Goal: Task Accomplishment & Management: Manage account settings

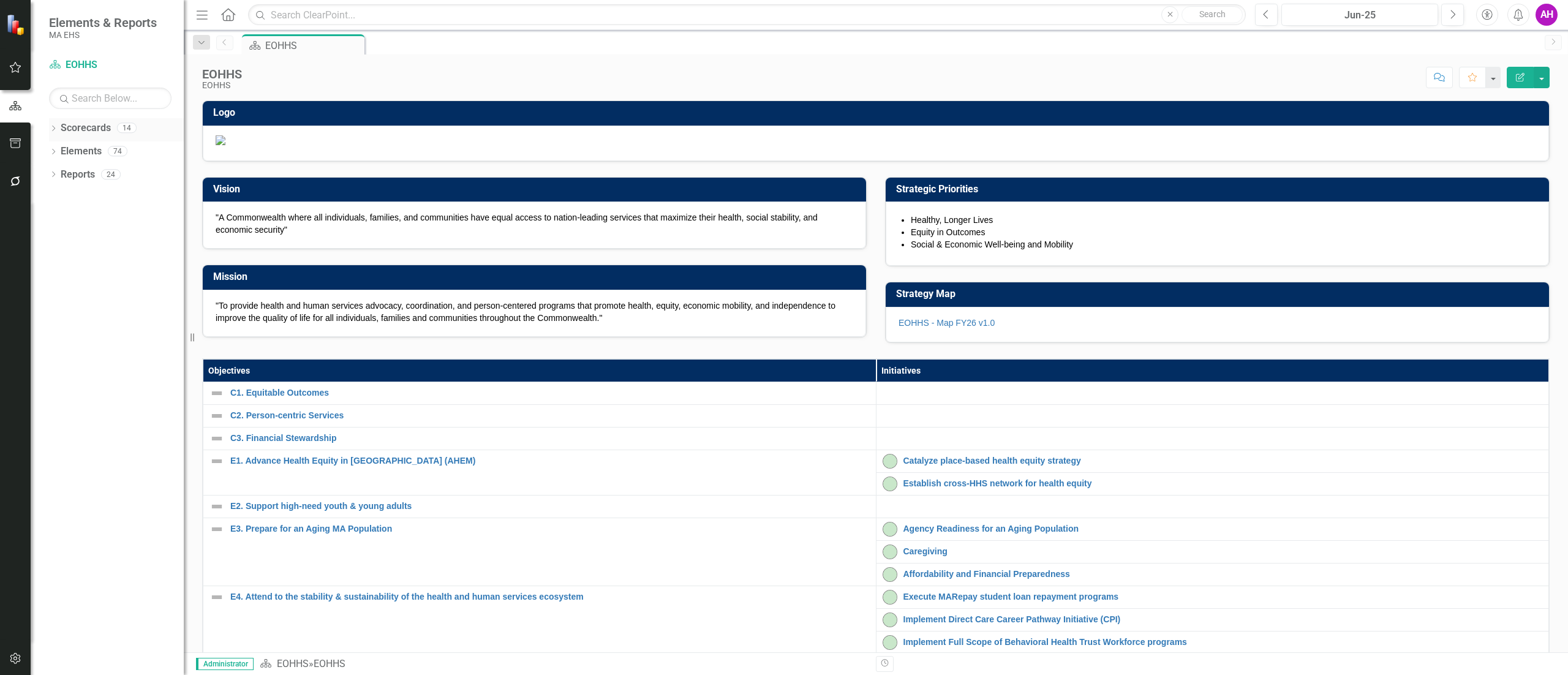
click at [60, 127] on link "Scorecards" at bounding box center [85, 128] width 51 height 14
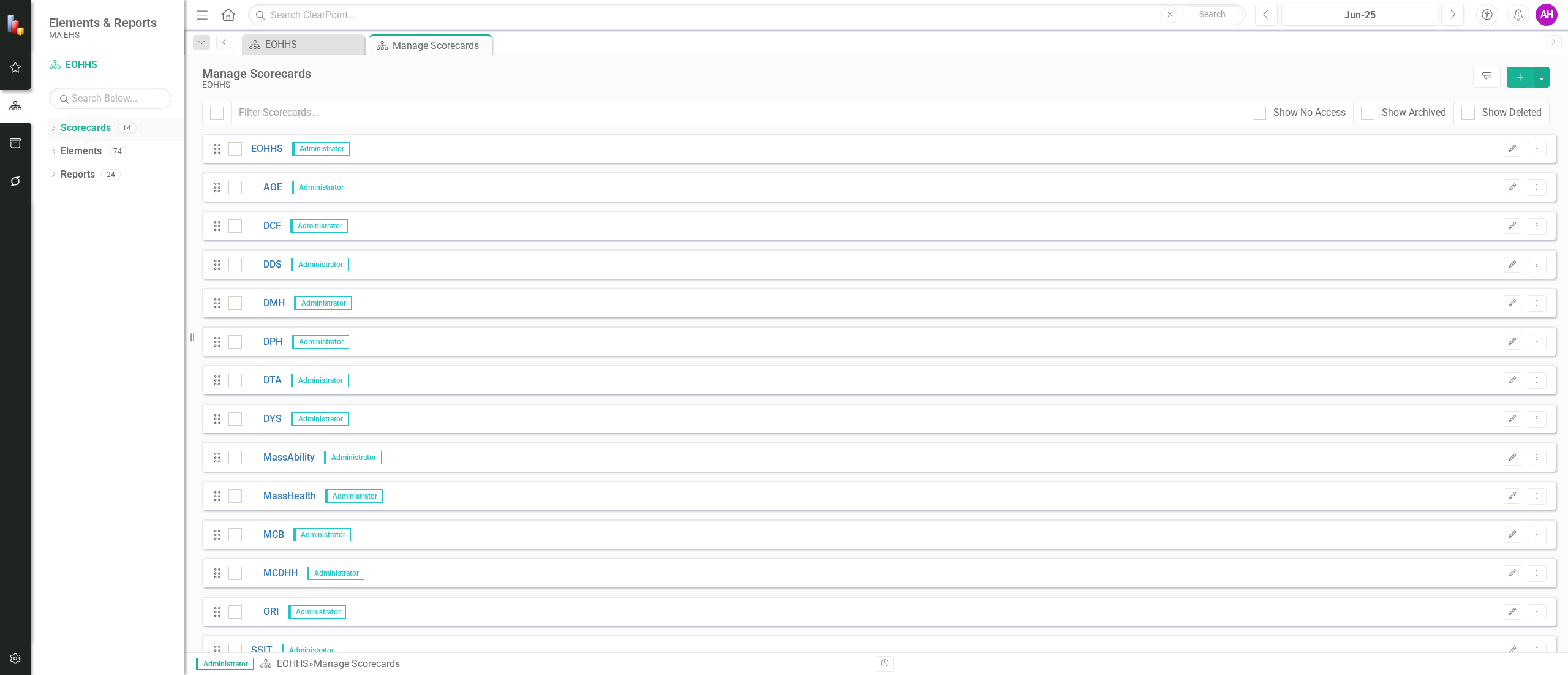
click at [52, 127] on icon "Dropdown" at bounding box center [54, 129] width 9 height 7
click at [56, 146] on div "Dropdown" at bounding box center [59, 151] width 9 height 11
click at [272, 151] on link "EOHHS" at bounding box center [262, 149] width 41 height 14
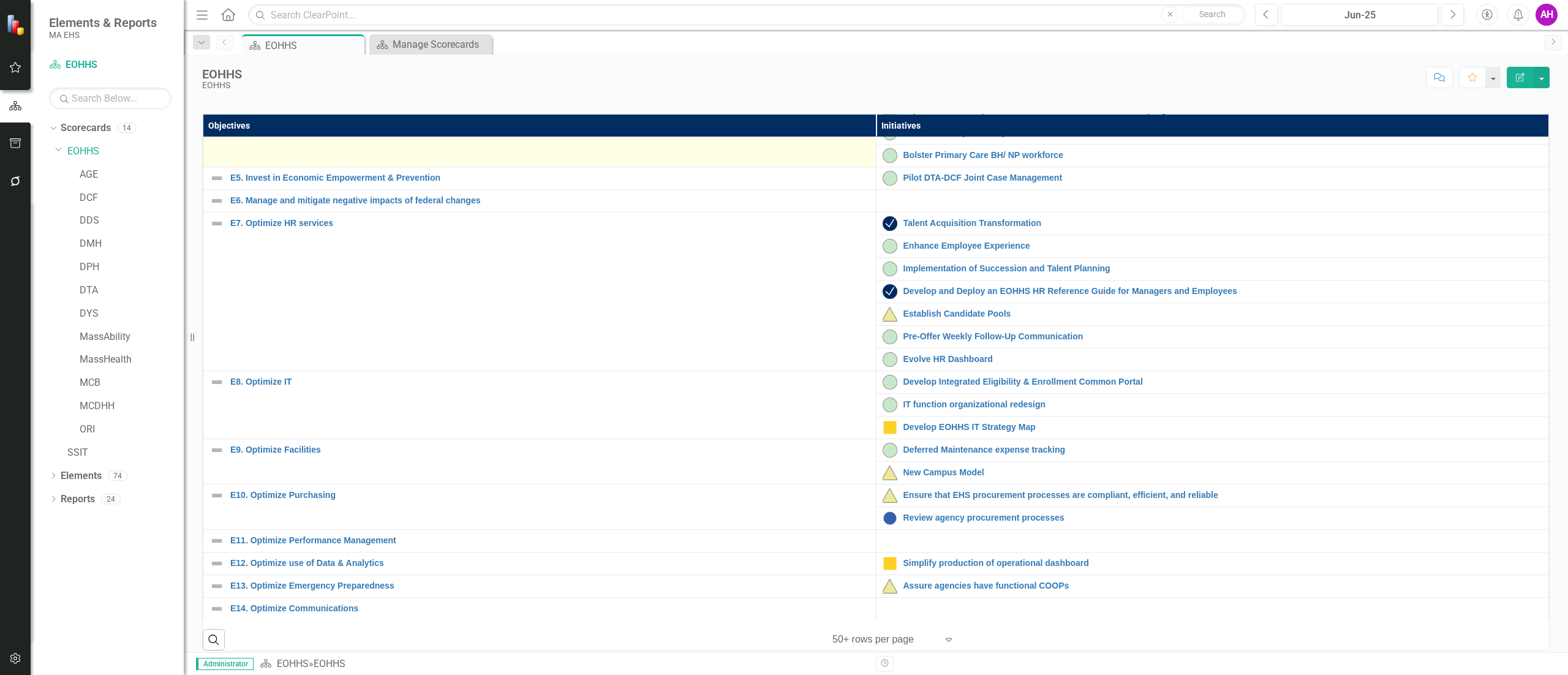
scroll to position [367, 0]
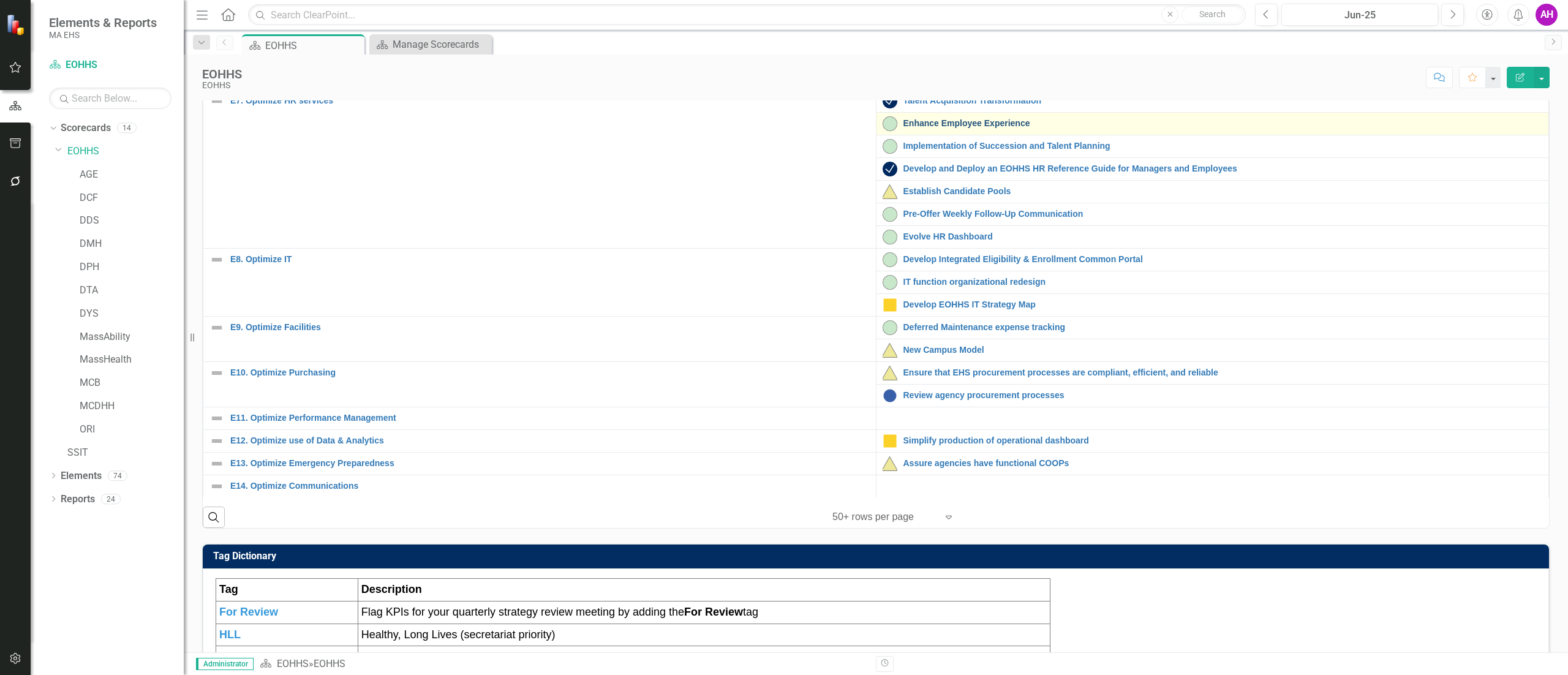
click at [925, 128] on link "Enhance Employee Experience" at bounding box center [1223, 123] width 640 height 9
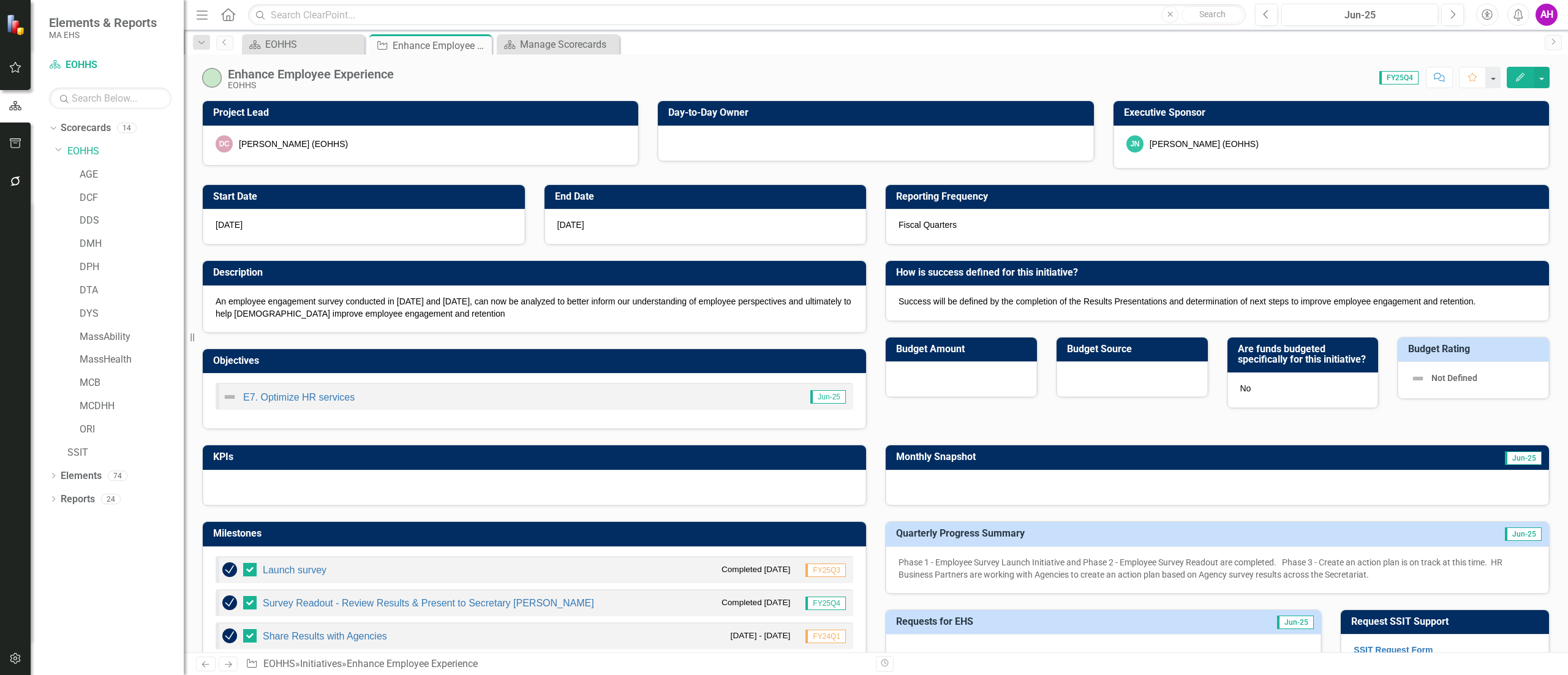
click at [765, 142] on div at bounding box center [875, 143] width 436 height 36
click at [1518, 74] on icon "Edit" at bounding box center [1521, 77] width 11 height 9
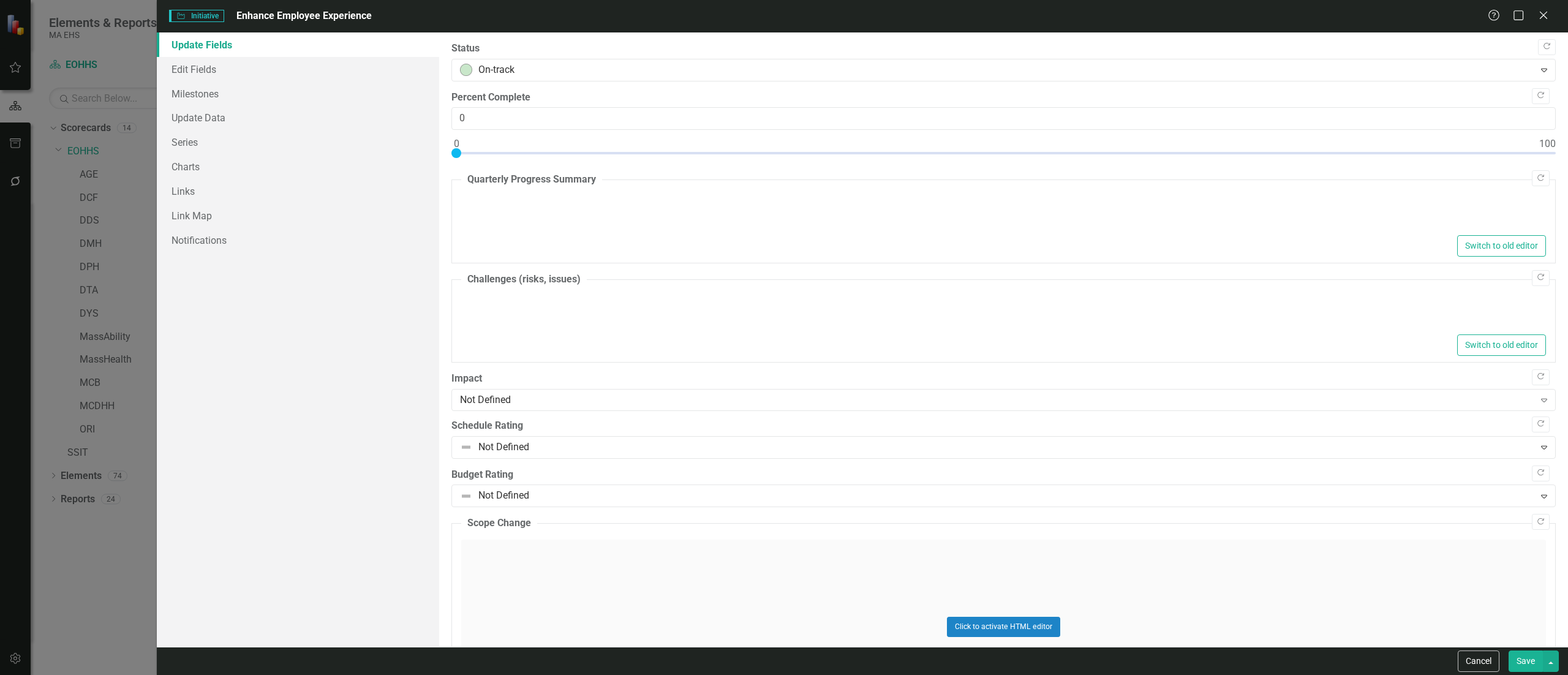
type textarea "<p>Phase 1 - Employee Survey Launch Initiative and Phase 2 - Employee Survey Re…"
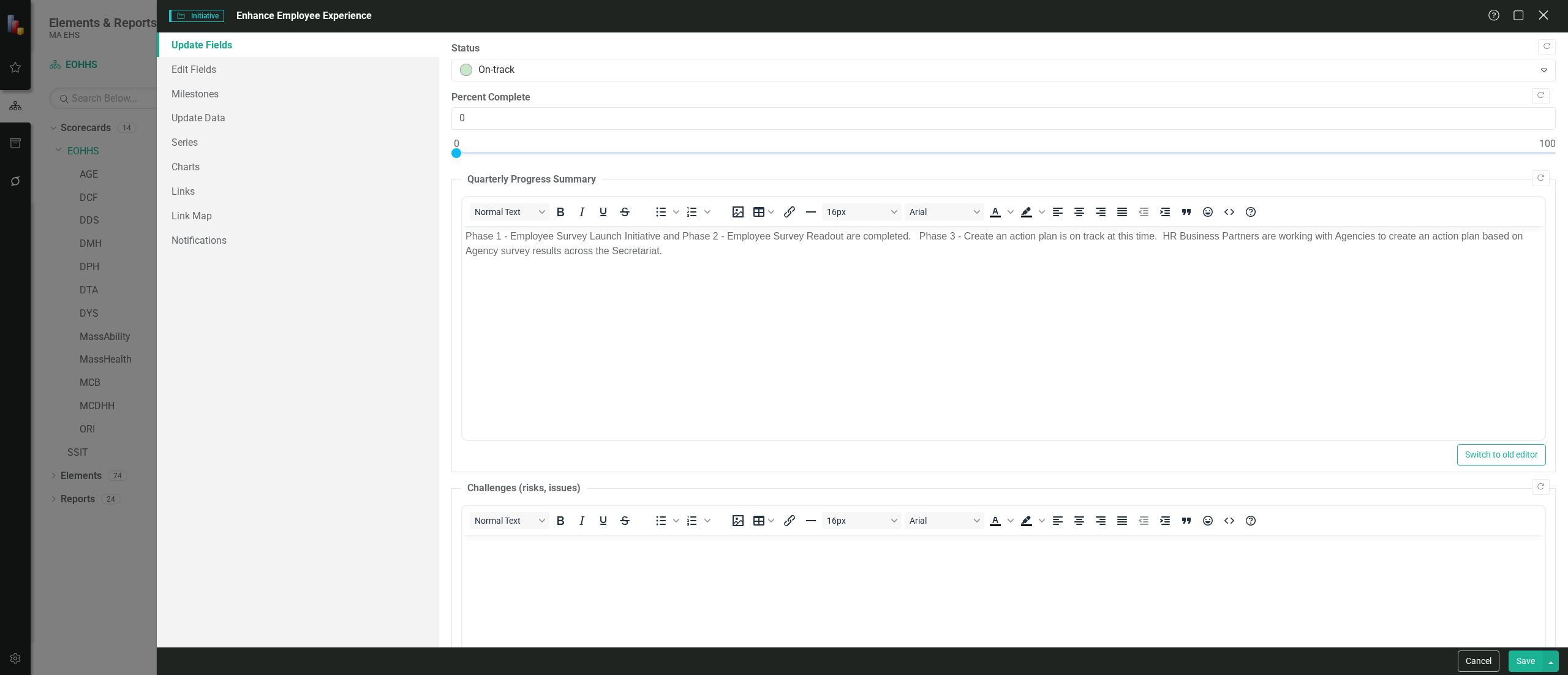
click at [1544, 17] on icon "Close" at bounding box center [1543, 15] width 16 height 12
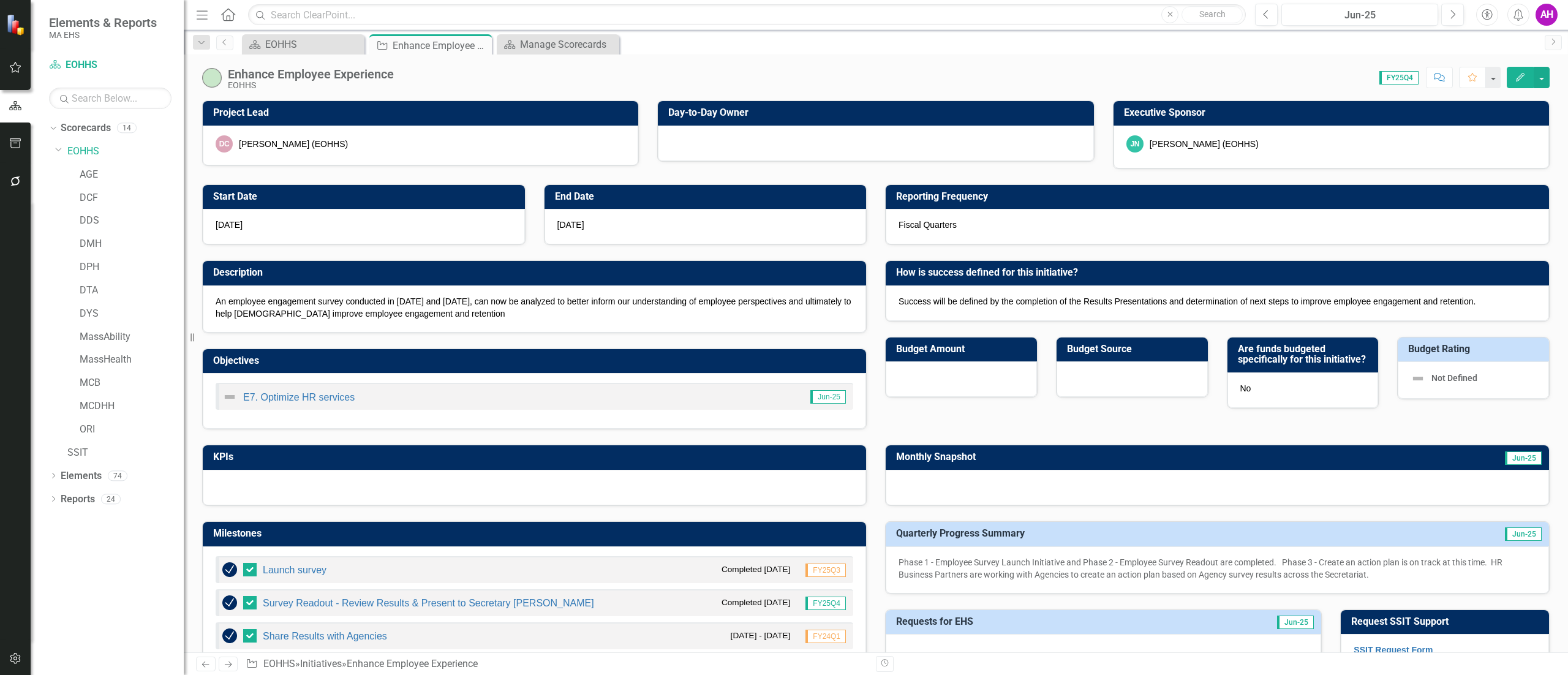
drag, startPoint x: 865, startPoint y: 134, endPoint x: 863, endPoint y: 124, distance: 10.2
click at [863, 132] on div at bounding box center [875, 143] width 436 height 36
click at [863, 125] on div at bounding box center [875, 143] width 436 height 36
click at [689, 138] on div at bounding box center [875, 143] width 436 height 36
click at [692, 136] on div at bounding box center [875, 143] width 436 height 36
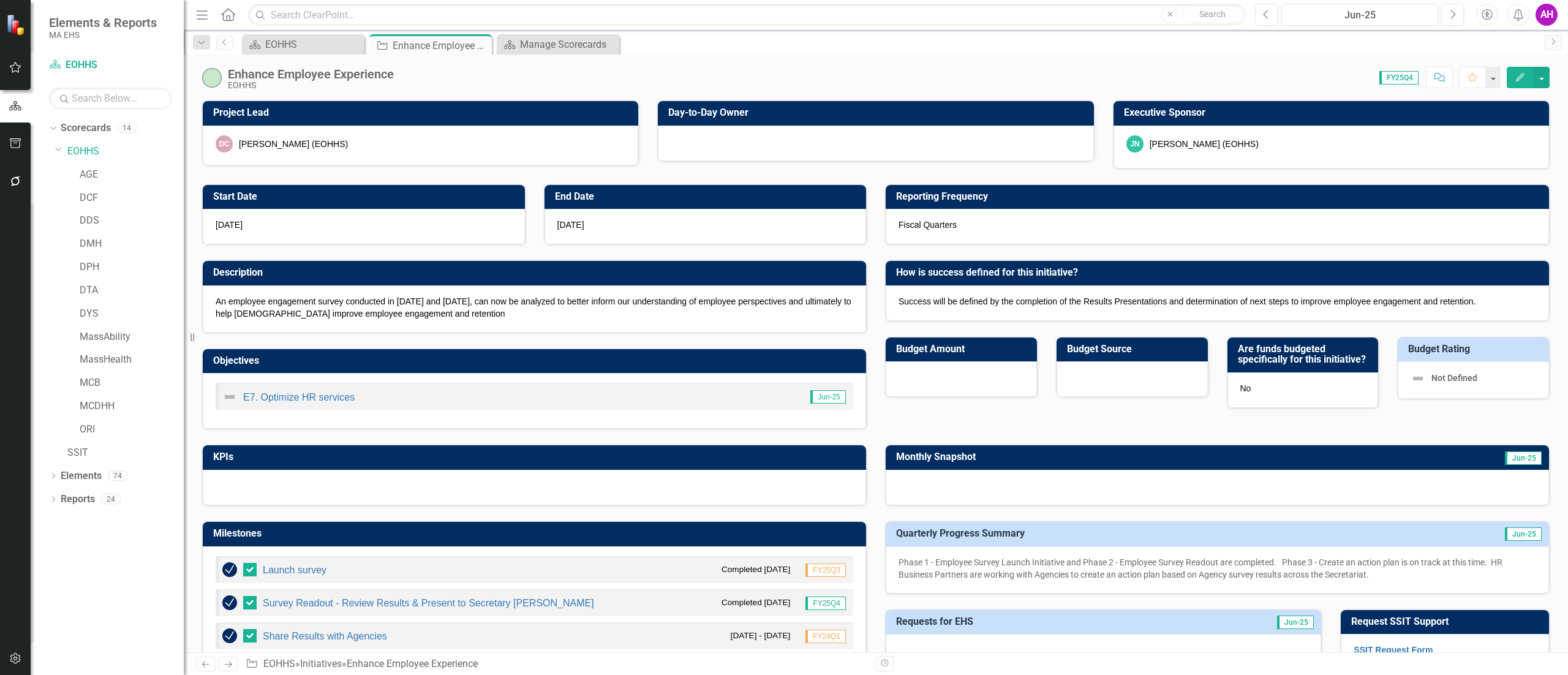
click at [536, 135] on div "DC [PERSON_NAME] (EOHHS)" at bounding box center [420, 144] width 410 height 17
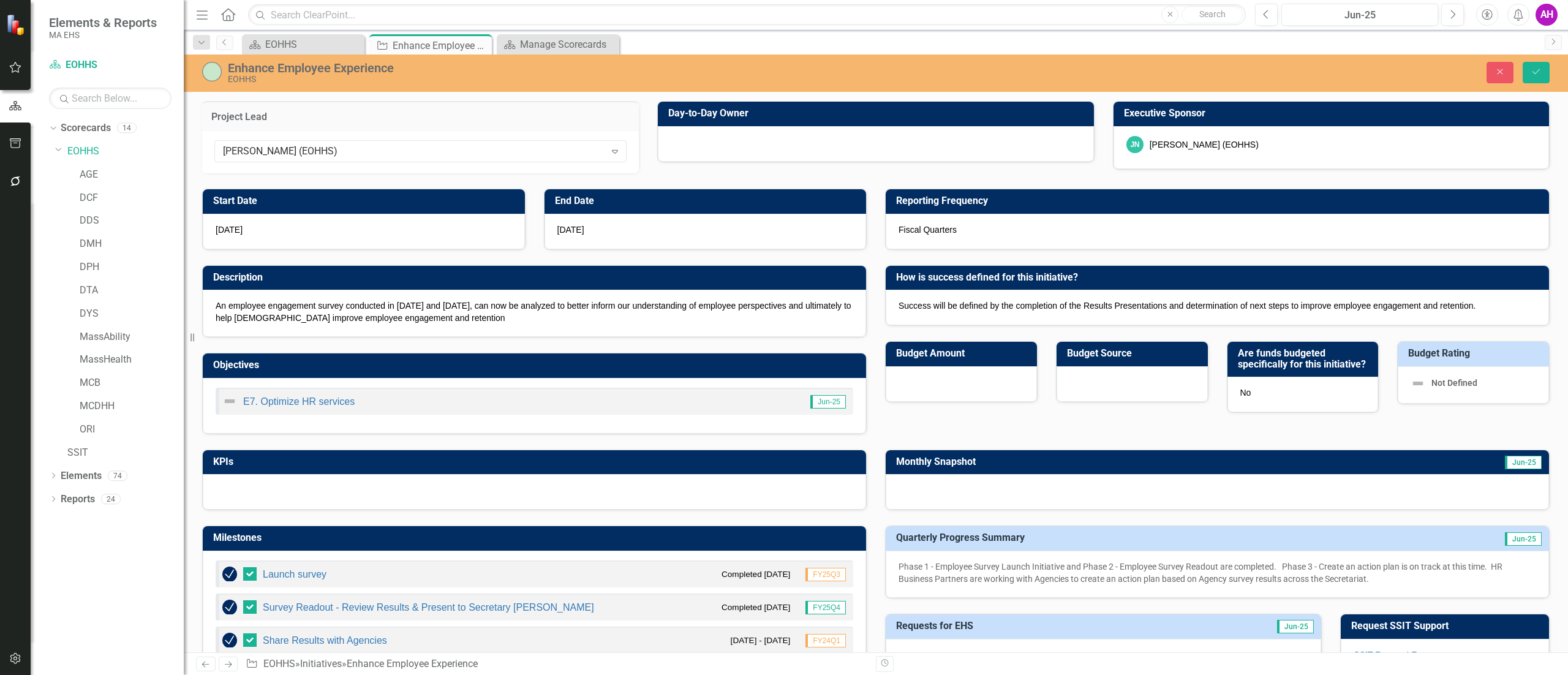
click at [787, 142] on div at bounding box center [875, 143] width 436 height 36
click at [782, 142] on div at bounding box center [875, 143] width 436 height 36
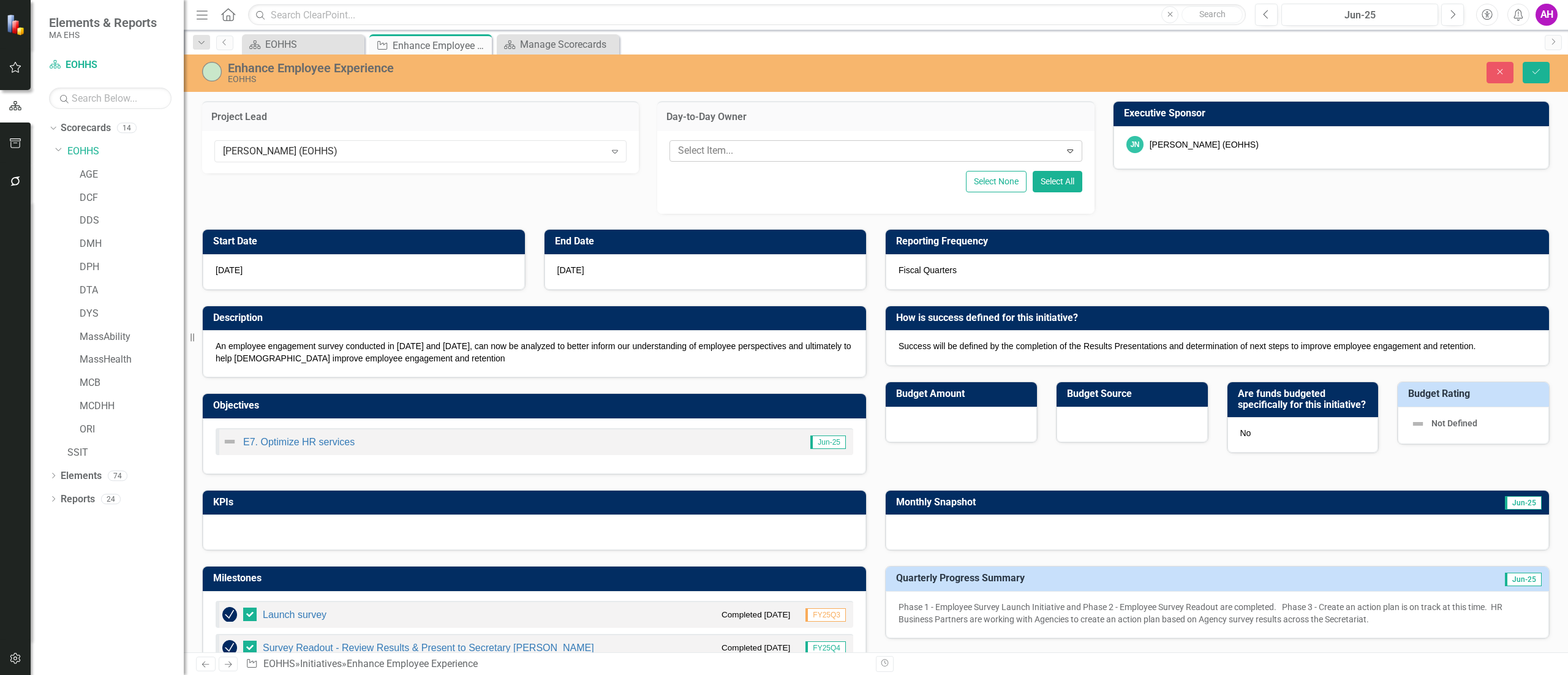
click at [1064, 153] on icon "Expand" at bounding box center [1070, 151] width 12 height 10
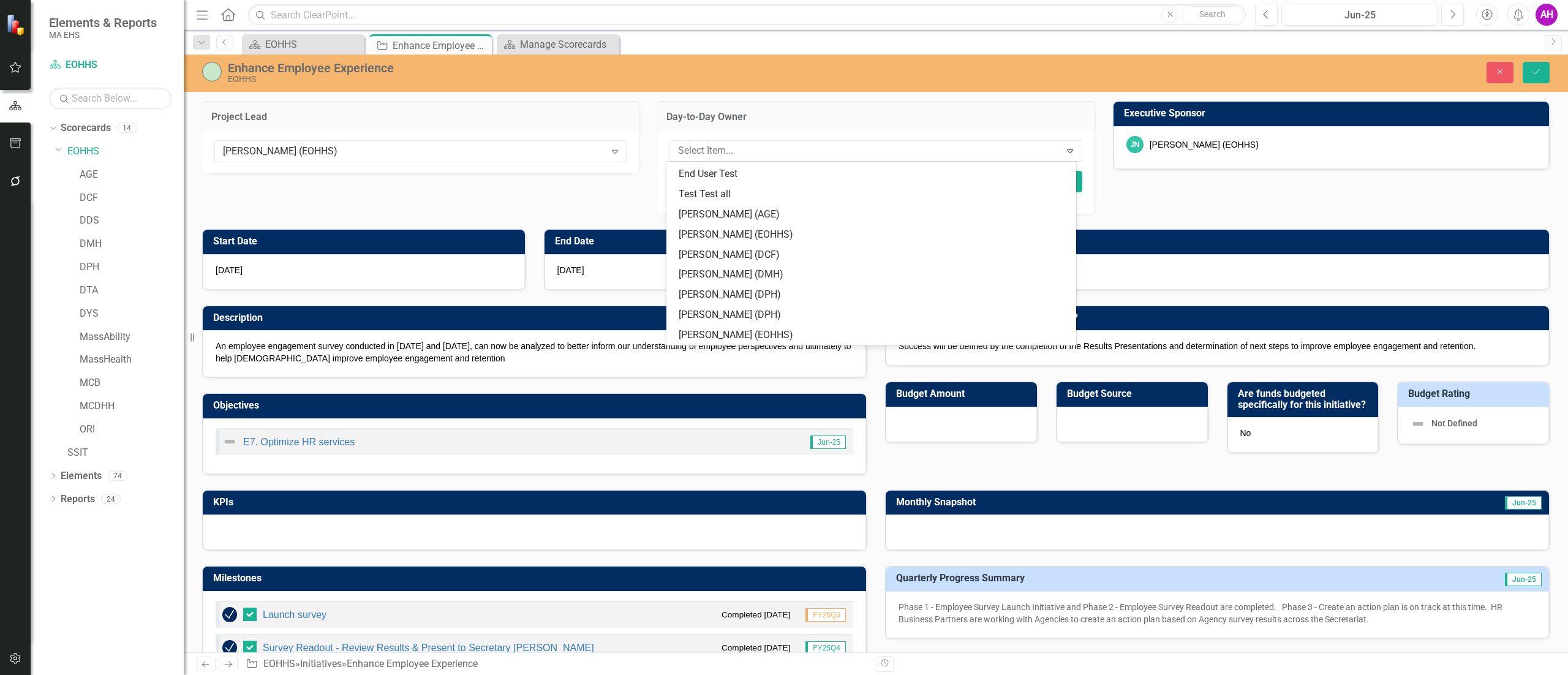
scroll to position [4081, 0]
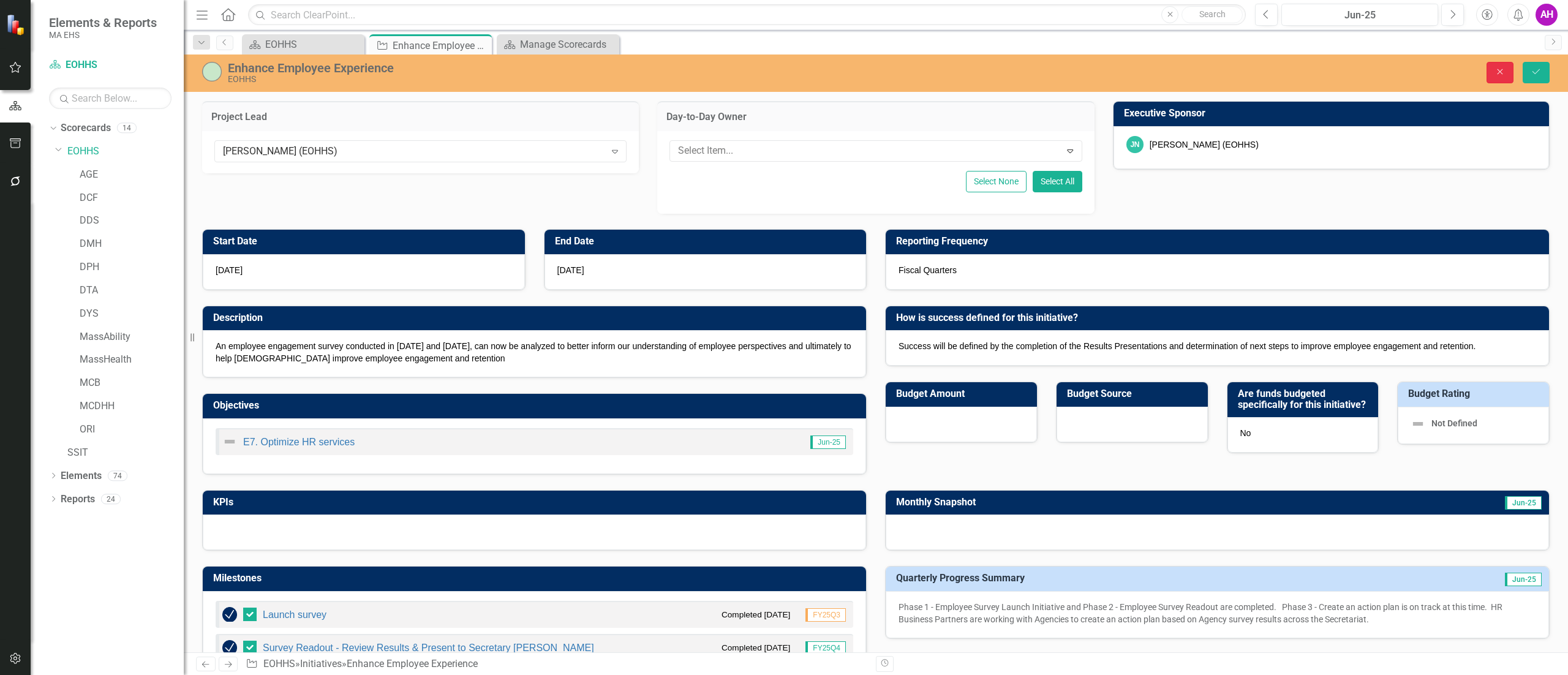
click at [1498, 62] on button "Close" at bounding box center [1499, 72] width 27 height 21
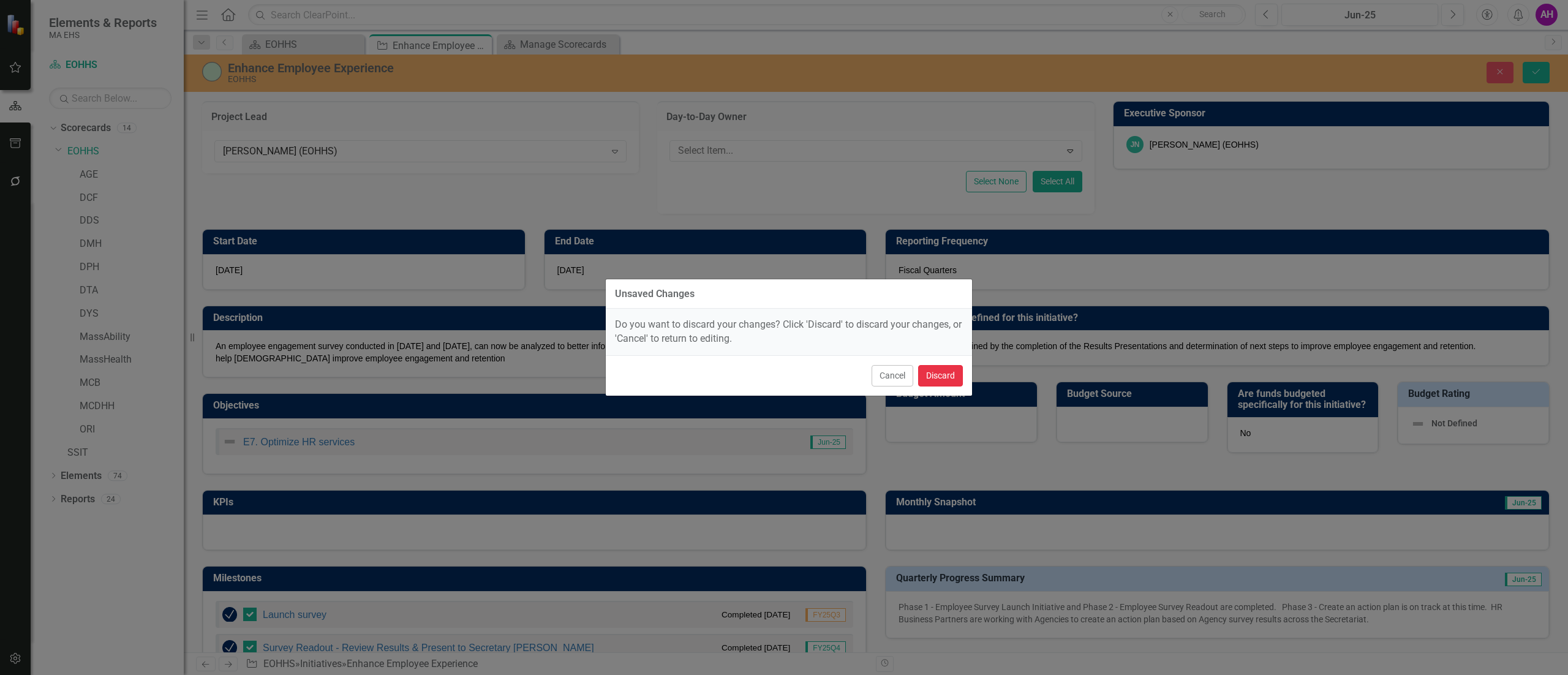
click at [940, 366] on button "Discard" at bounding box center [941, 376] width 45 height 21
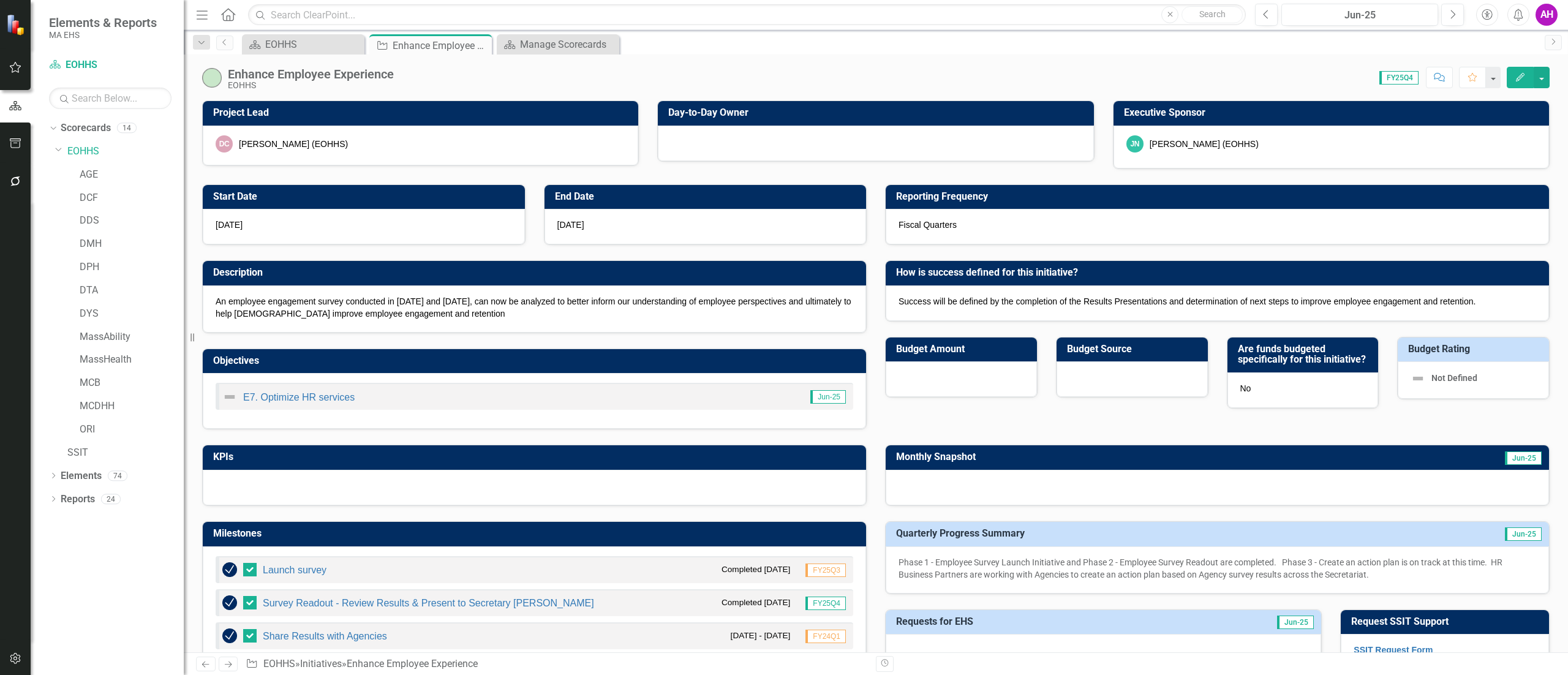
checkbox input "false"
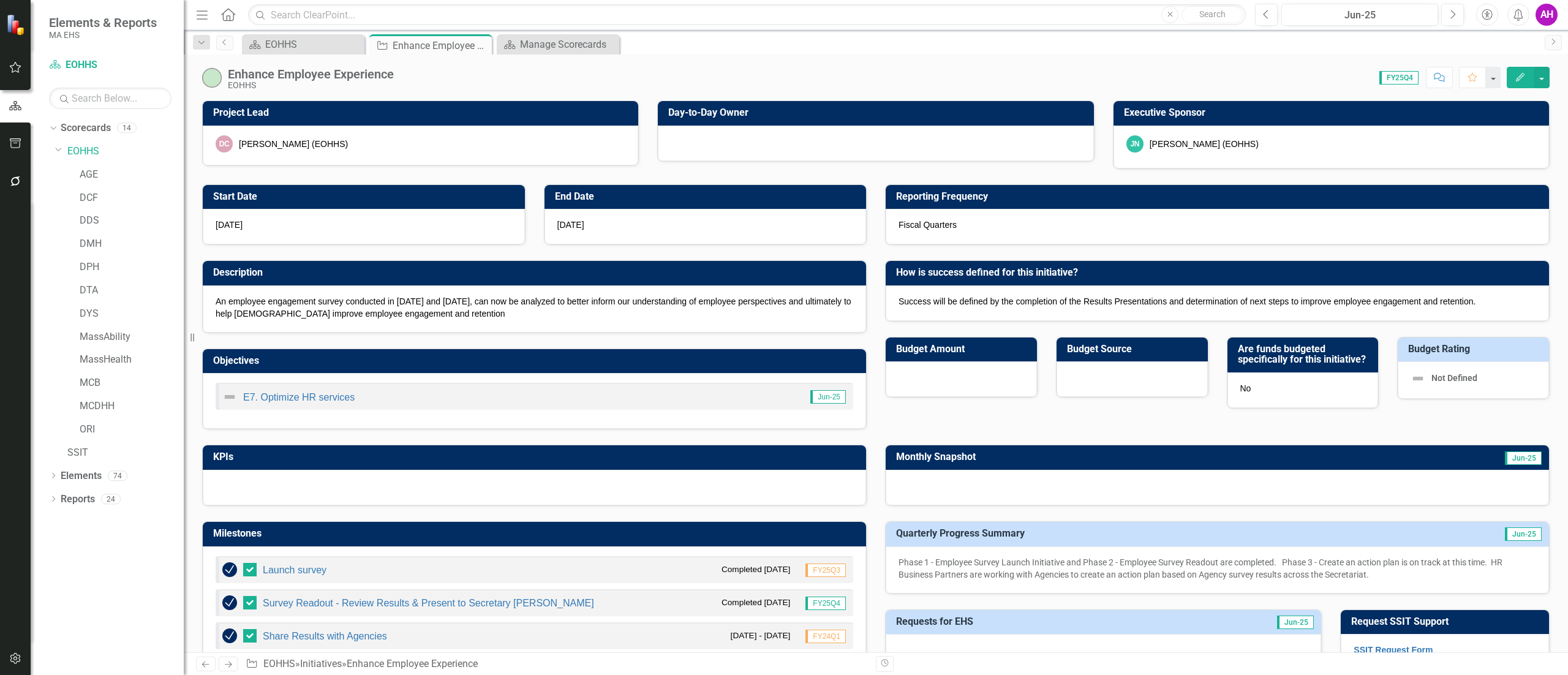
checkbox input "false"
checkbox input "true"
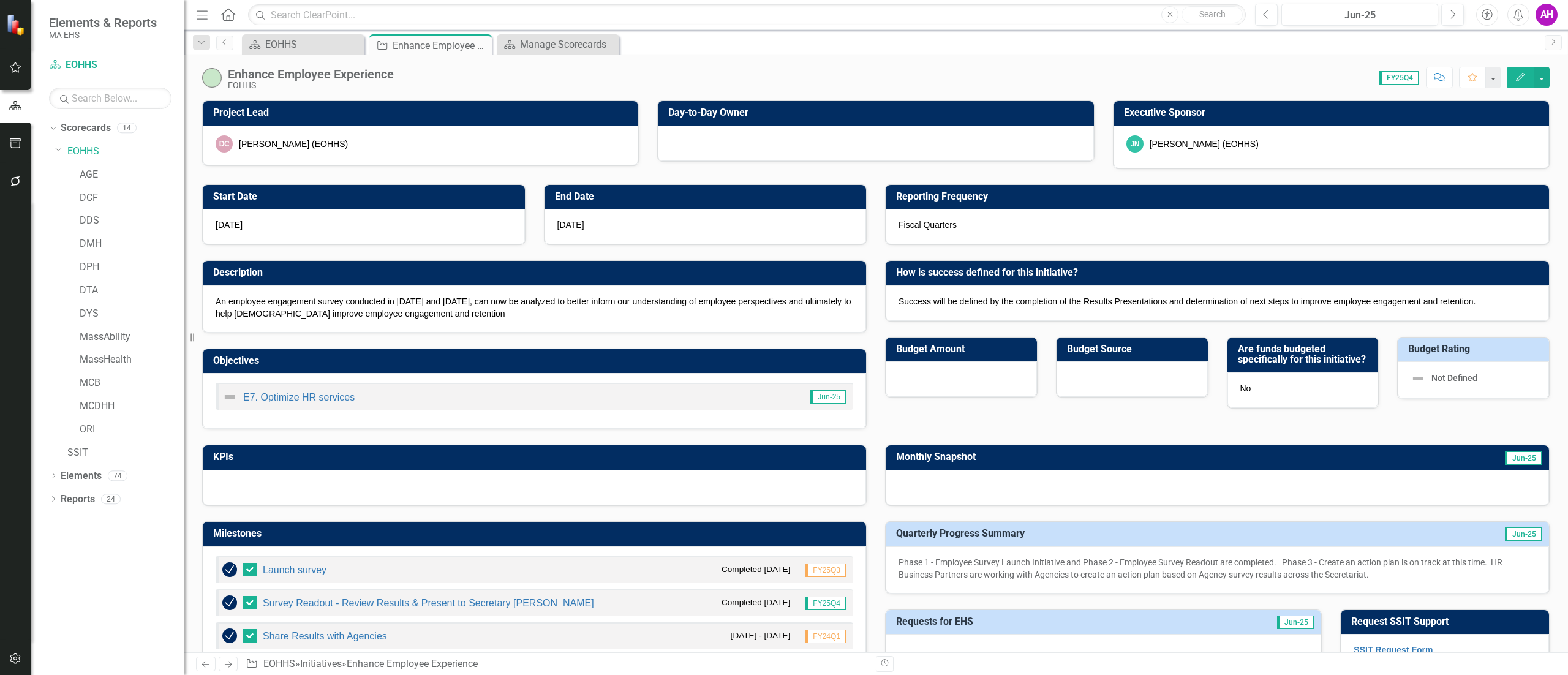
checkbox input "true"
checkbox input "false"
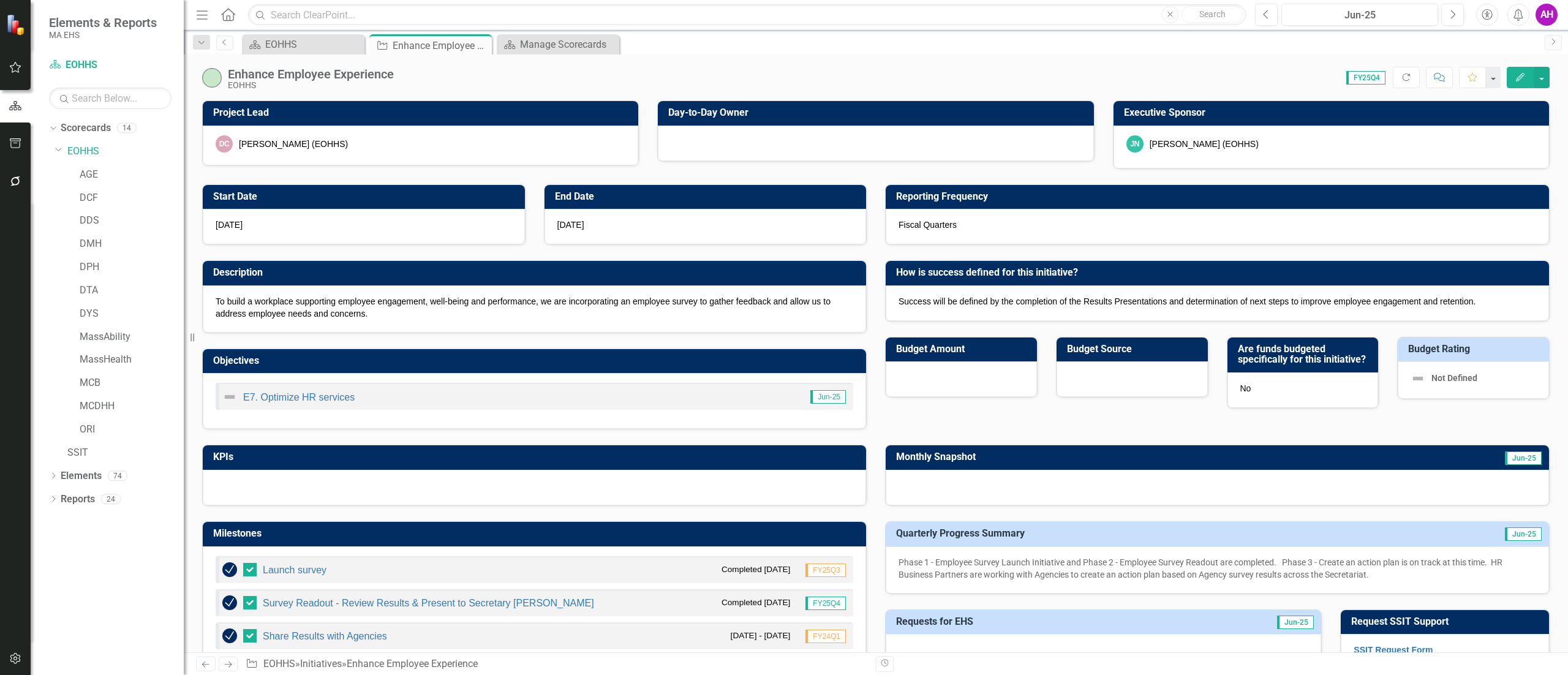
checkbox input "false"
checkbox input "true"
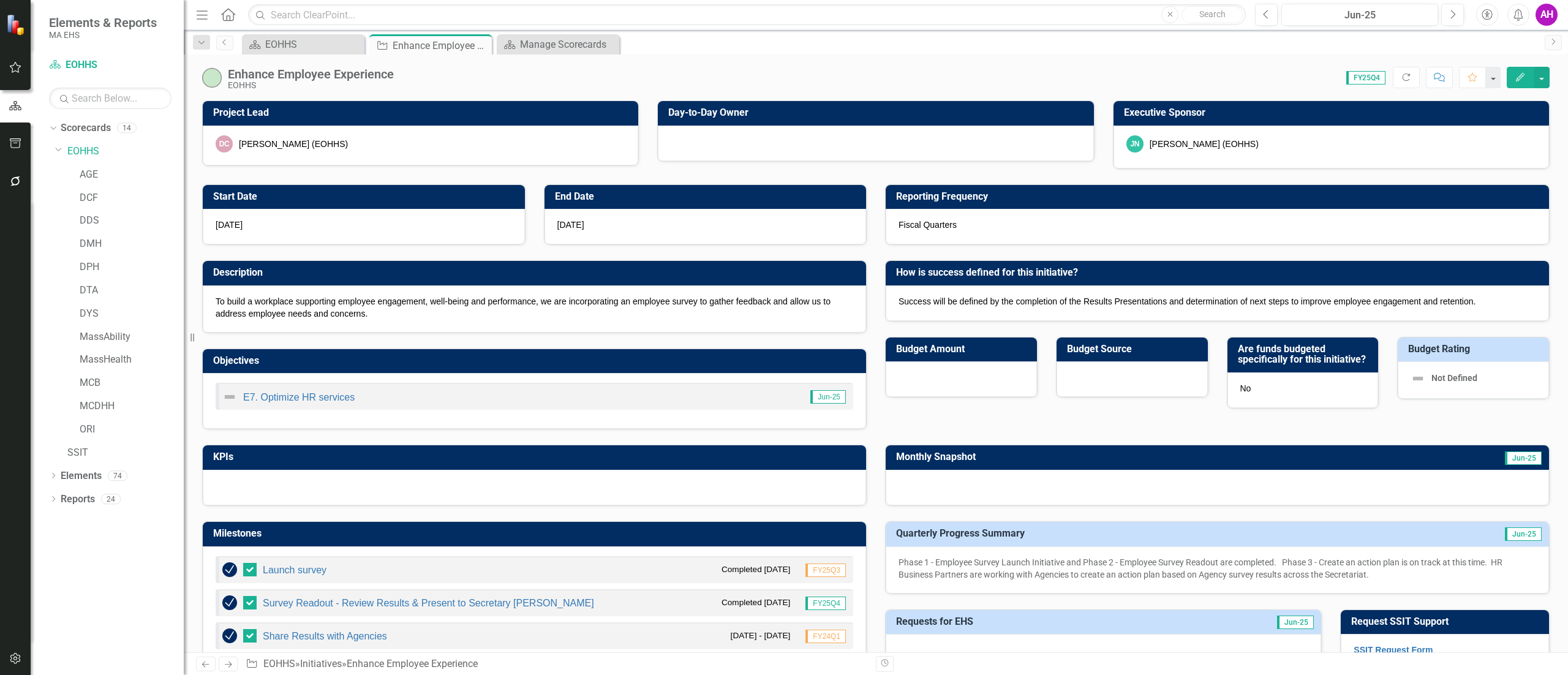
checkbox input "true"
checkbox input "false"
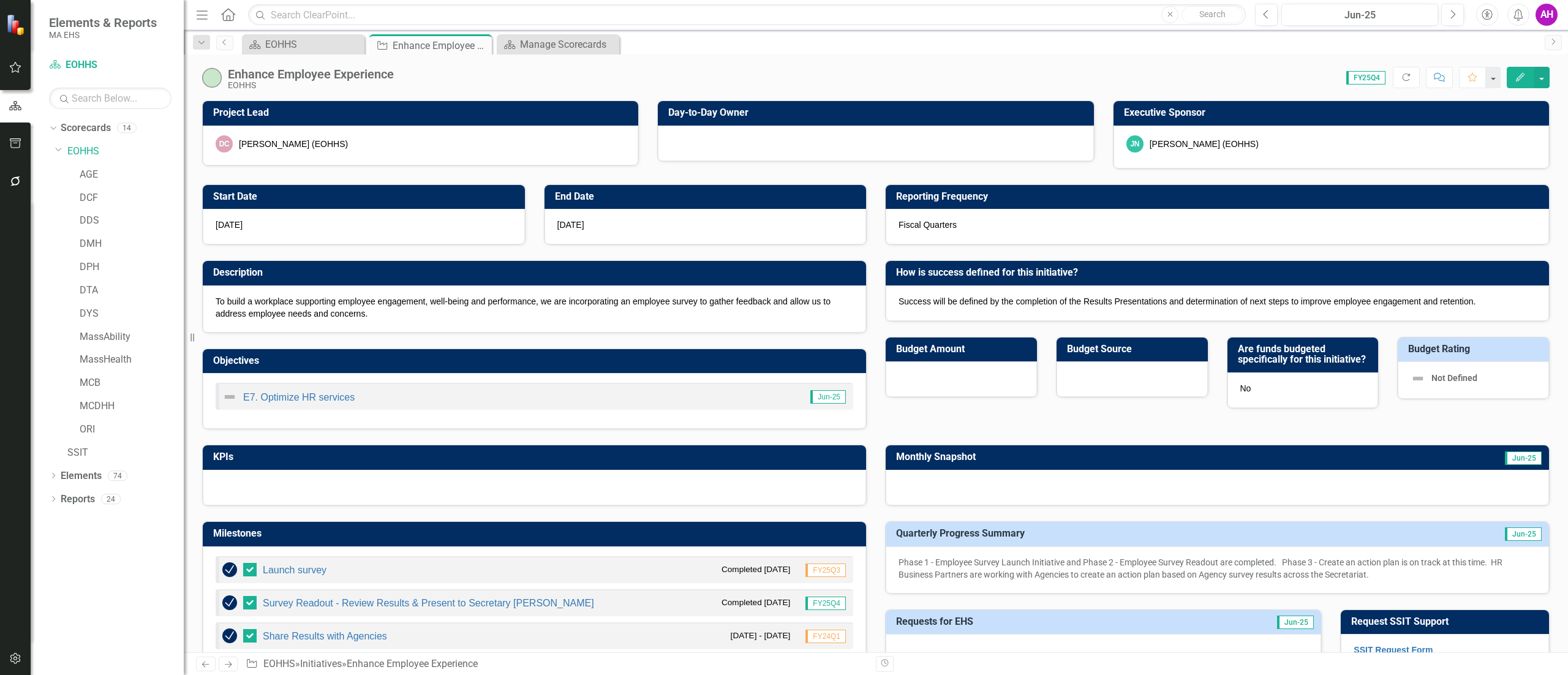
checkbox input "false"
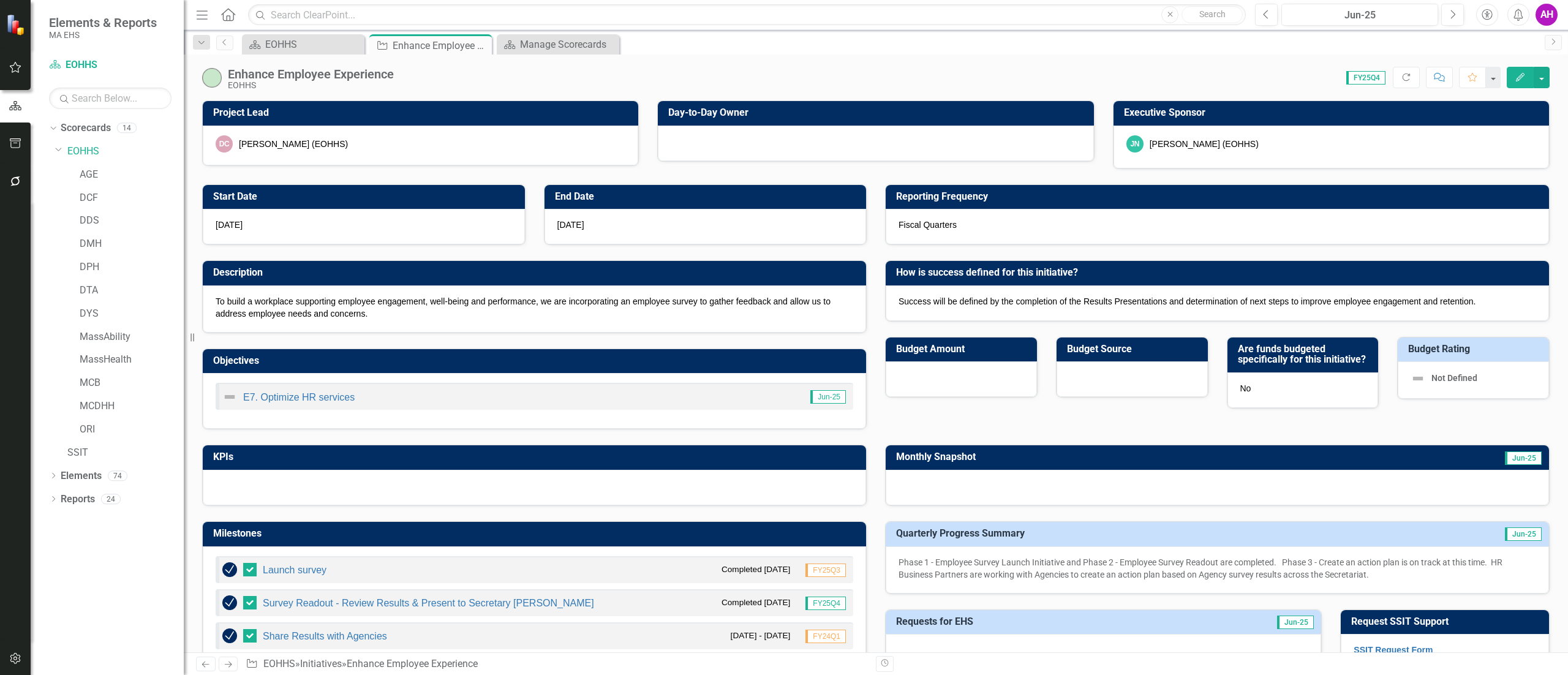
checkbox input "true"
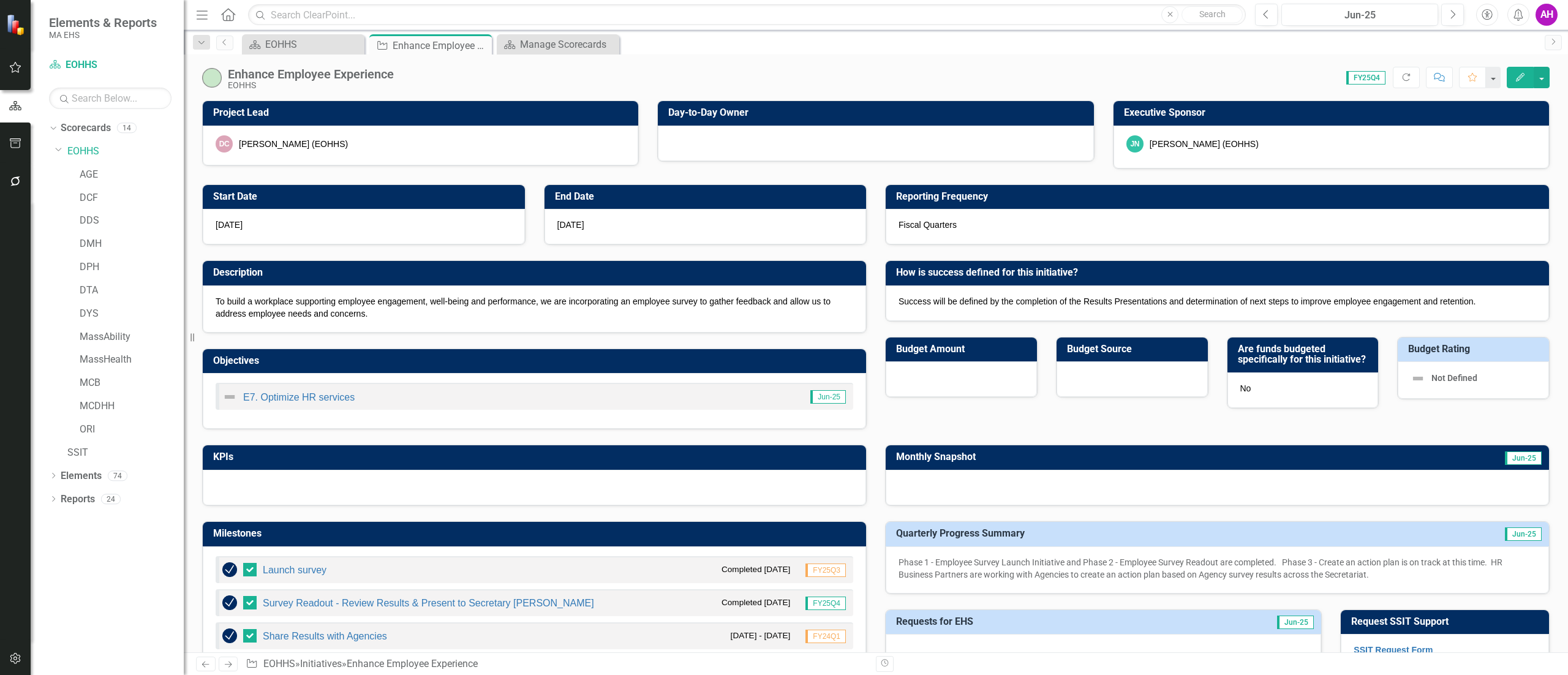
checkbox input "true"
click at [1350, 77] on span "FY25Q4" at bounding box center [1365, 78] width 39 height 14
click at [1360, 77] on span "FY25Q4" at bounding box center [1365, 78] width 39 height 14
click at [1373, 124] on div "Executive Sponsor" at bounding box center [1331, 113] width 436 height 24
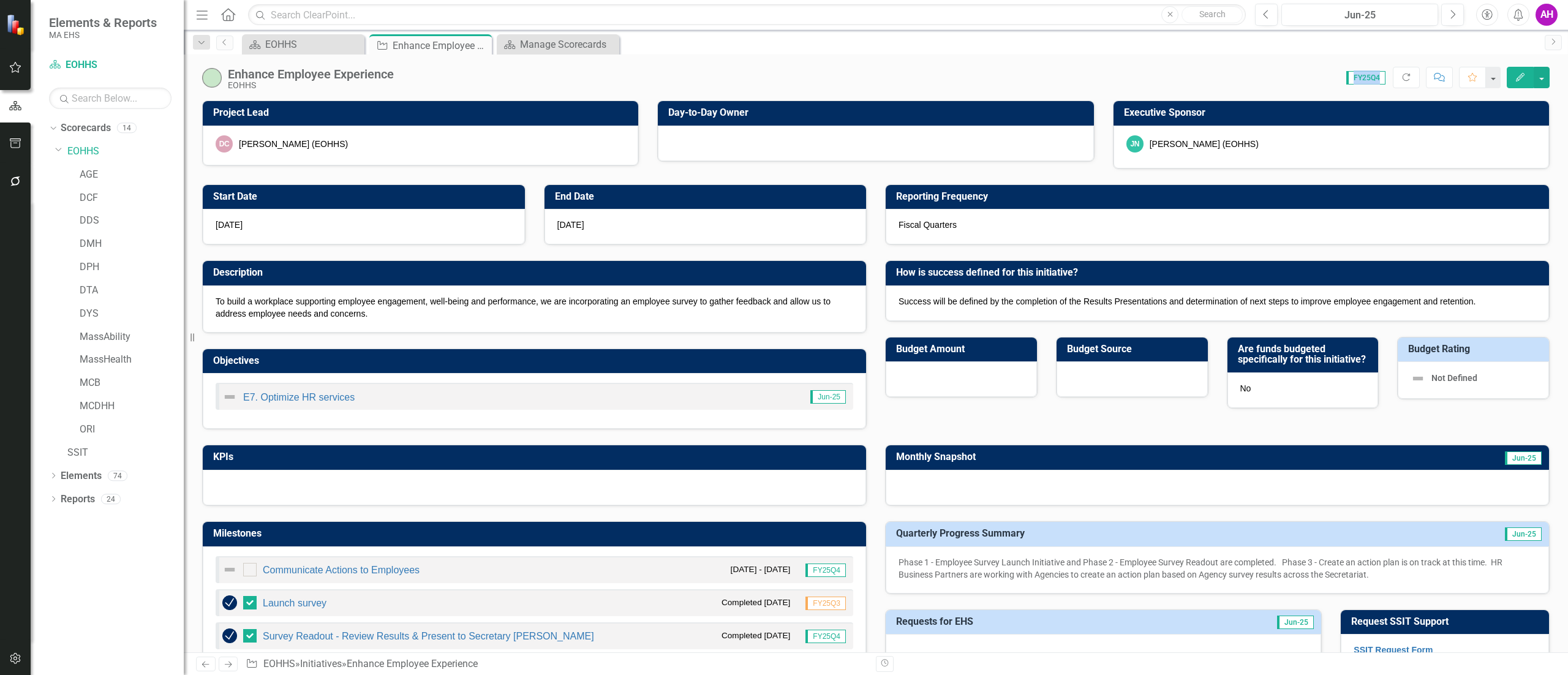
click at [1519, 71] on button "Edit" at bounding box center [1520, 77] width 27 height 21
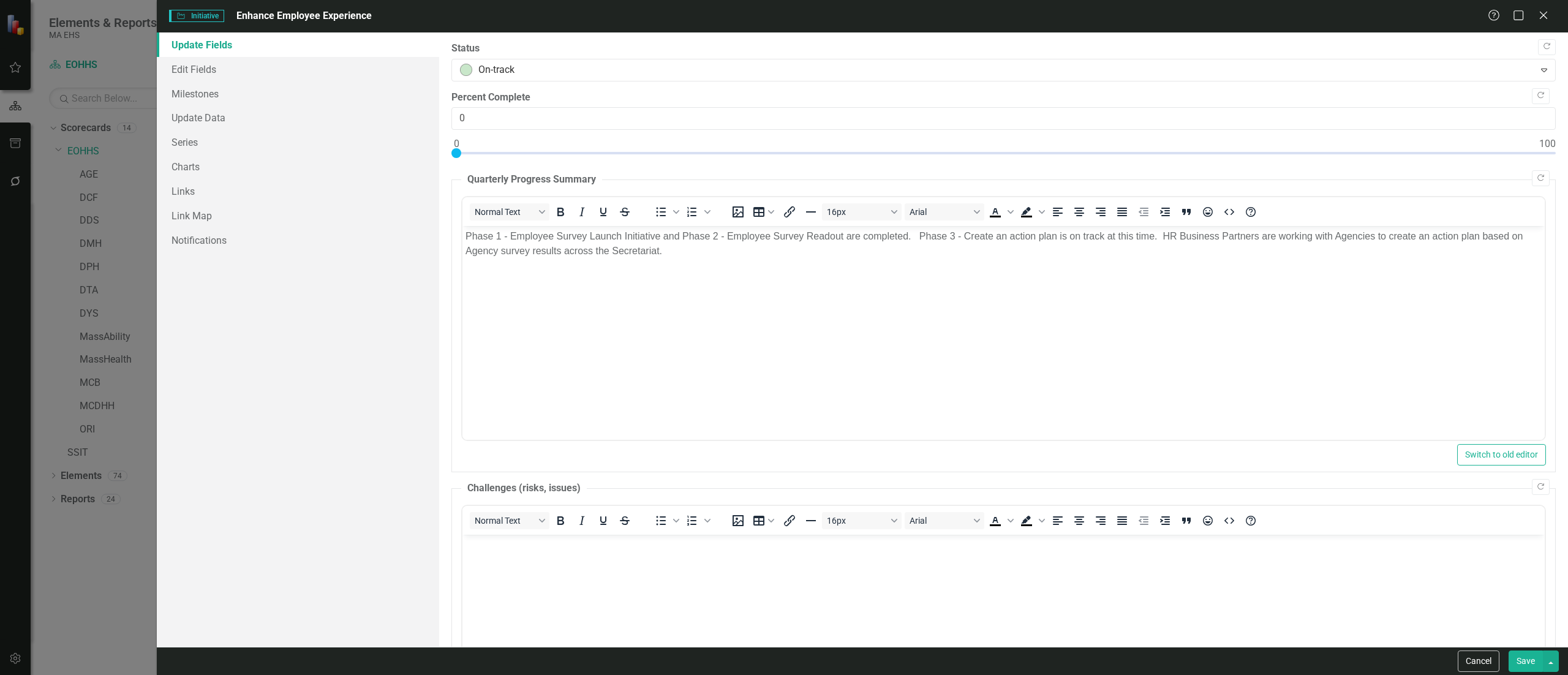
scroll to position [0, 0]
click at [1469, 656] on button "Cancel" at bounding box center [1478, 661] width 42 height 21
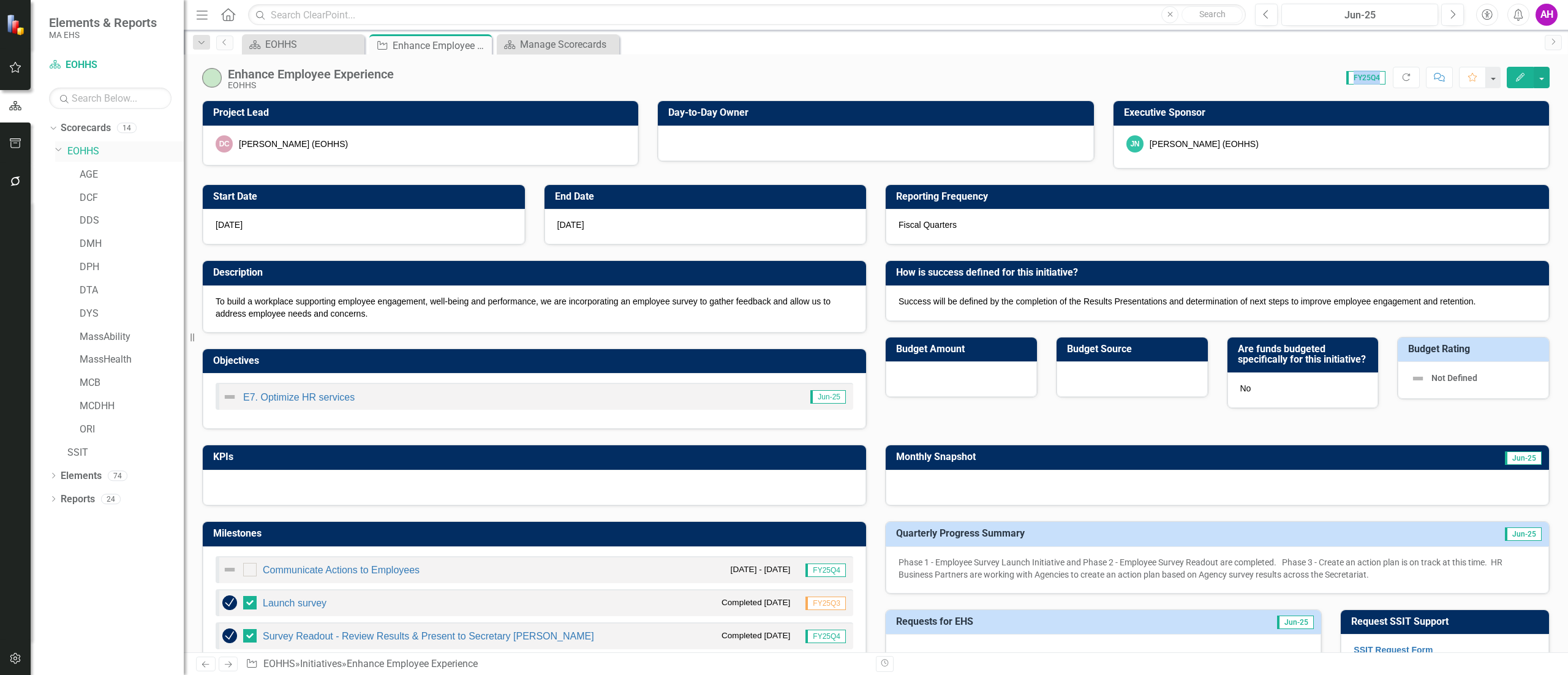
click at [84, 152] on link "EOHHS" at bounding box center [125, 151] width 117 height 14
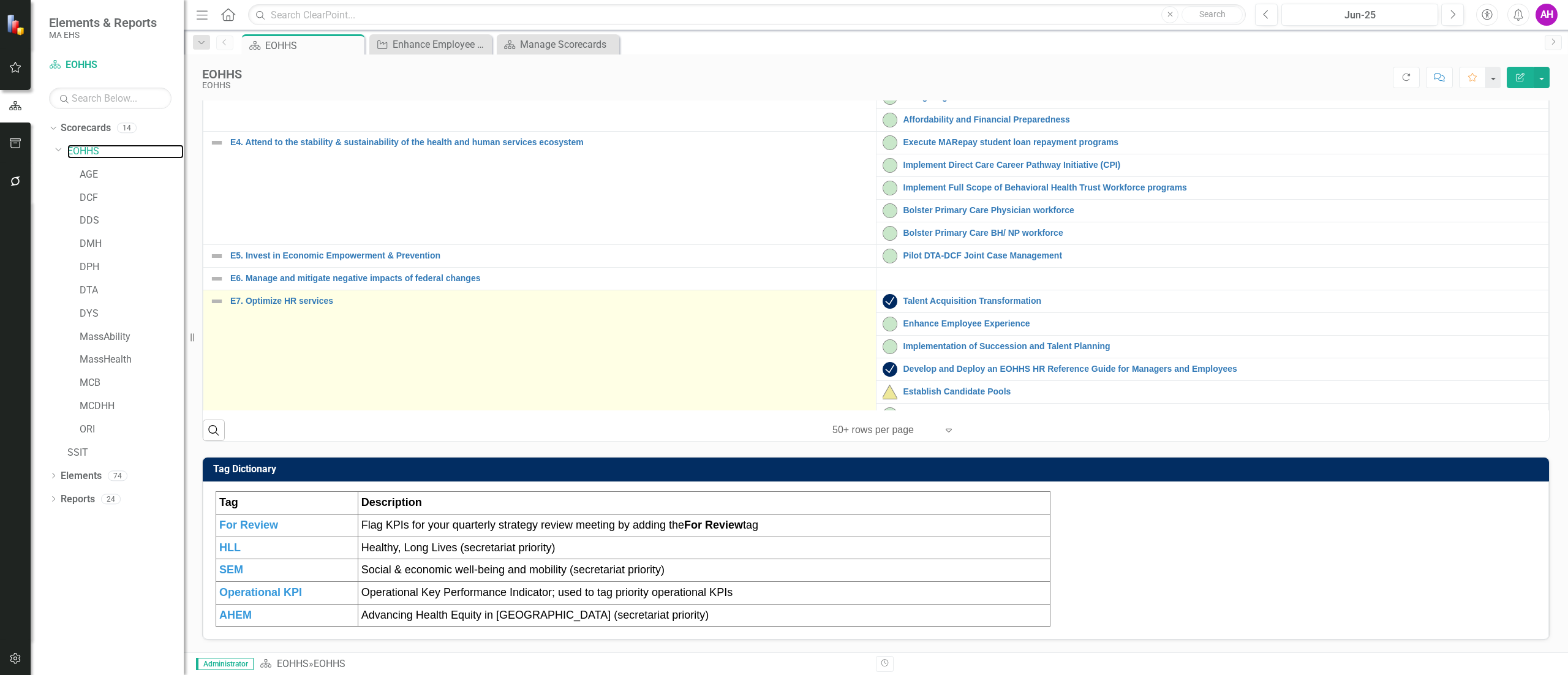
scroll to position [490, 0]
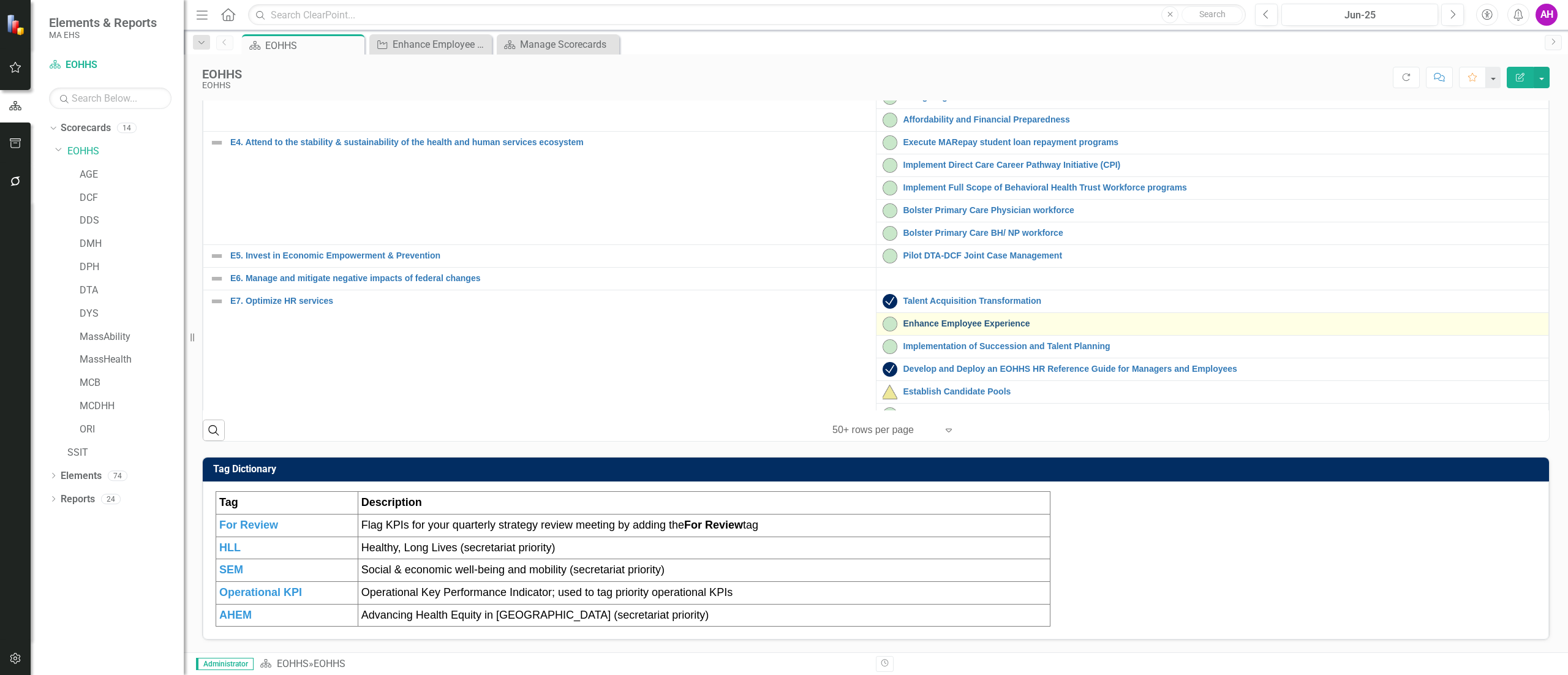
click at [935, 328] on link "Enhance Employee Experience" at bounding box center [1223, 323] width 640 height 9
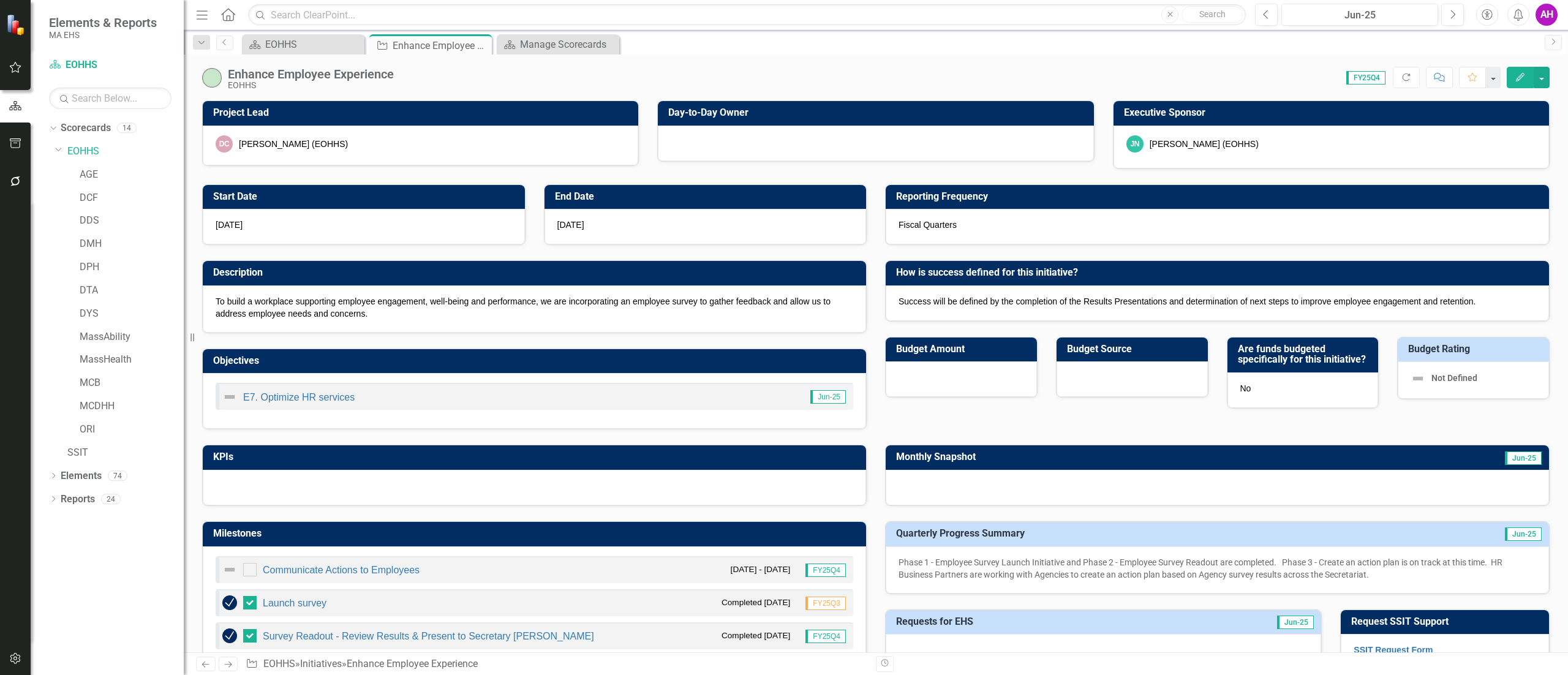
click at [1362, 79] on span "FY25Q4" at bounding box center [1365, 78] width 39 height 14
click at [1363, 126] on div "[PERSON_NAME] [PERSON_NAME] (EOHHS)" at bounding box center [1331, 146] width 436 height 43
click at [1344, 151] on div "[PERSON_NAME] [PERSON_NAME] (EOHHS)" at bounding box center [1331, 144] width 410 height 17
click at [971, 227] on div "Fiscal Quarters" at bounding box center [1218, 226] width 663 height 36
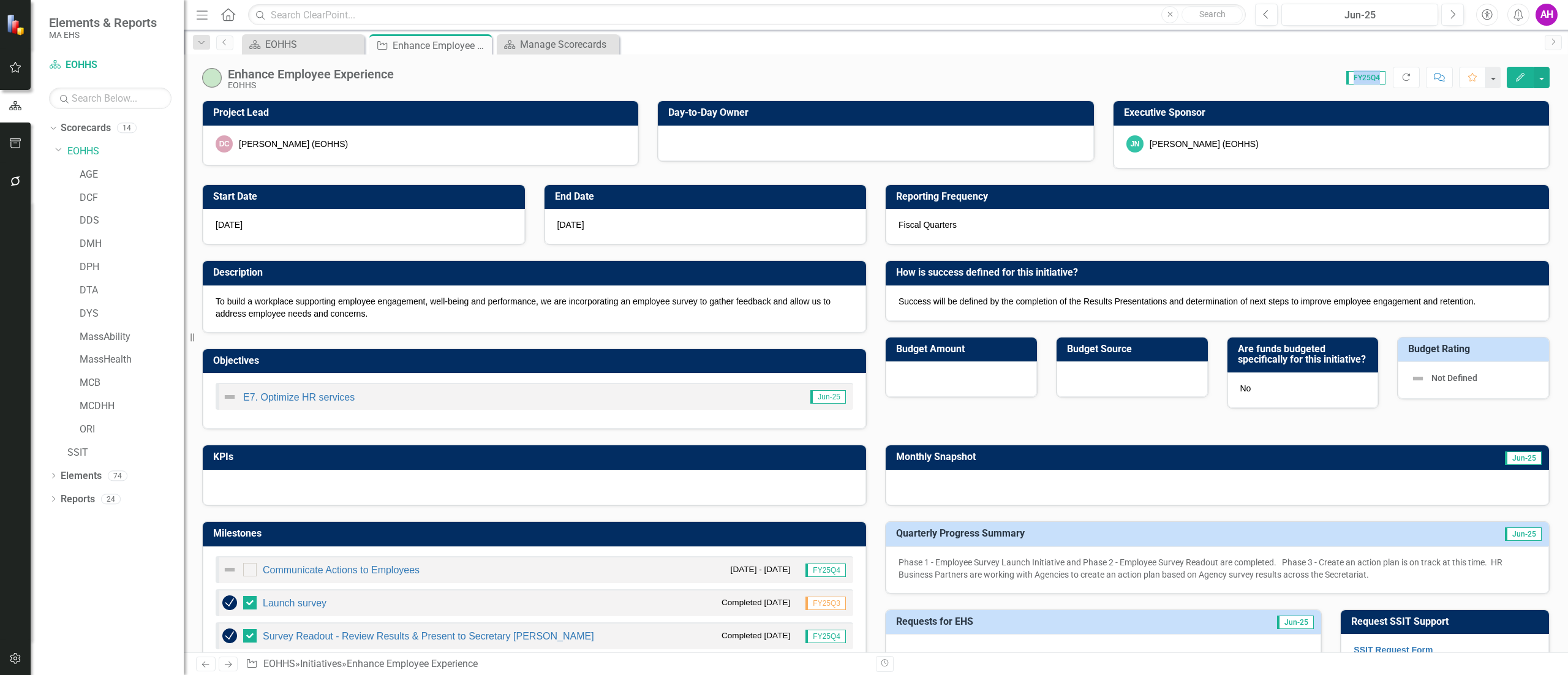
click at [973, 227] on div "Fiscal Quarters" at bounding box center [1218, 226] width 663 height 36
click at [404, 393] on div "E7. Optimize HR services Jun-25" at bounding box center [534, 396] width 638 height 27
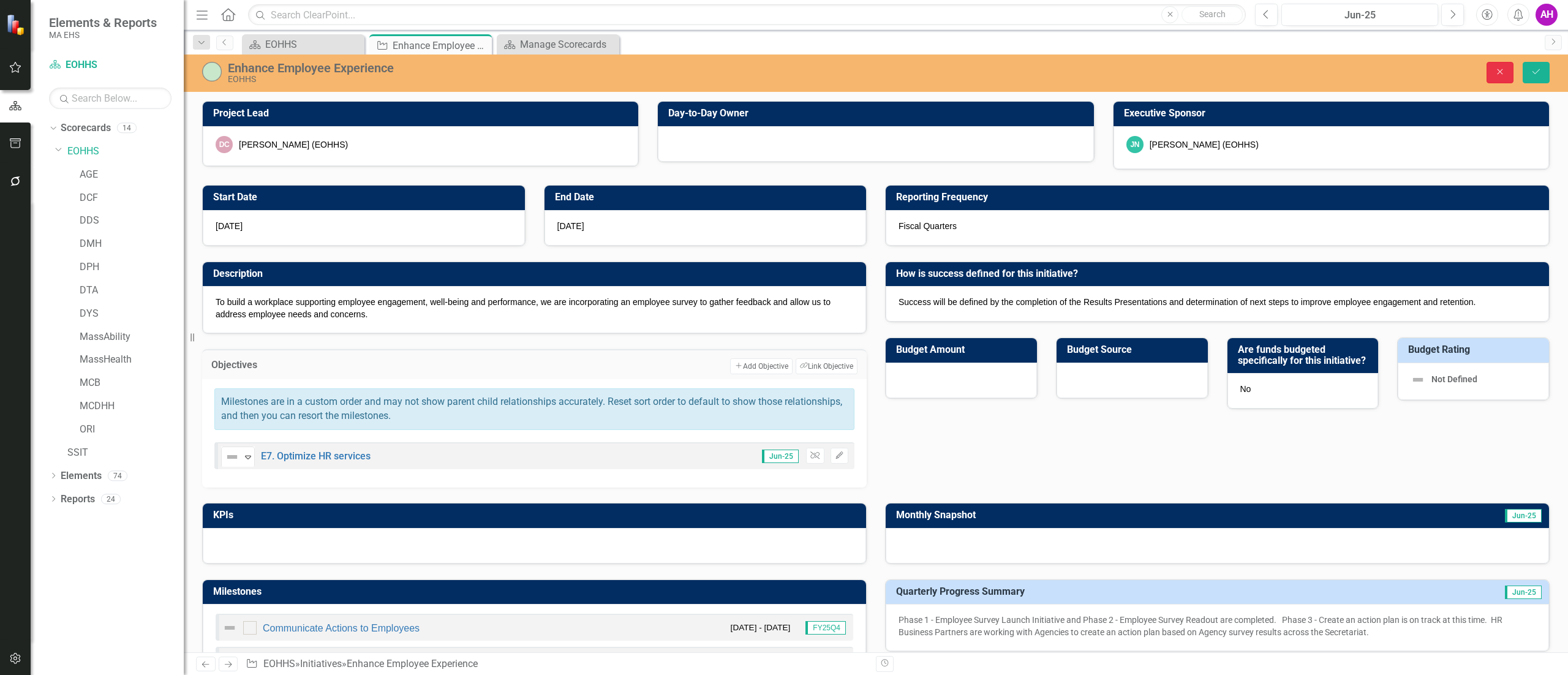
click at [1507, 70] on button "Close" at bounding box center [1499, 72] width 27 height 21
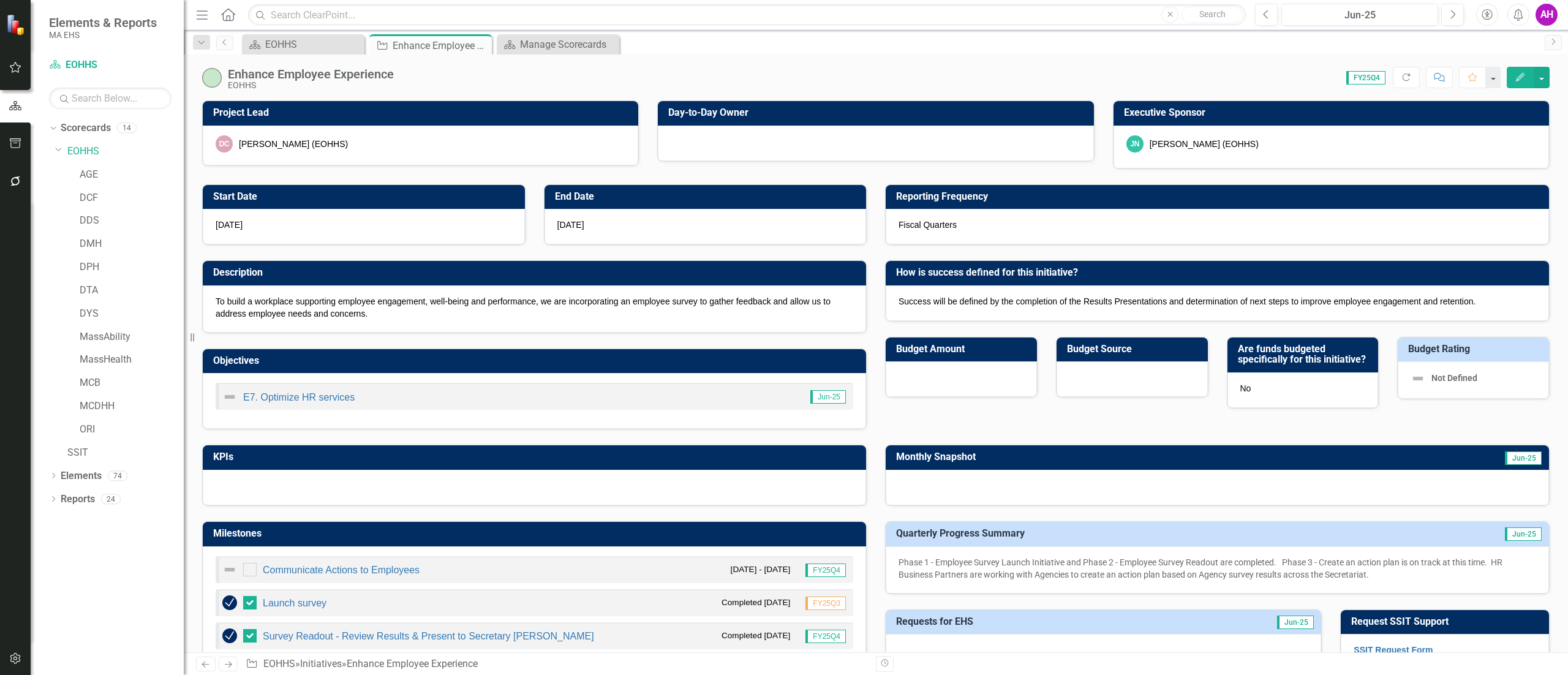
click at [1466, 376] on span "Not Defined" at bounding box center [1455, 378] width 46 height 10
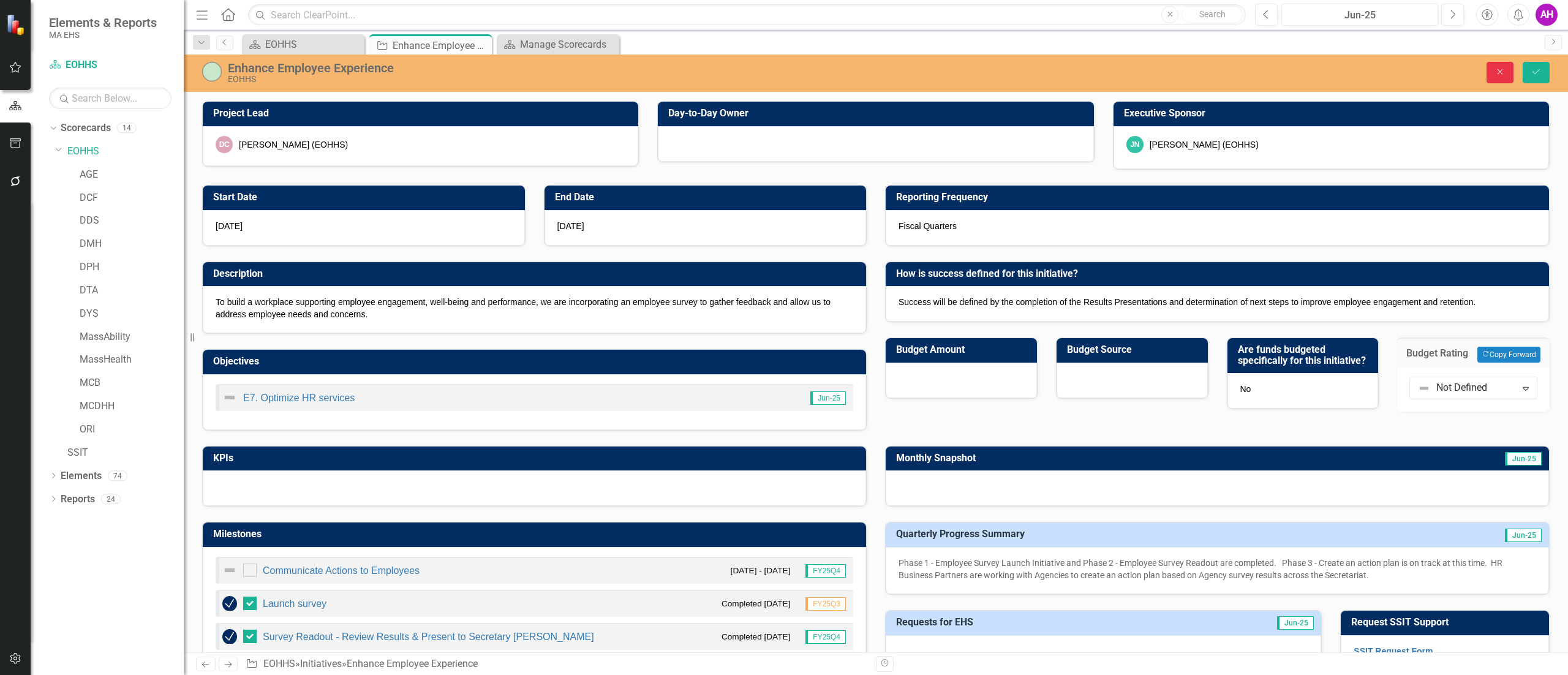
click at [1491, 66] on button "Close" at bounding box center [1499, 72] width 27 height 21
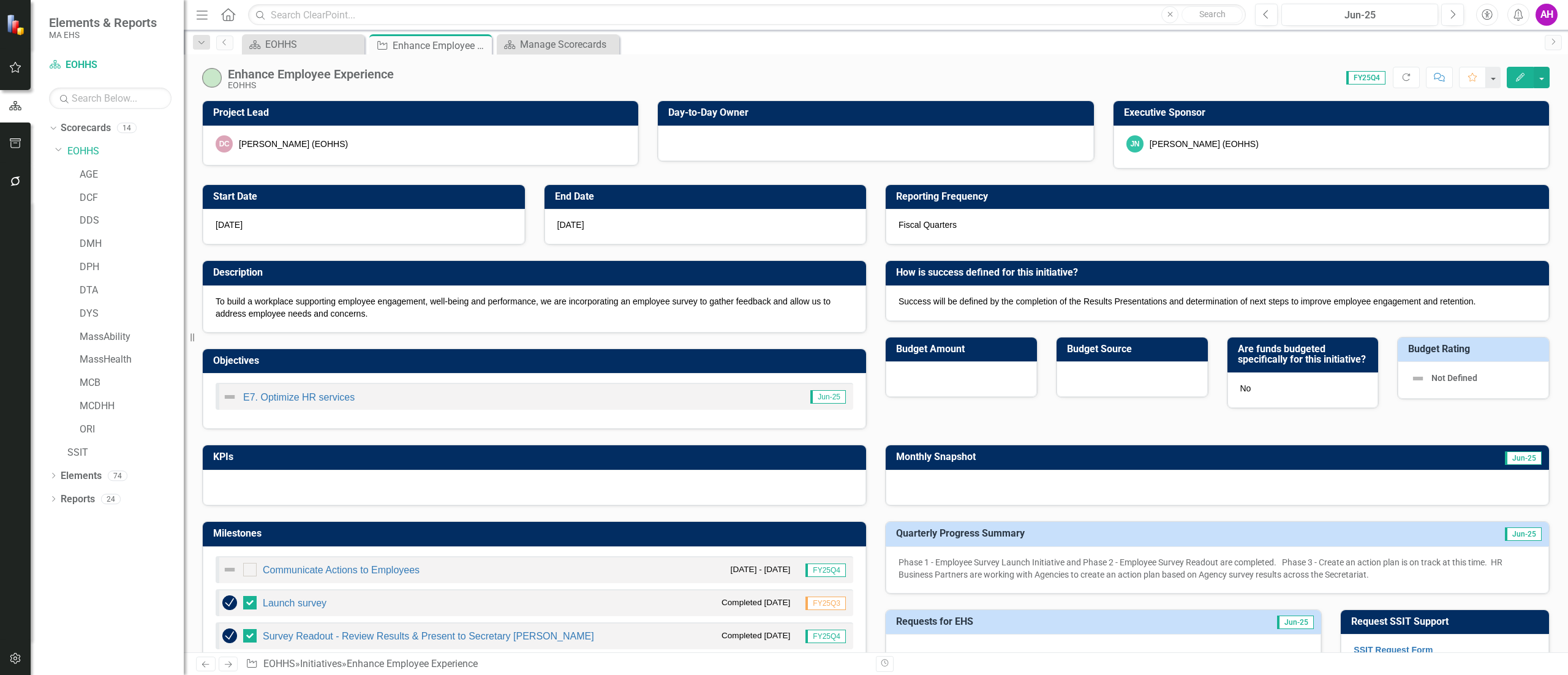
click at [1375, 73] on span "FY25Q4" at bounding box center [1365, 78] width 39 height 14
click at [1404, 84] on button "Refresh" at bounding box center [1406, 77] width 27 height 21
checkbox input "false"
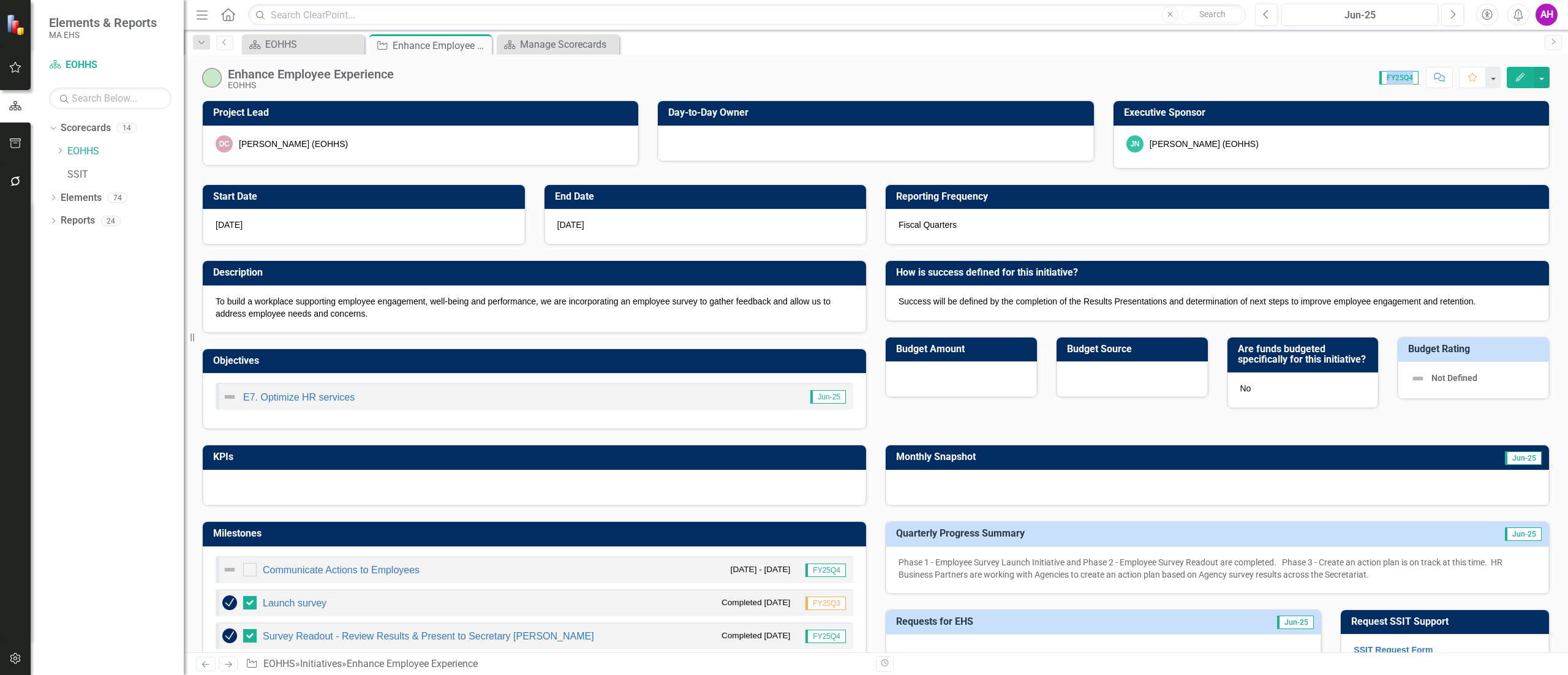
checkbox input "false"
checkbox input "true"
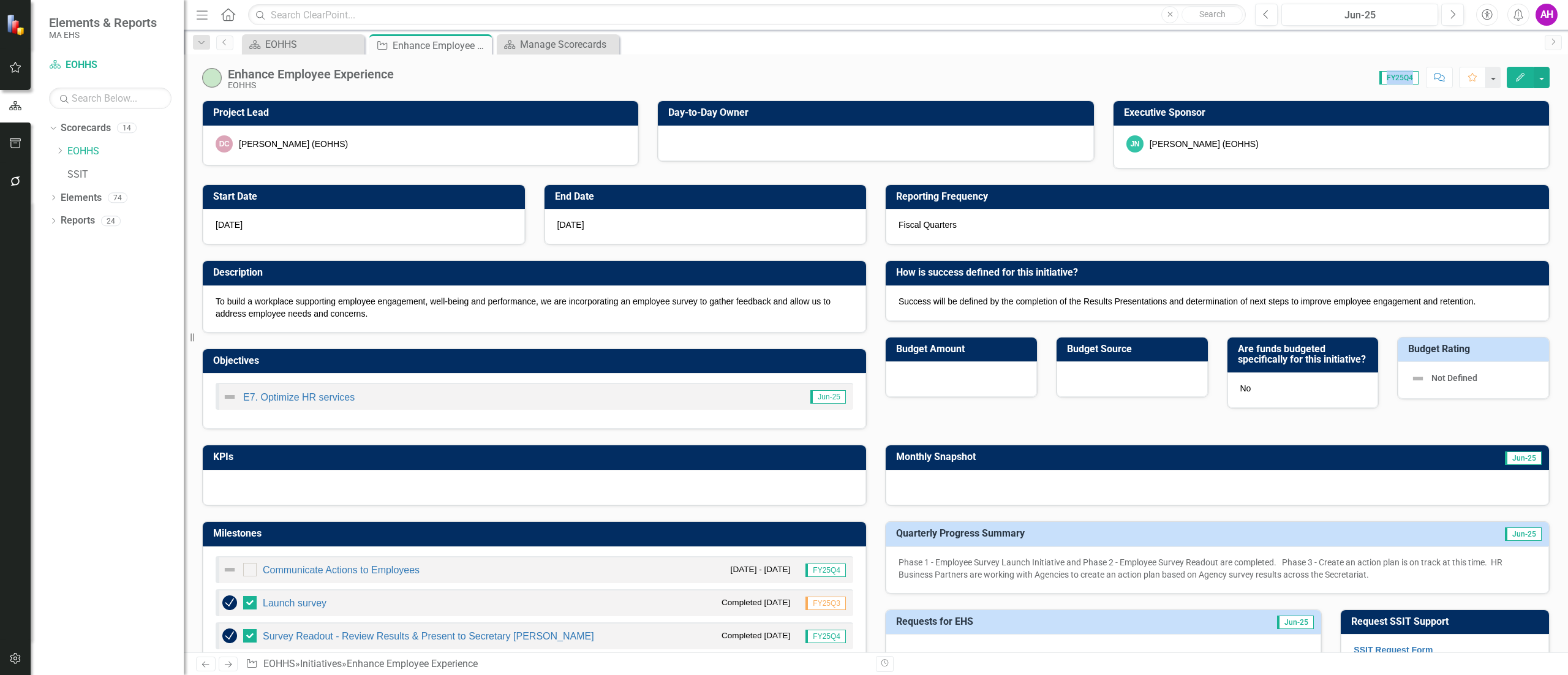
checkbox input "true"
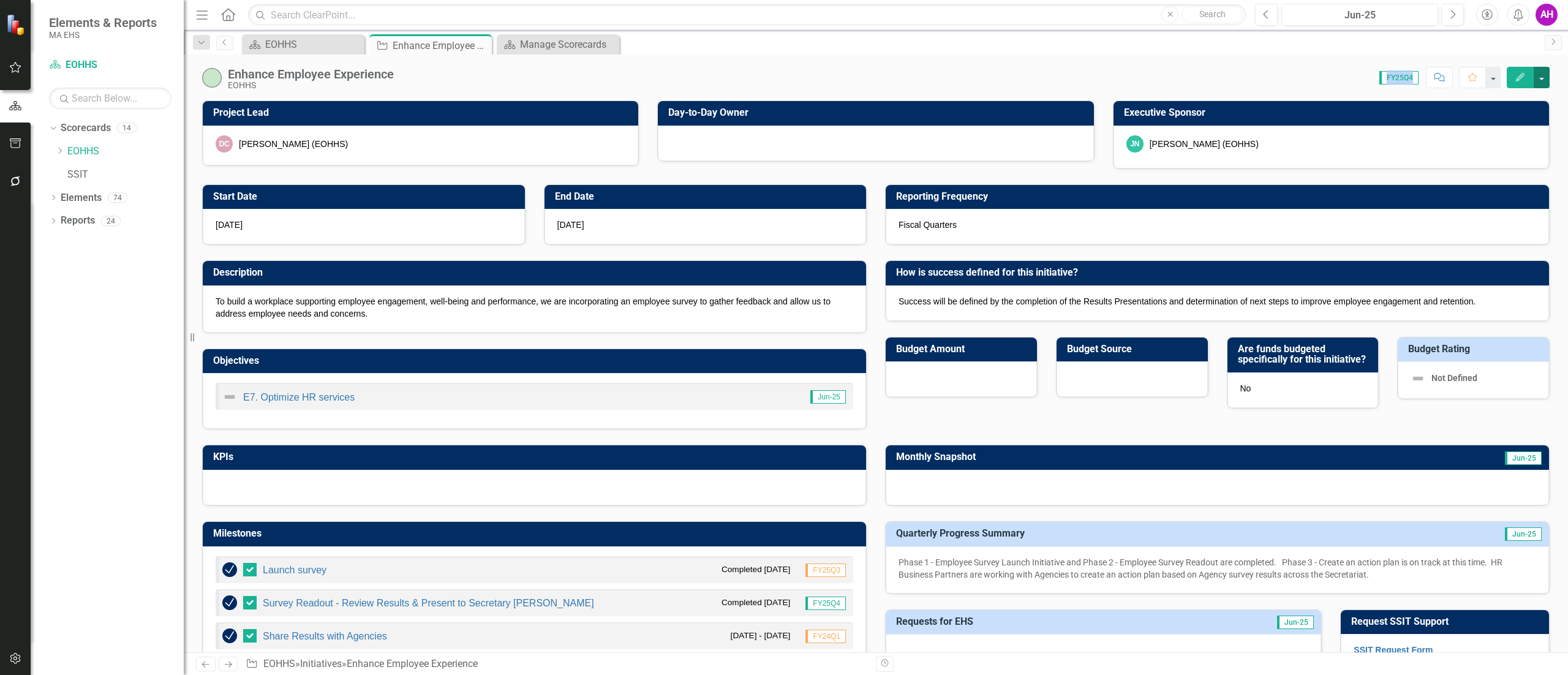
click at [1541, 85] on button "button" at bounding box center [1542, 77] width 16 height 21
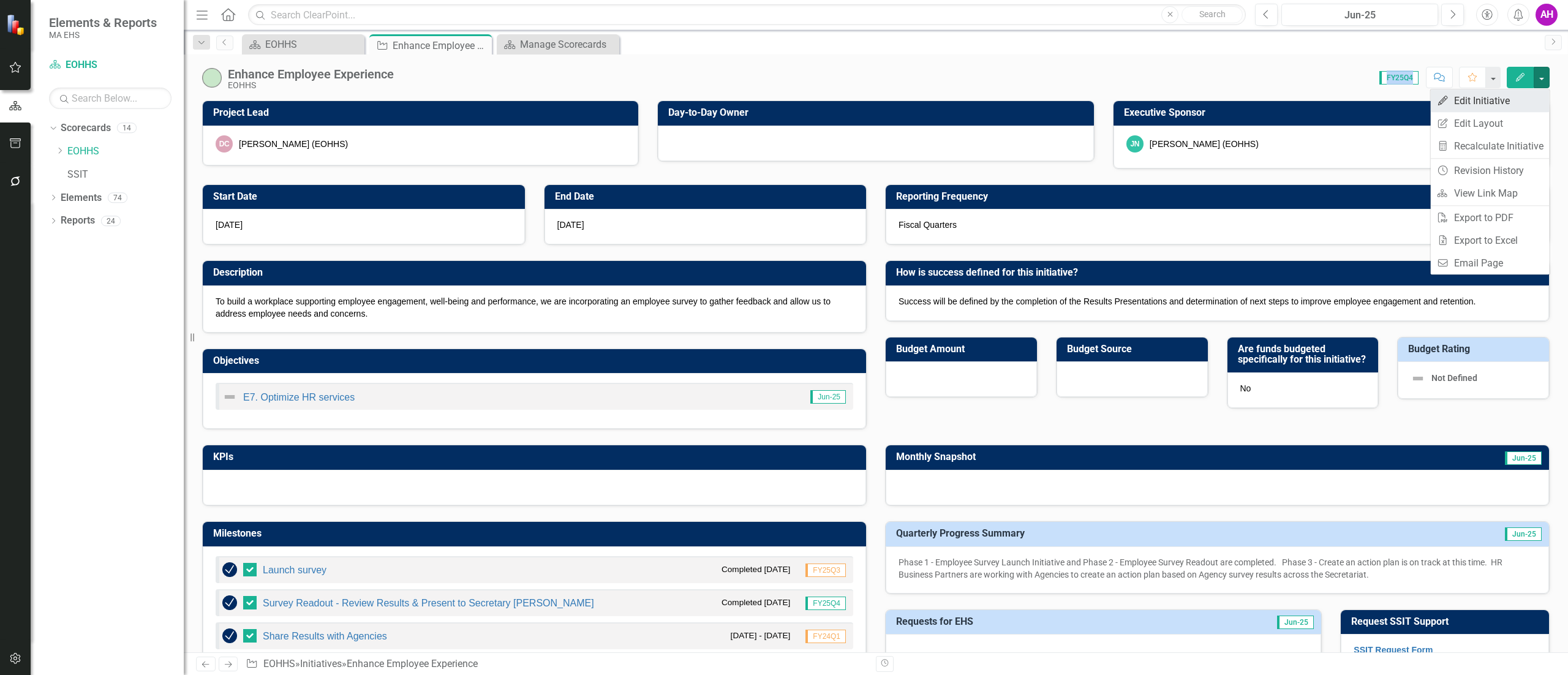
click at [1499, 110] on link "Edit Edit Initiative" at bounding box center [1490, 100] width 119 height 22
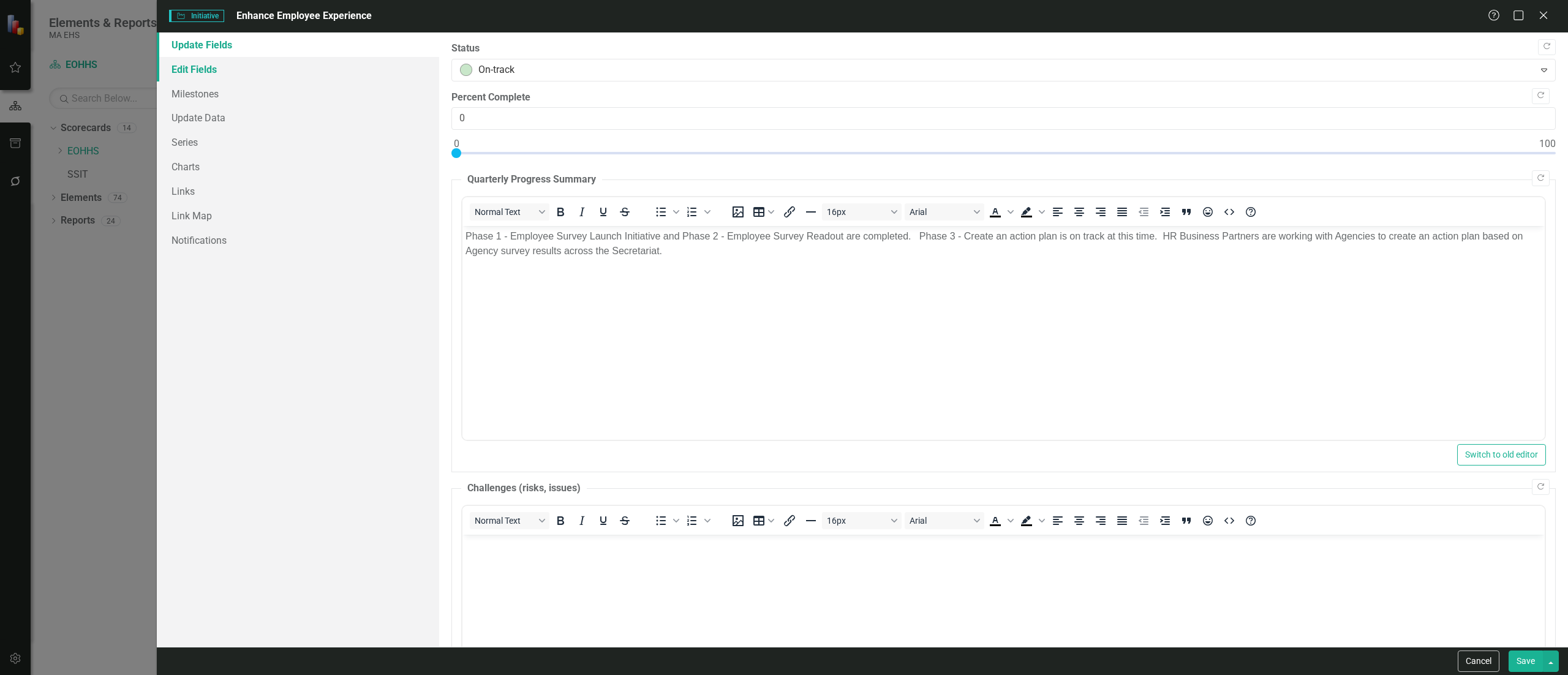
click at [221, 62] on link "Edit Fields" at bounding box center [298, 69] width 282 height 24
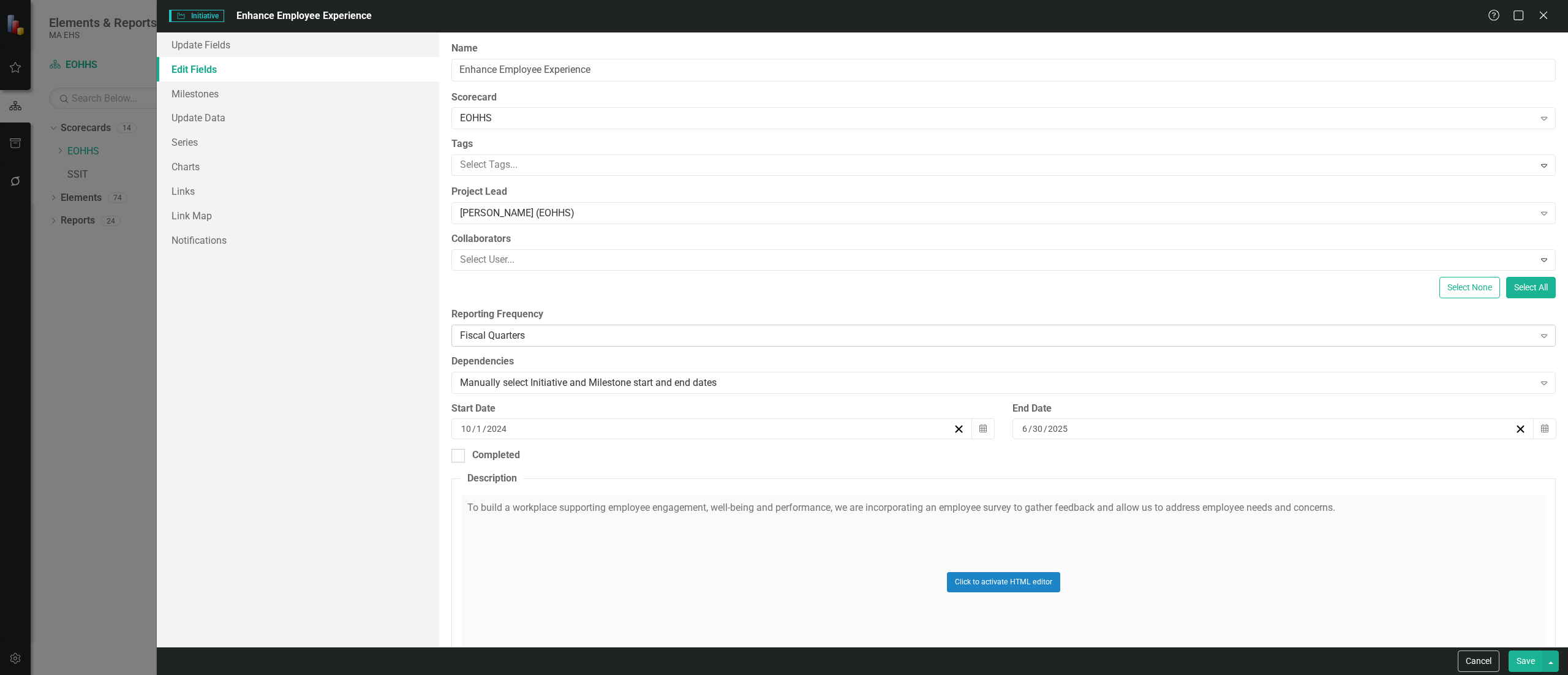
click at [1522, 333] on div "Fiscal Quarters" at bounding box center [997, 335] width 1074 height 14
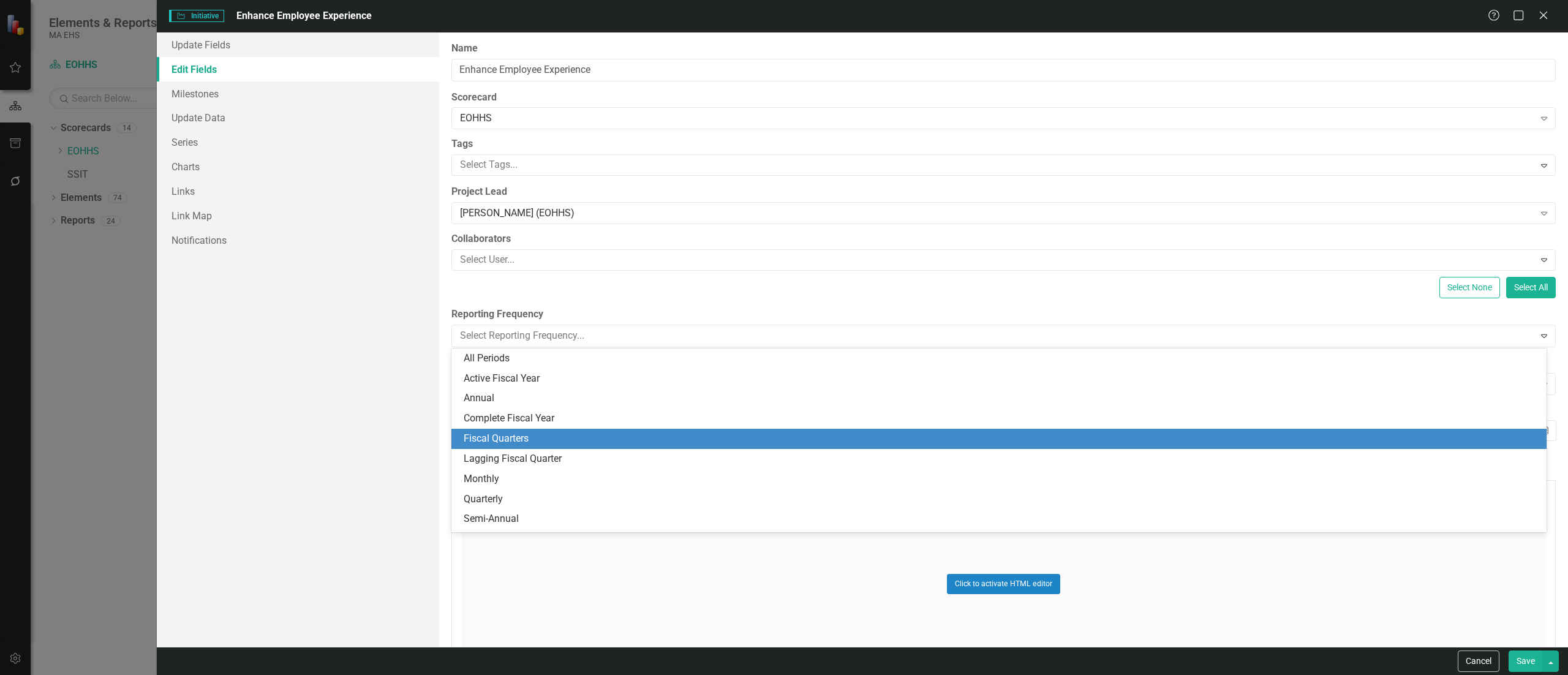
scroll to position [17, 0]
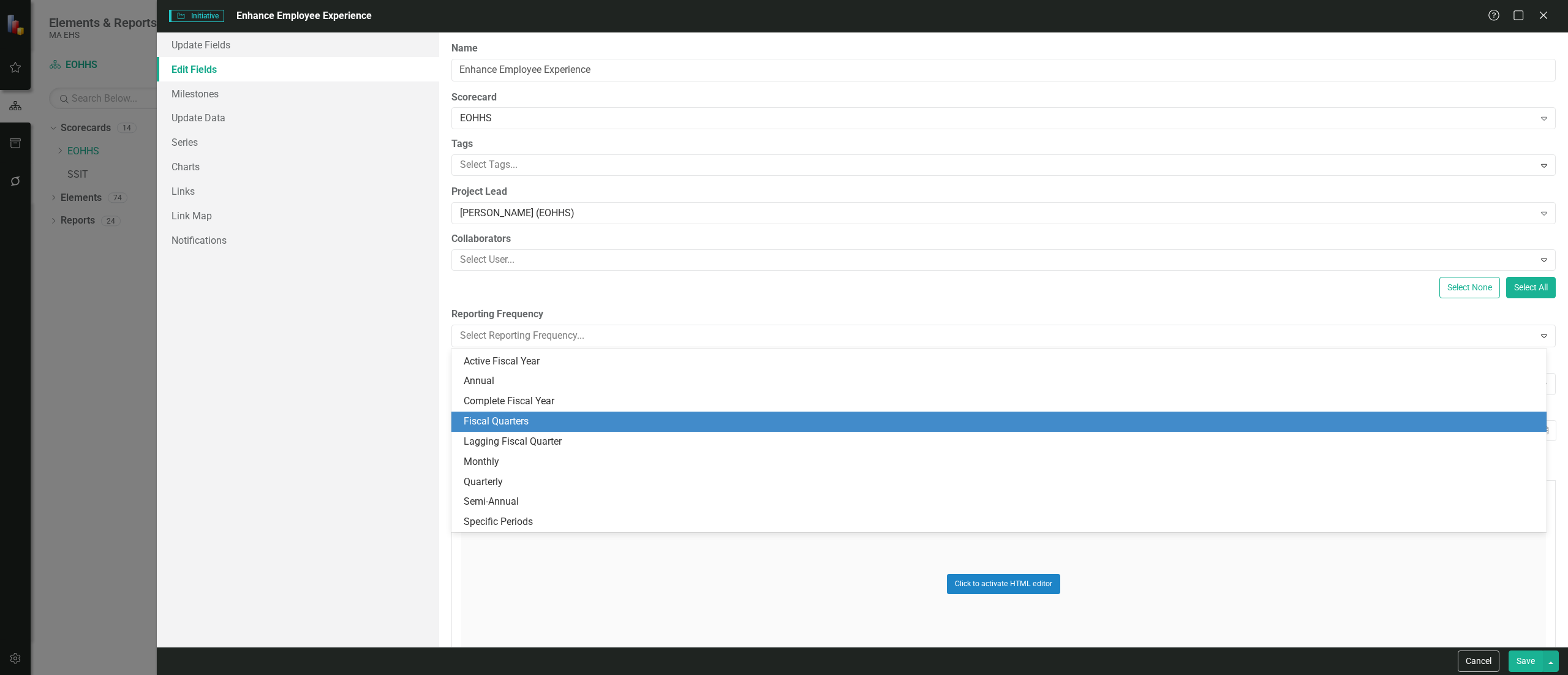
click at [490, 416] on div "Fiscal Quarters" at bounding box center [1002, 421] width 1076 height 14
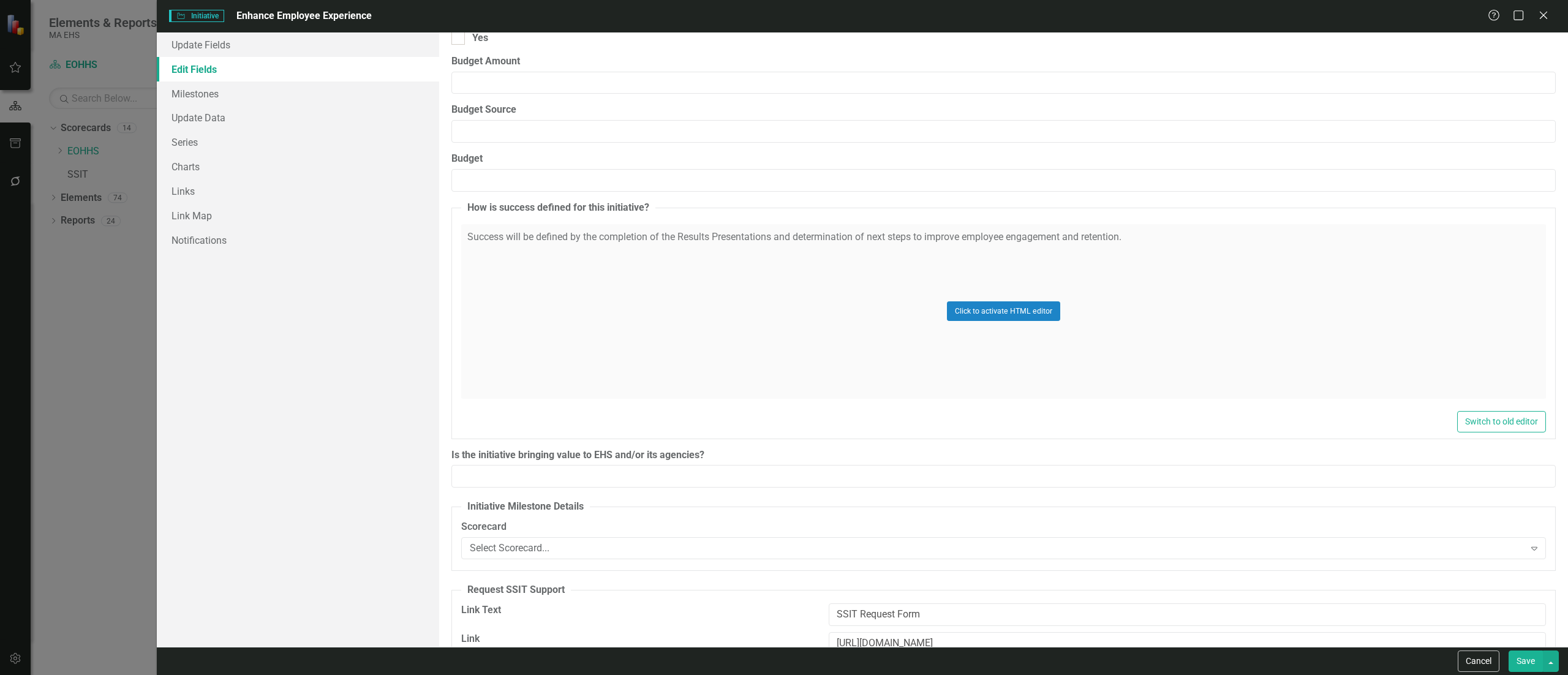
scroll to position [1656, 0]
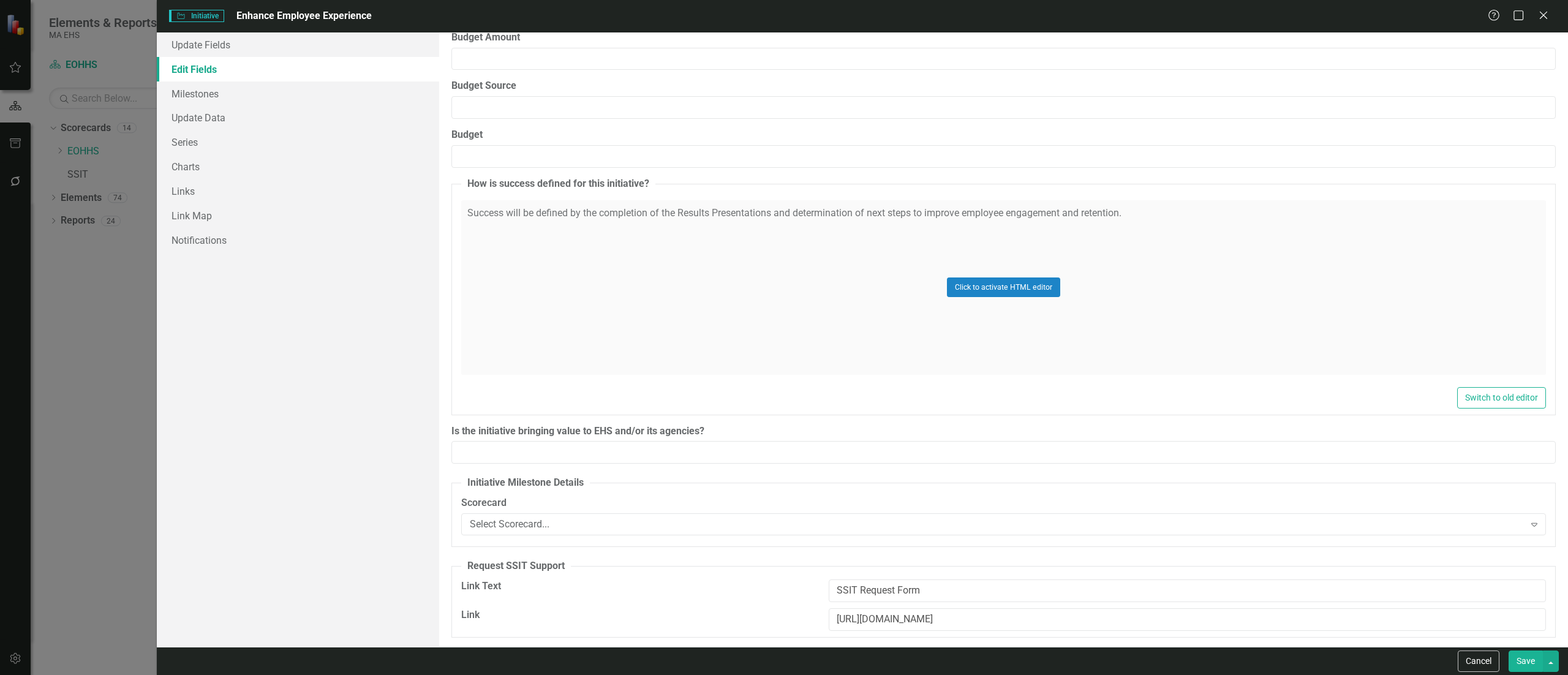
click at [1517, 660] on button "Save" at bounding box center [1526, 661] width 34 height 21
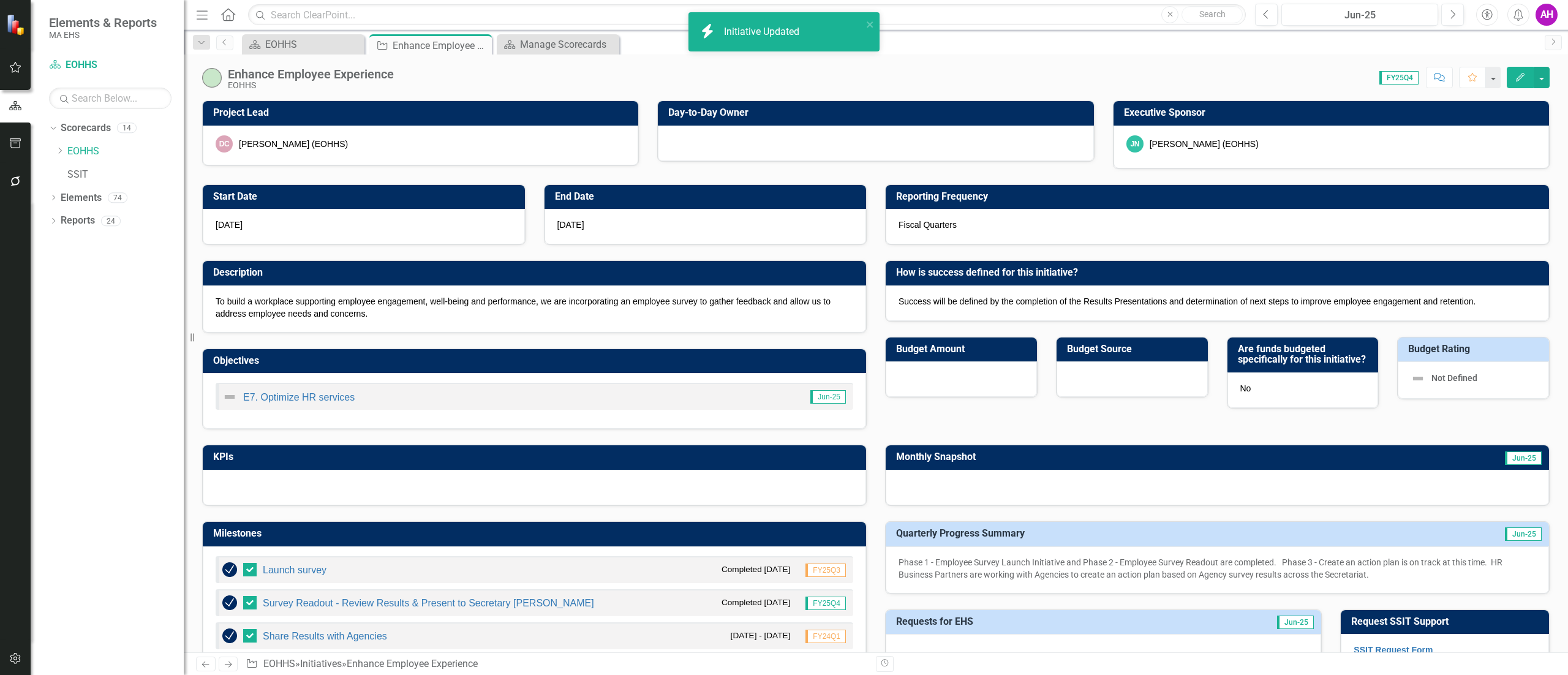
click at [321, 484] on div at bounding box center [534, 487] width 663 height 36
click at [320, 482] on div at bounding box center [534, 487] width 663 height 36
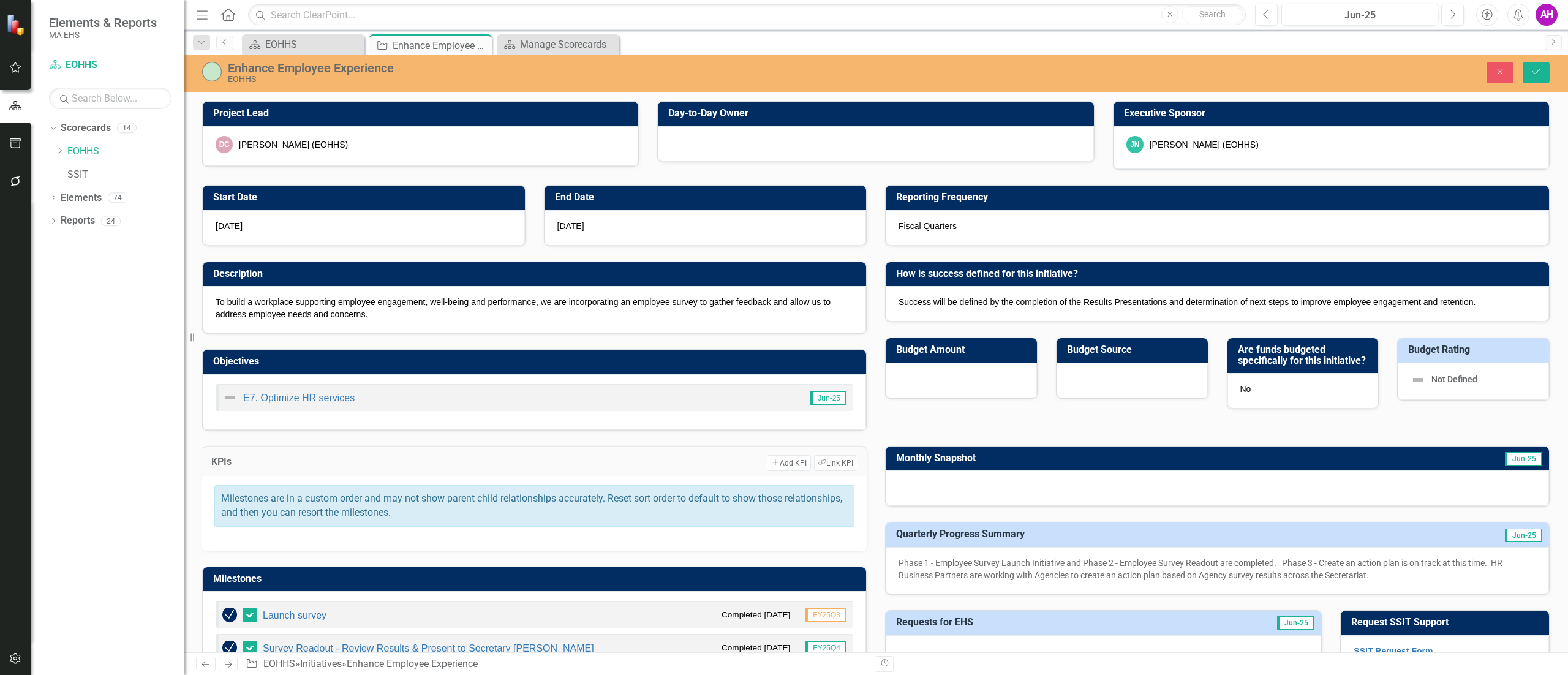
click at [1438, 383] on span "Not Defined" at bounding box center [1455, 378] width 46 height 10
click at [1348, 496] on div at bounding box center [1218, 488] width 663 height 36
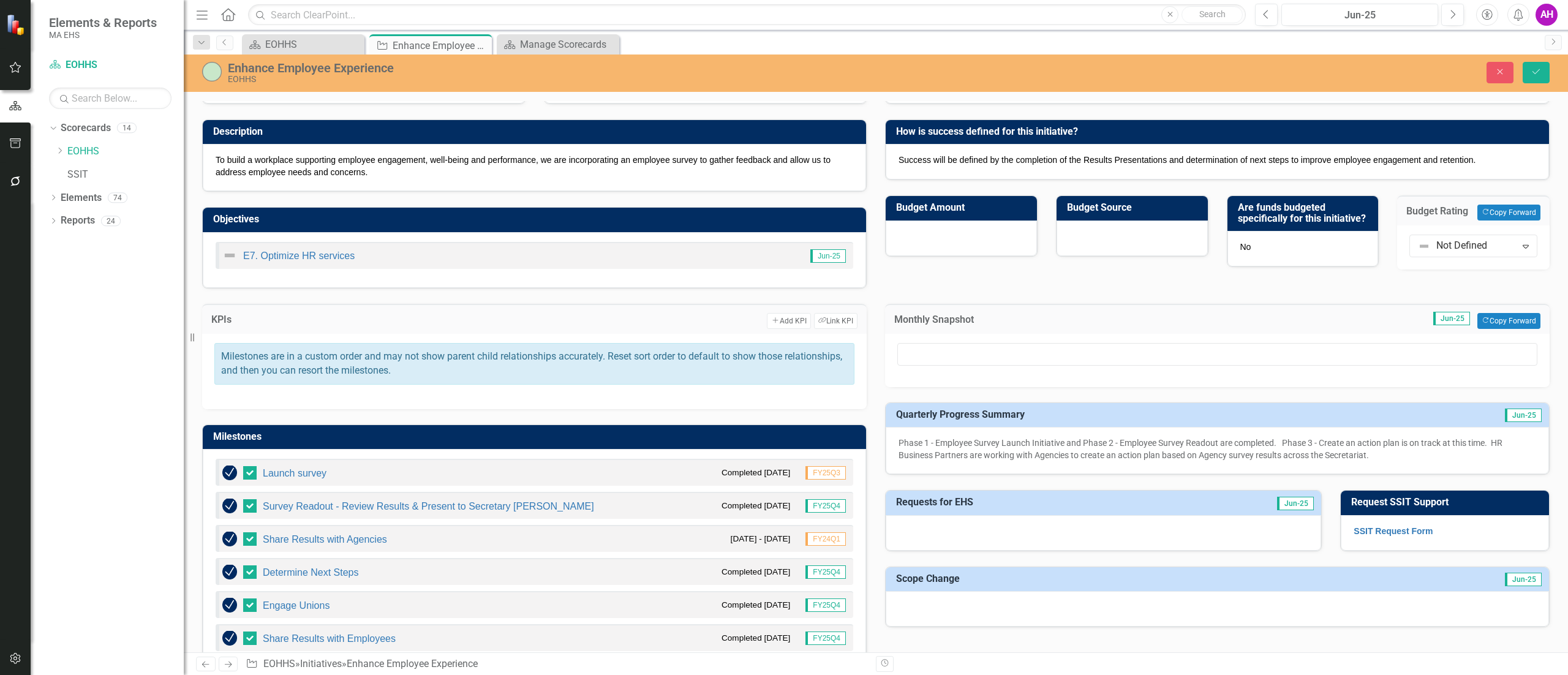
scroll to position [245, 0]
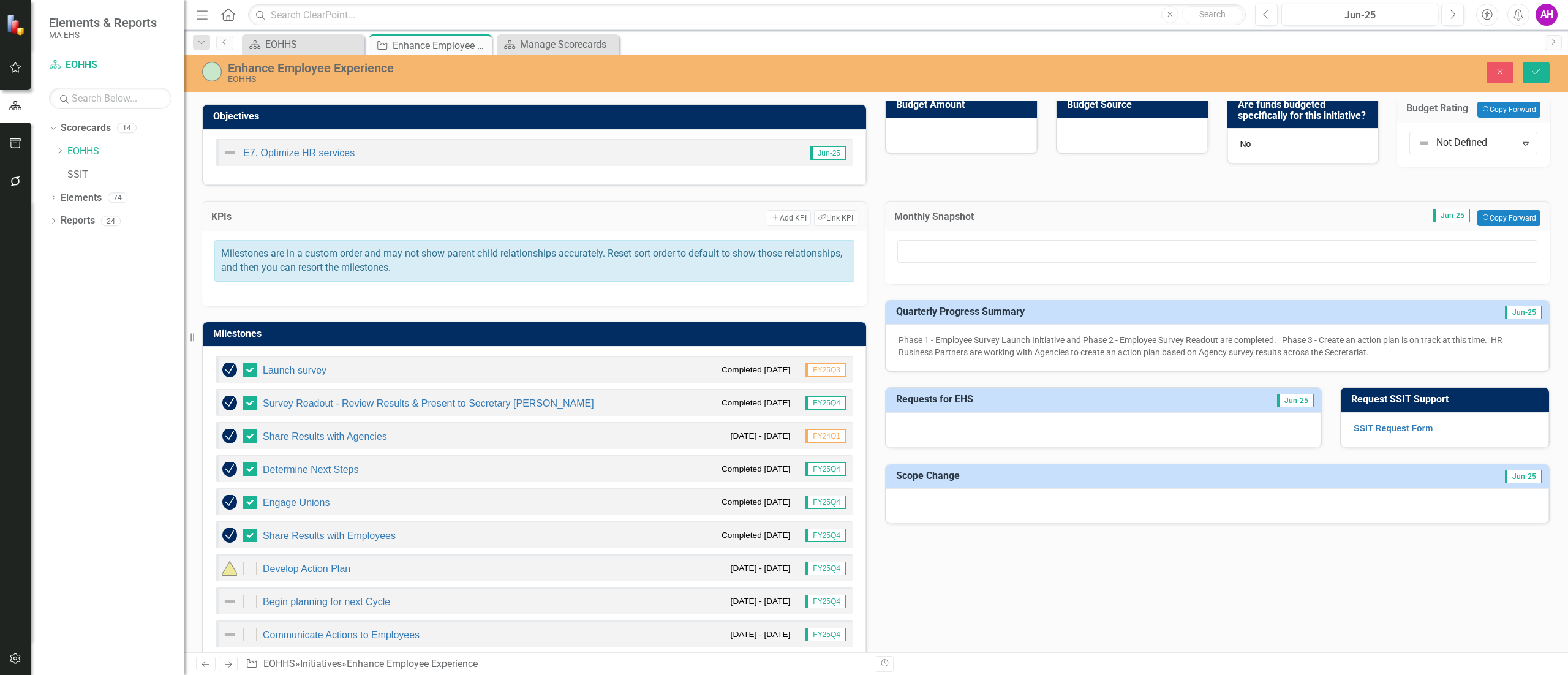
click at [1103, 367] on div "Phase 1 - Employee Survey Launch Initiative and Phase 2 - Employee Survey Reado…" at bounding box center [1218, 348] width 663 height 47
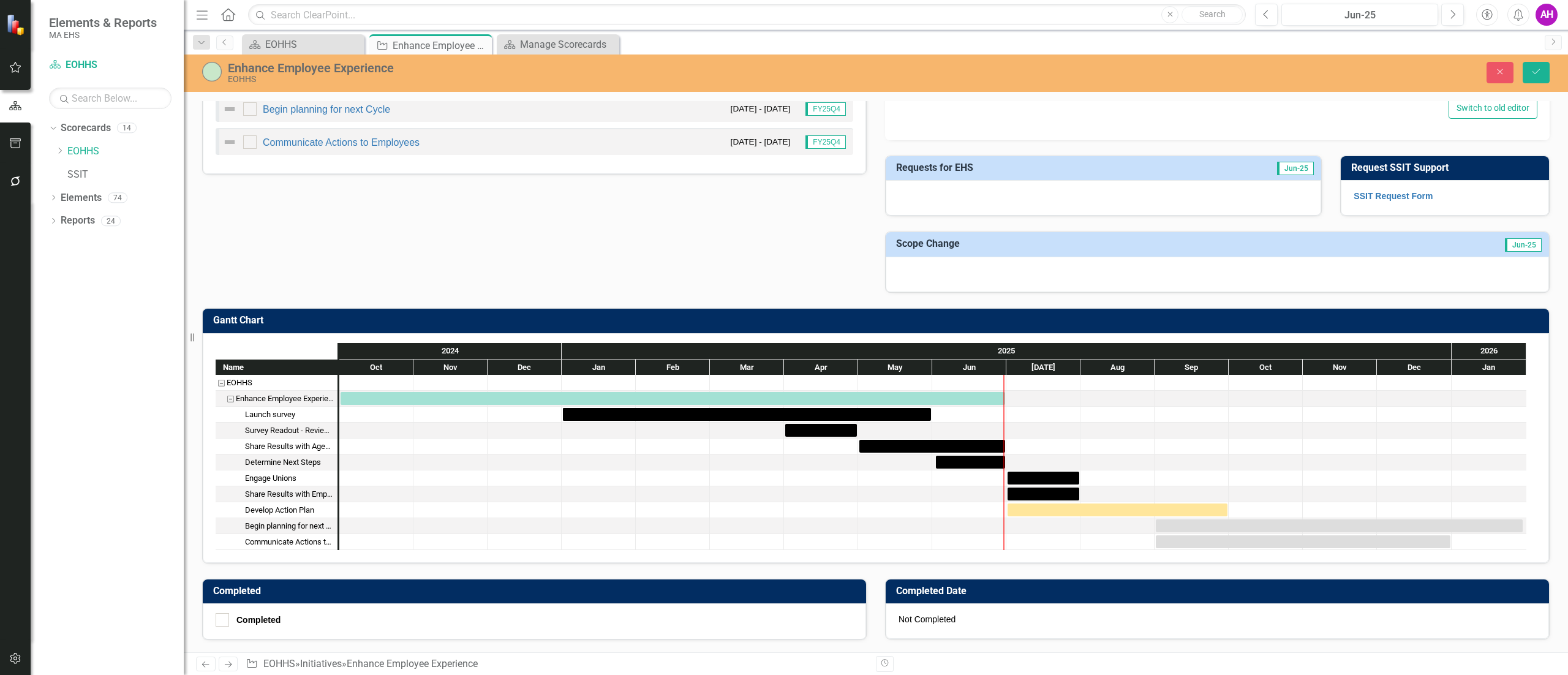
scroll to position [0, 0]
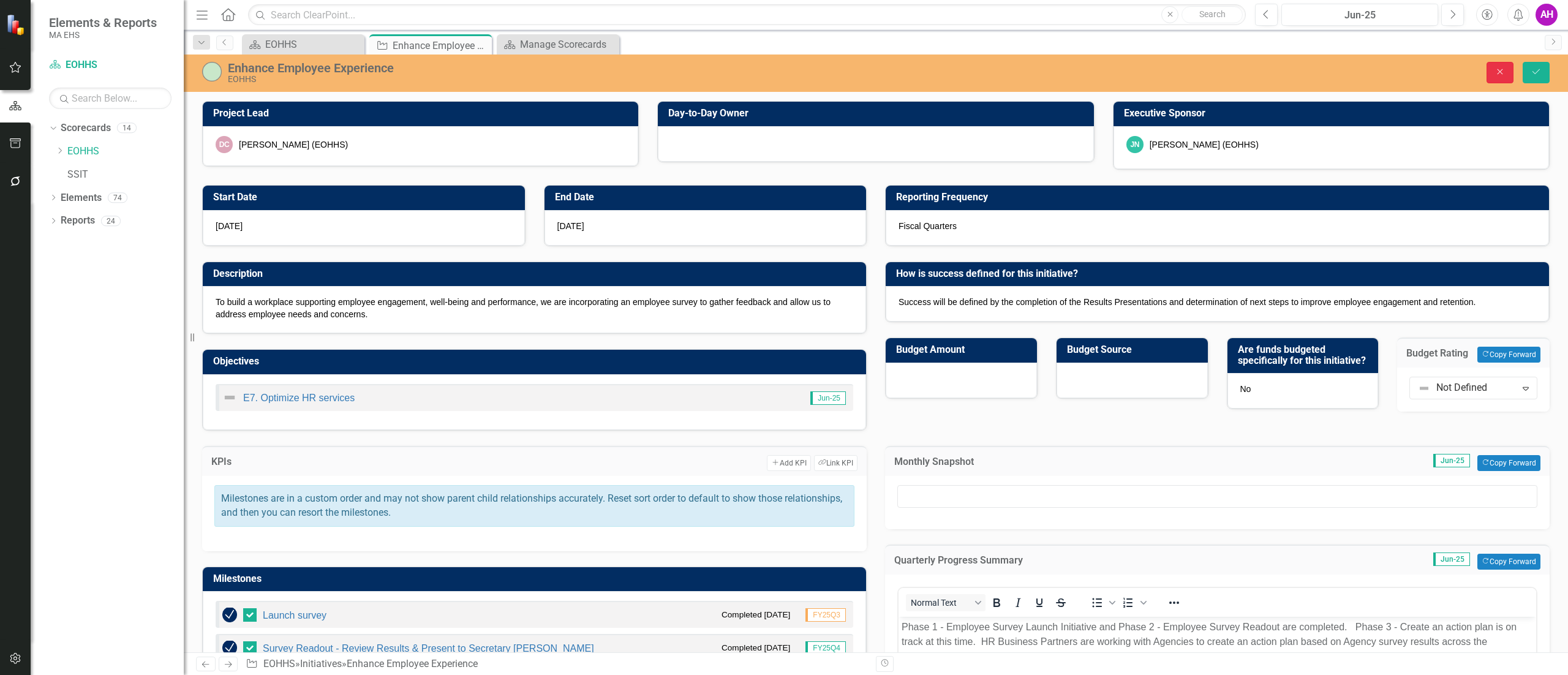
click at [1504, 69] on icon "Close" at bounding box center [1500, 72] width 11 height 9
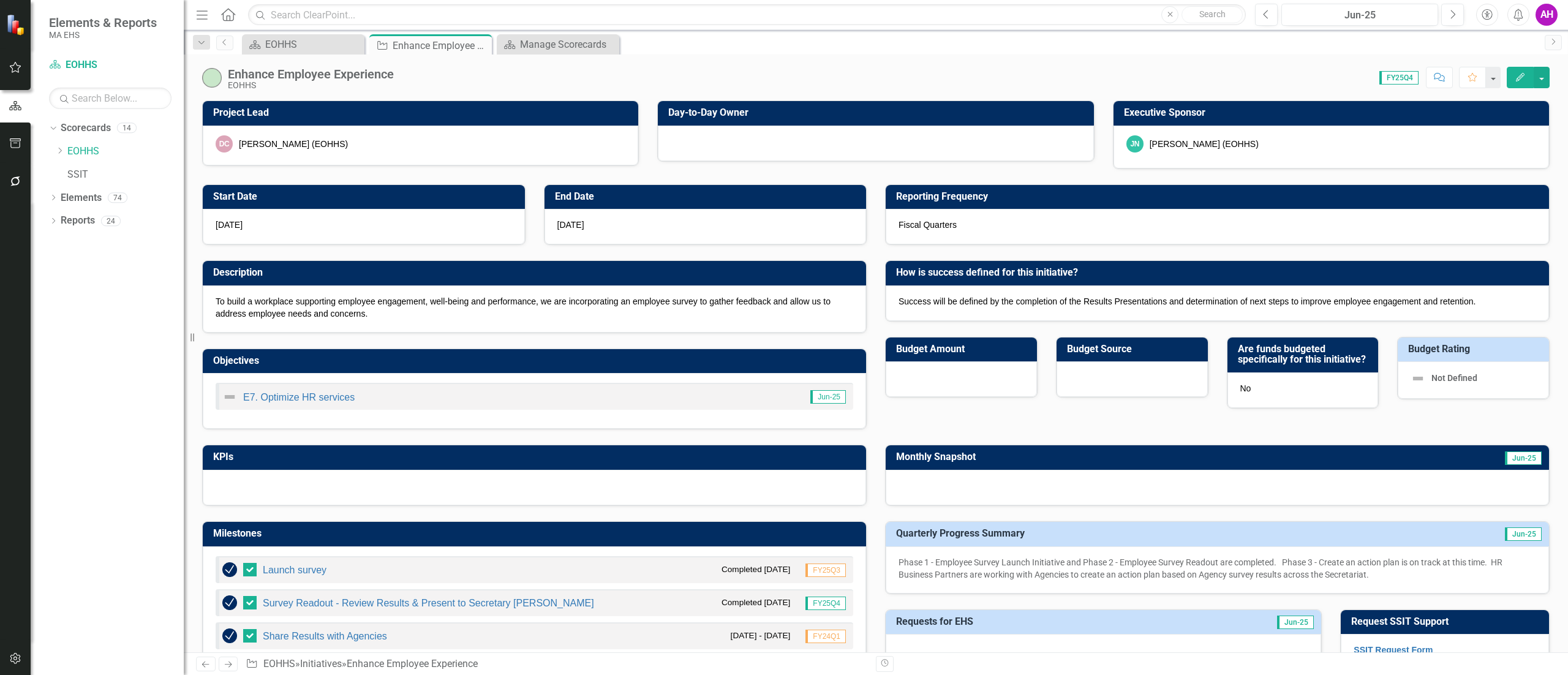
click at [1402, 78] on span "FY25Q4" at bounding box center [1398, 78] width 39 height 14
click at [317, 45] on div "EOHHS" at bounding box center [305, 44] width 81 height 16
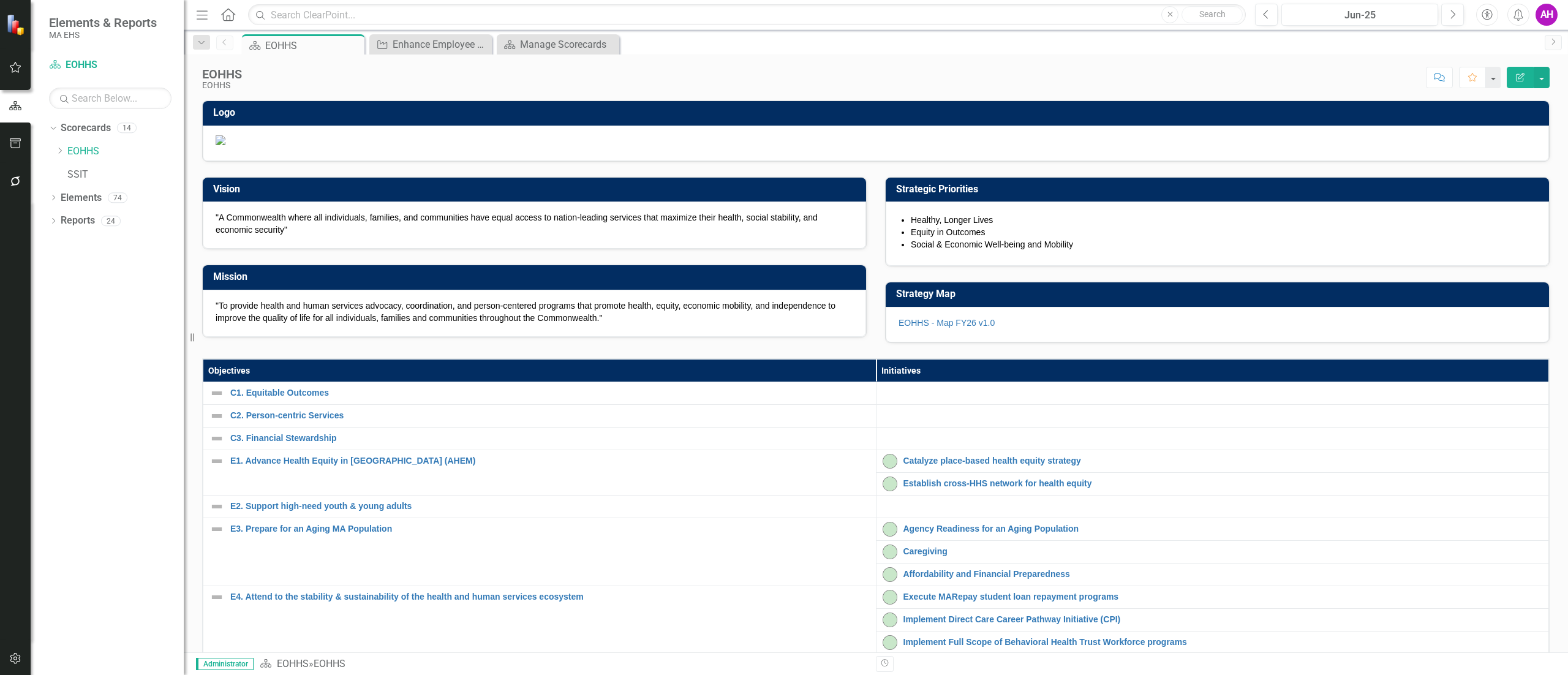
scroll to position [585, 0]
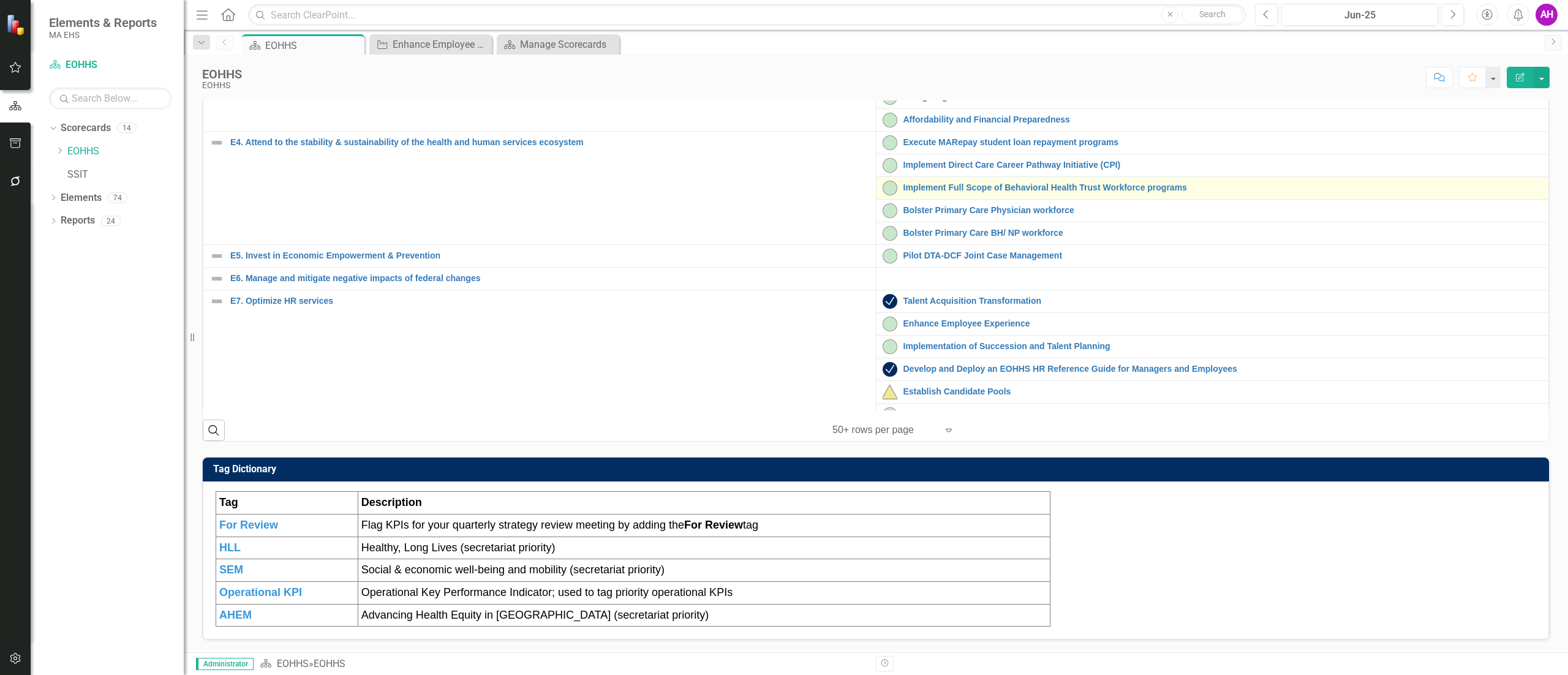
click at [957, 193] on div "Implement Full Scope of Behavioral Health Trust Workforce programs" at bounding box center [1213, 188] width 660 height 15
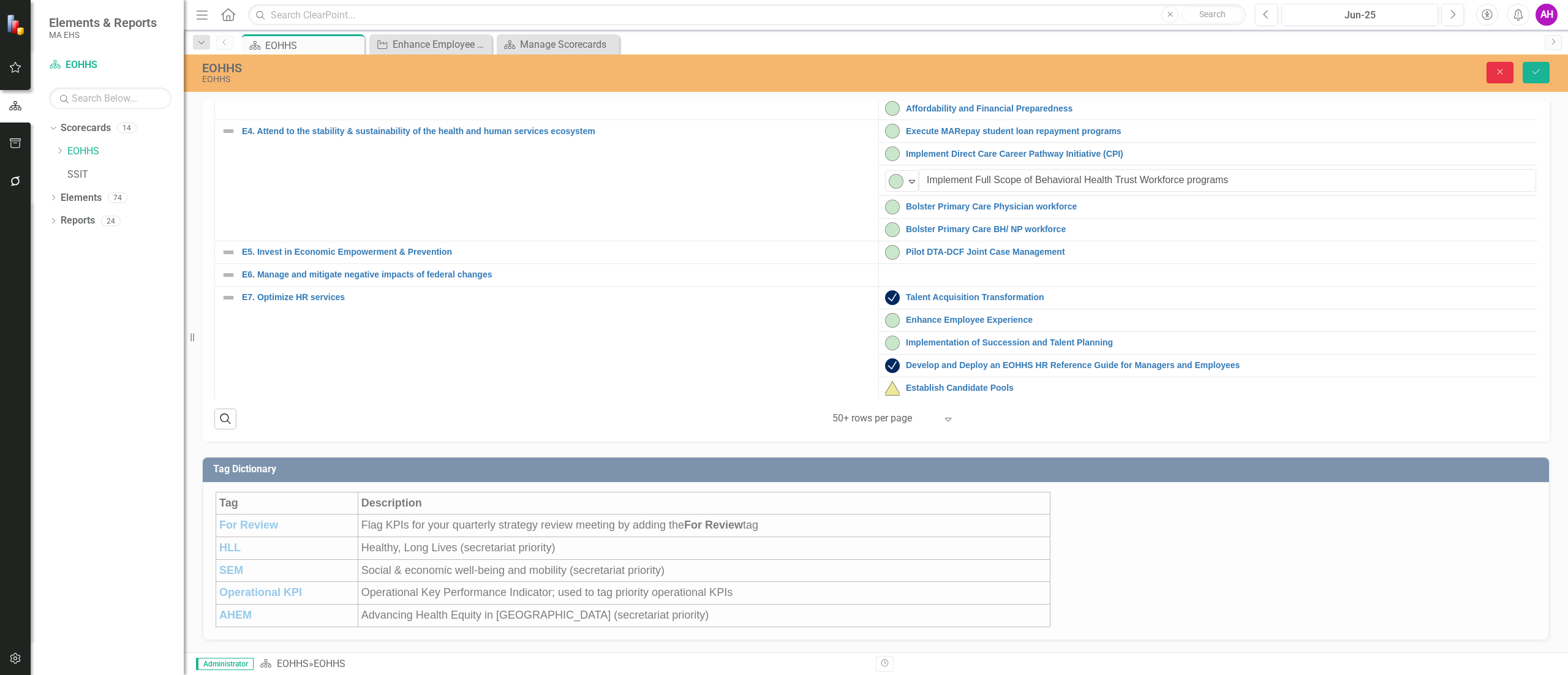
click at [1489, 73] on button "Close" at bounding box center [1499, 72] width 27 height 21
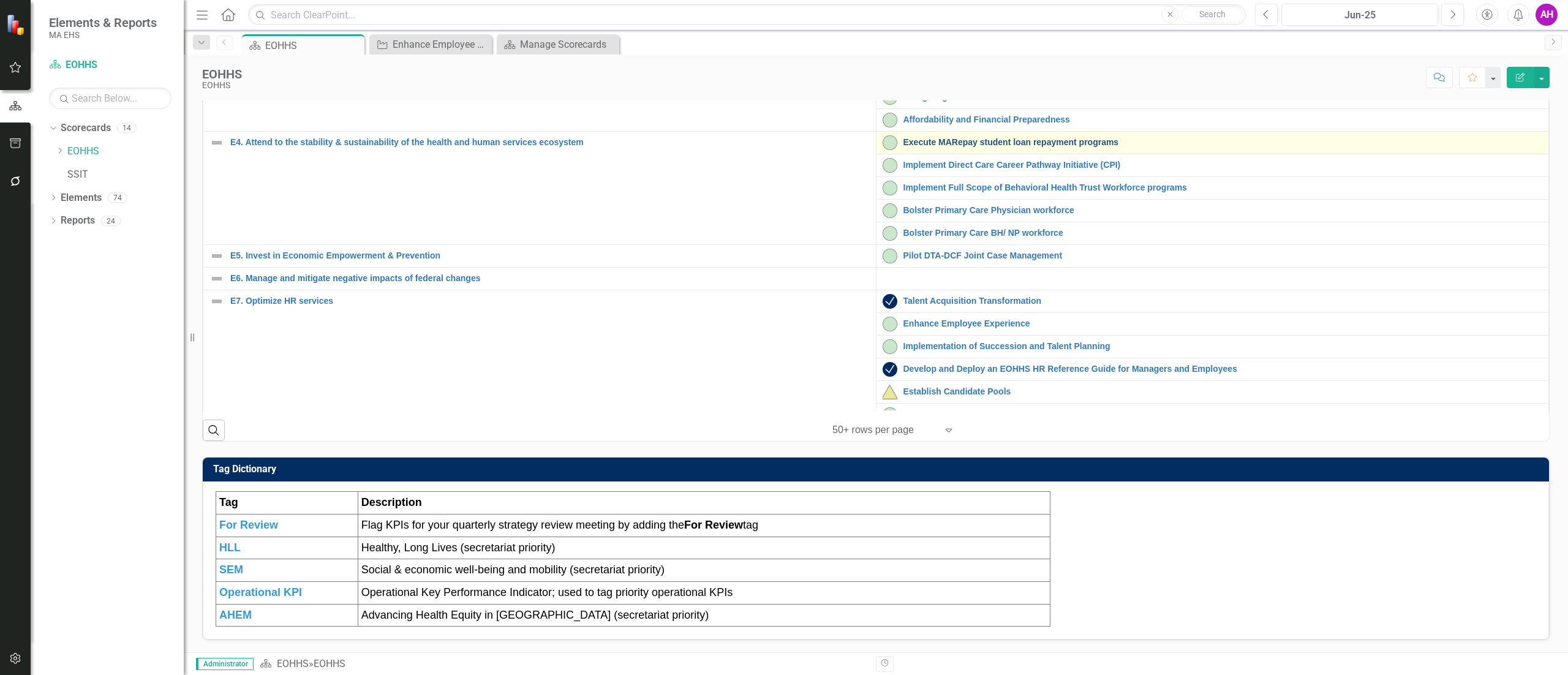
click at [968, 145] on link "Execute MARepay student loan repayment programs" at bounding box center [1223, 142] width 640 height 9
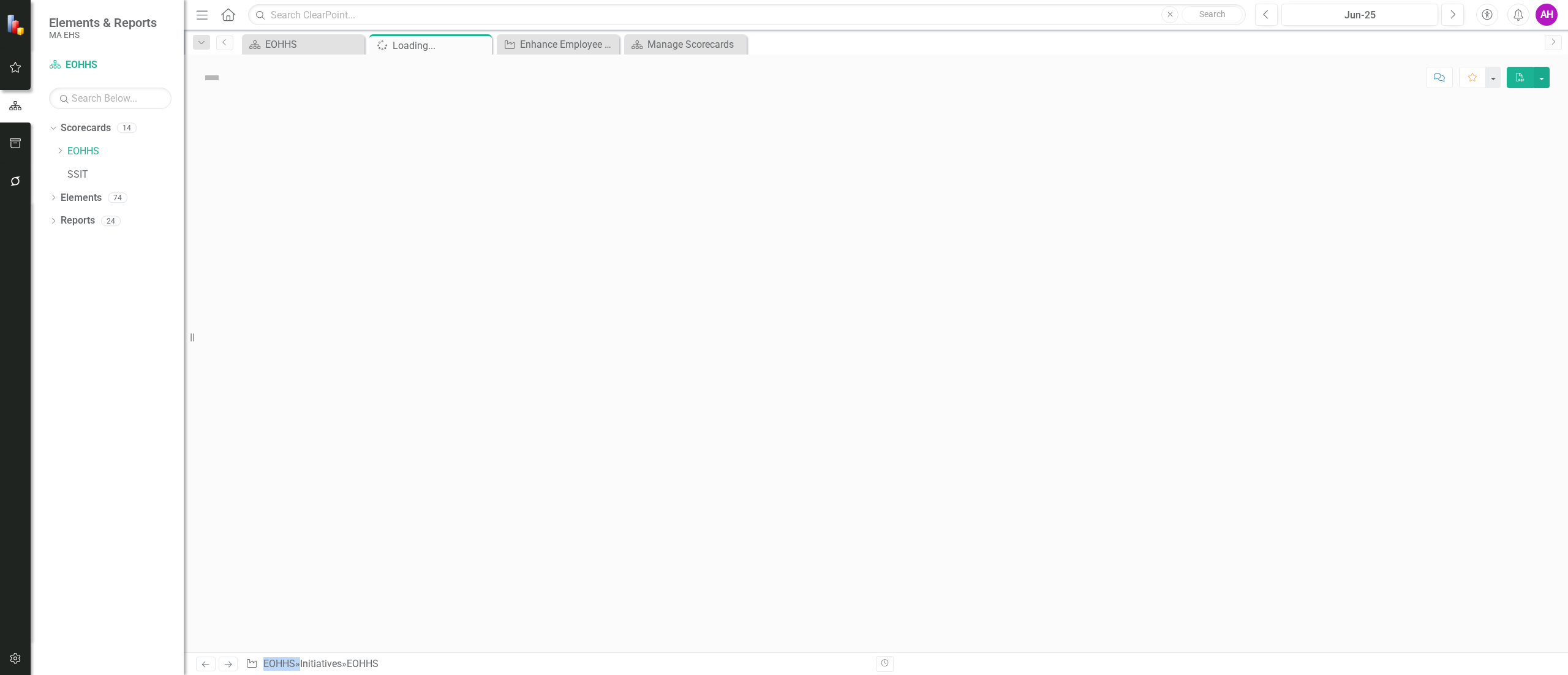
click at [968, 145] on div at bounding box center [876, 376] width 1384 height 552
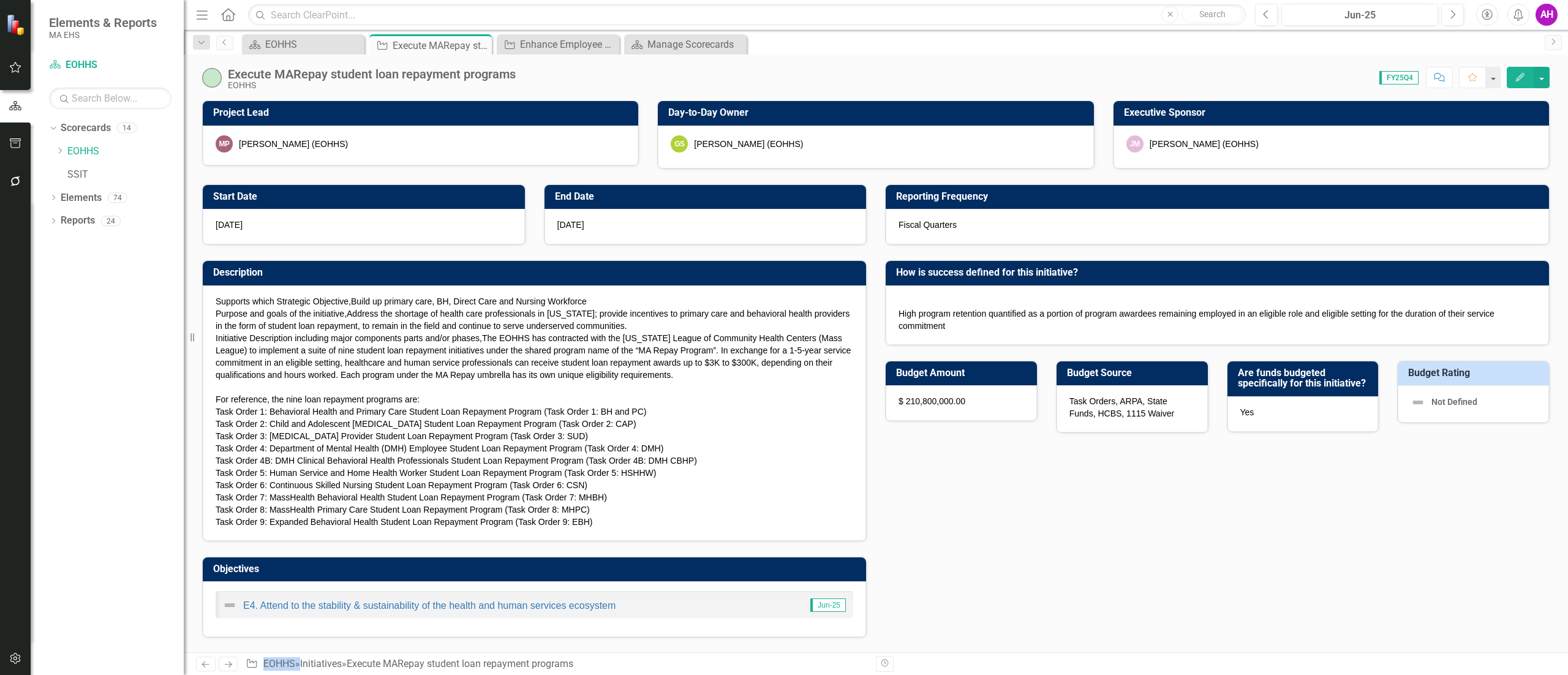
checkbox input "true"
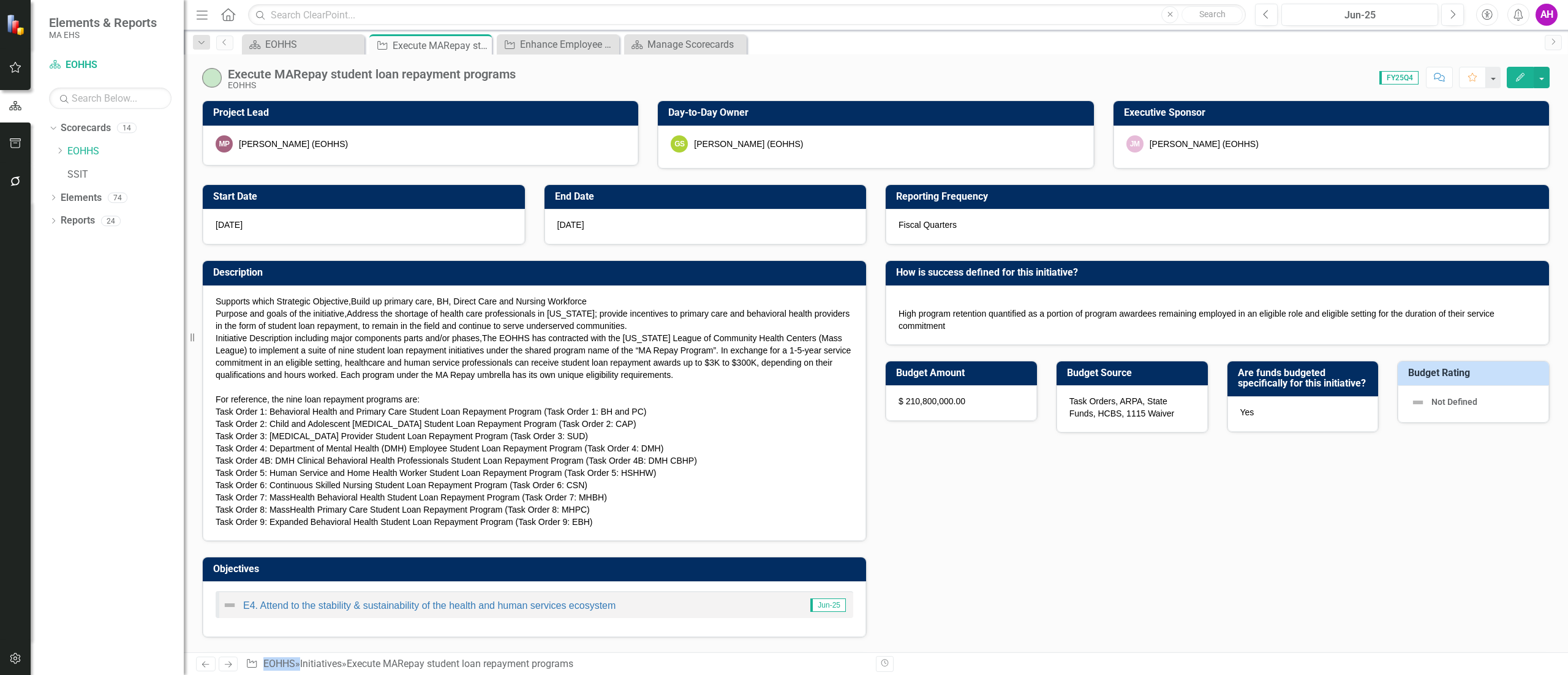
checkbox input "true"
click at [1390, 77] on span "FY25Q4" at bounding box center [1398, 78] width 39 height 14
click at [1453, 17] on icon "Next" at bounding box center [1452, 15] width 7 height 11
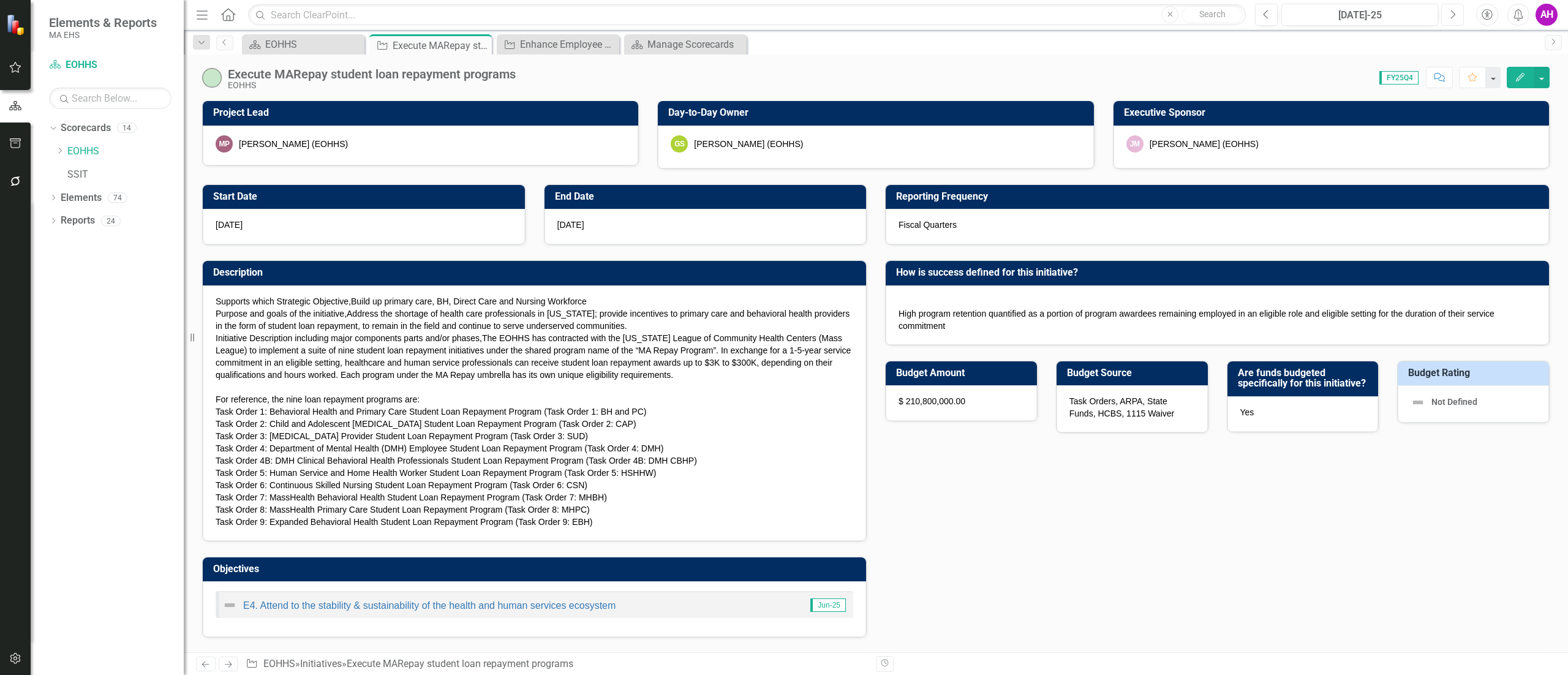
click at [1453, 17] on icon "Next" at bounding box center [1452, 15] width 7 height 11
click at [1453, 17] on icon "Next" at bounding box center [1452, 15] width 7 height 11
checkbox input "true"
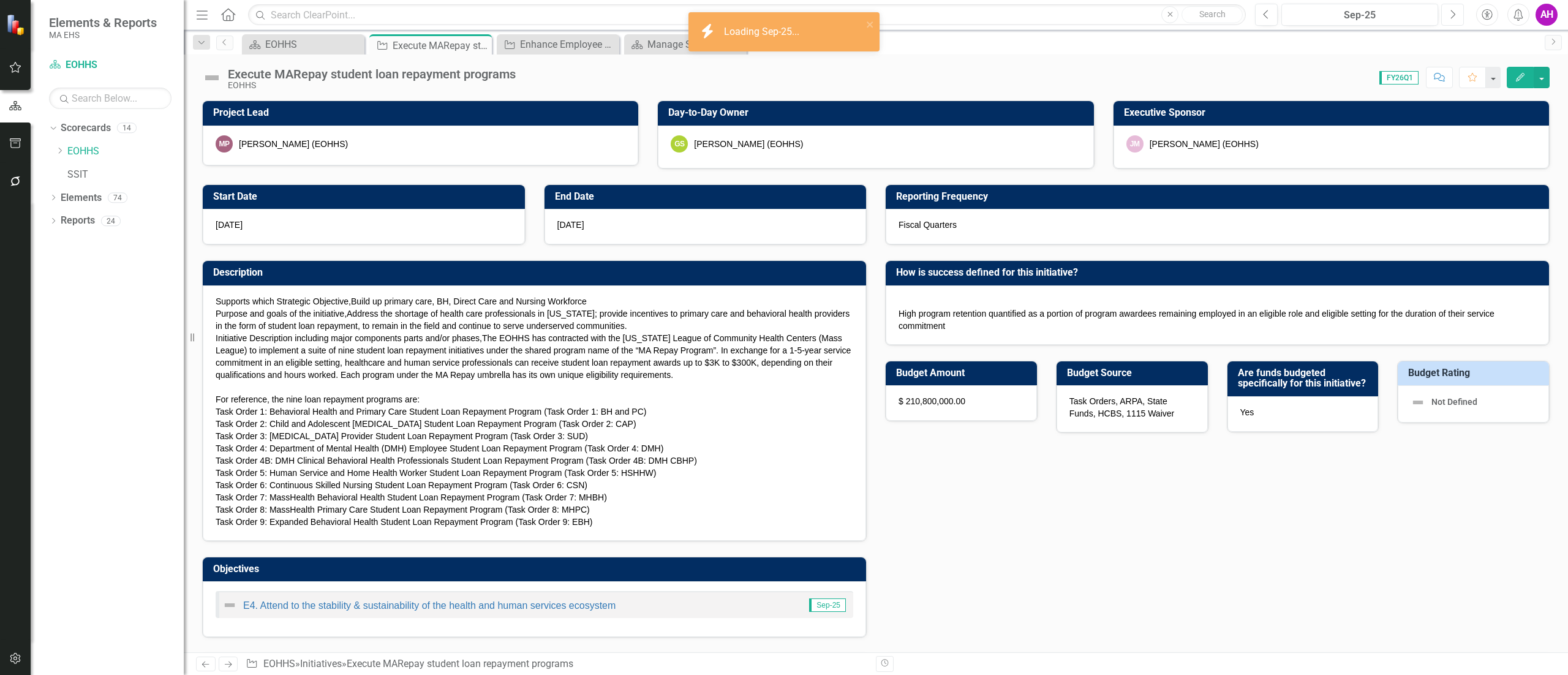
checkbox input "true"
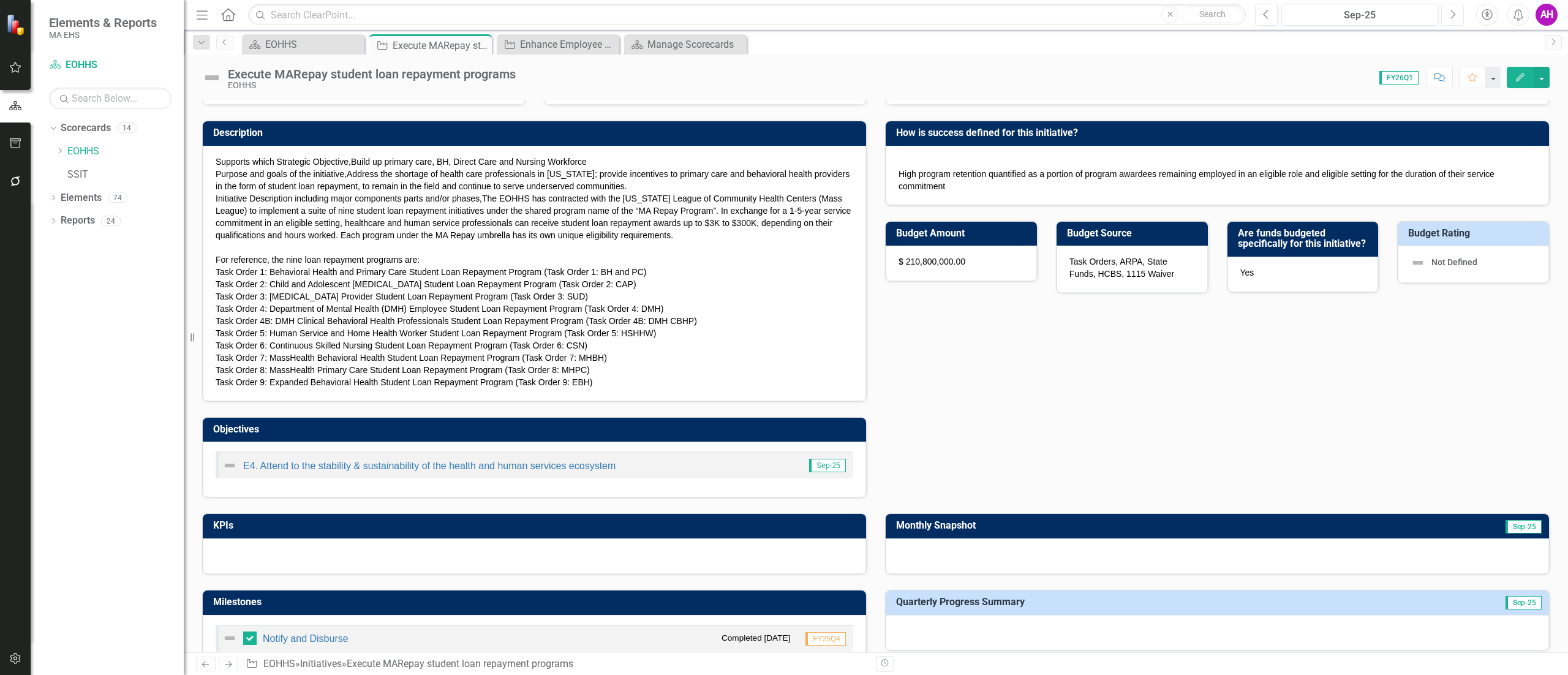
scroll to position [740, 0]
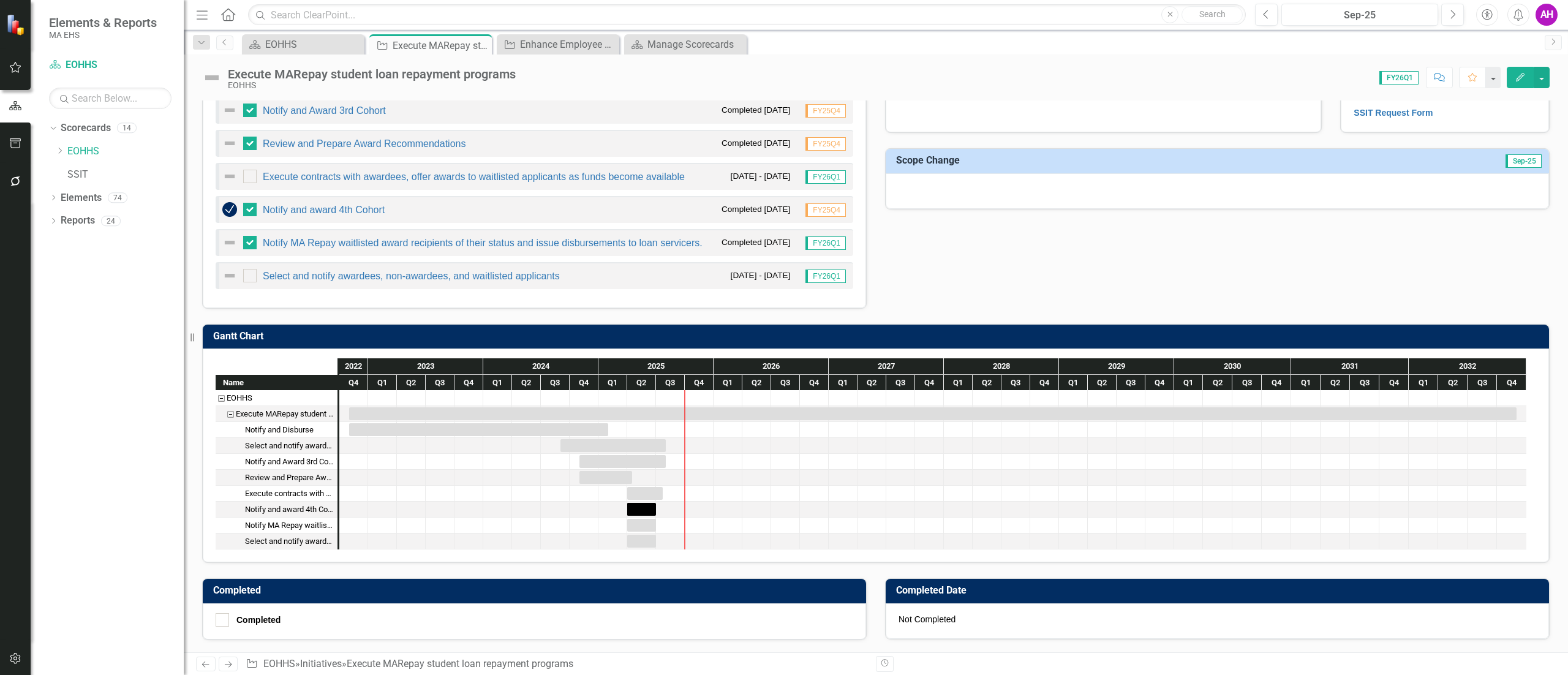
click at [222, 665] on link "Next" at bounding box center [228, 664] width 19 height 15
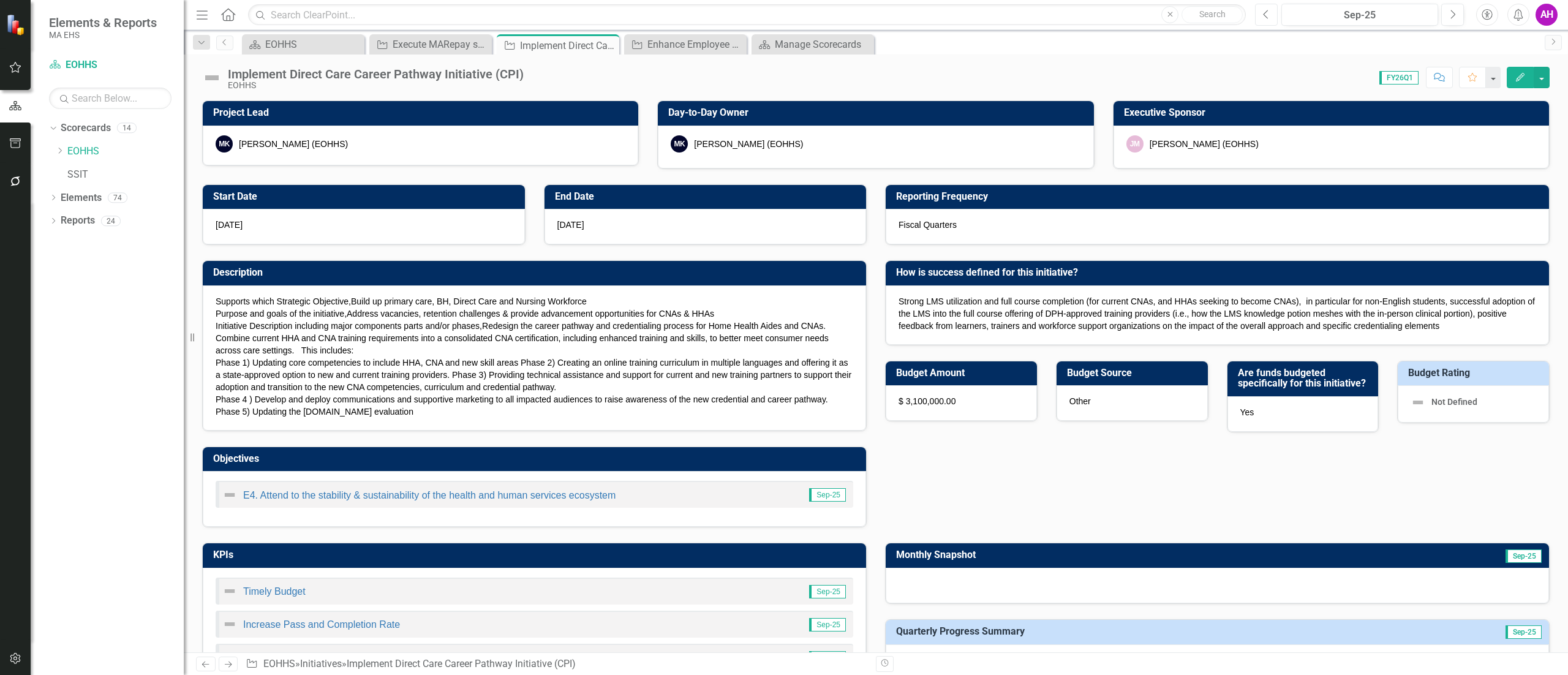
click at [1260, 14] on button "Previous" at bounding box center [1266, 14] width 22 height 22
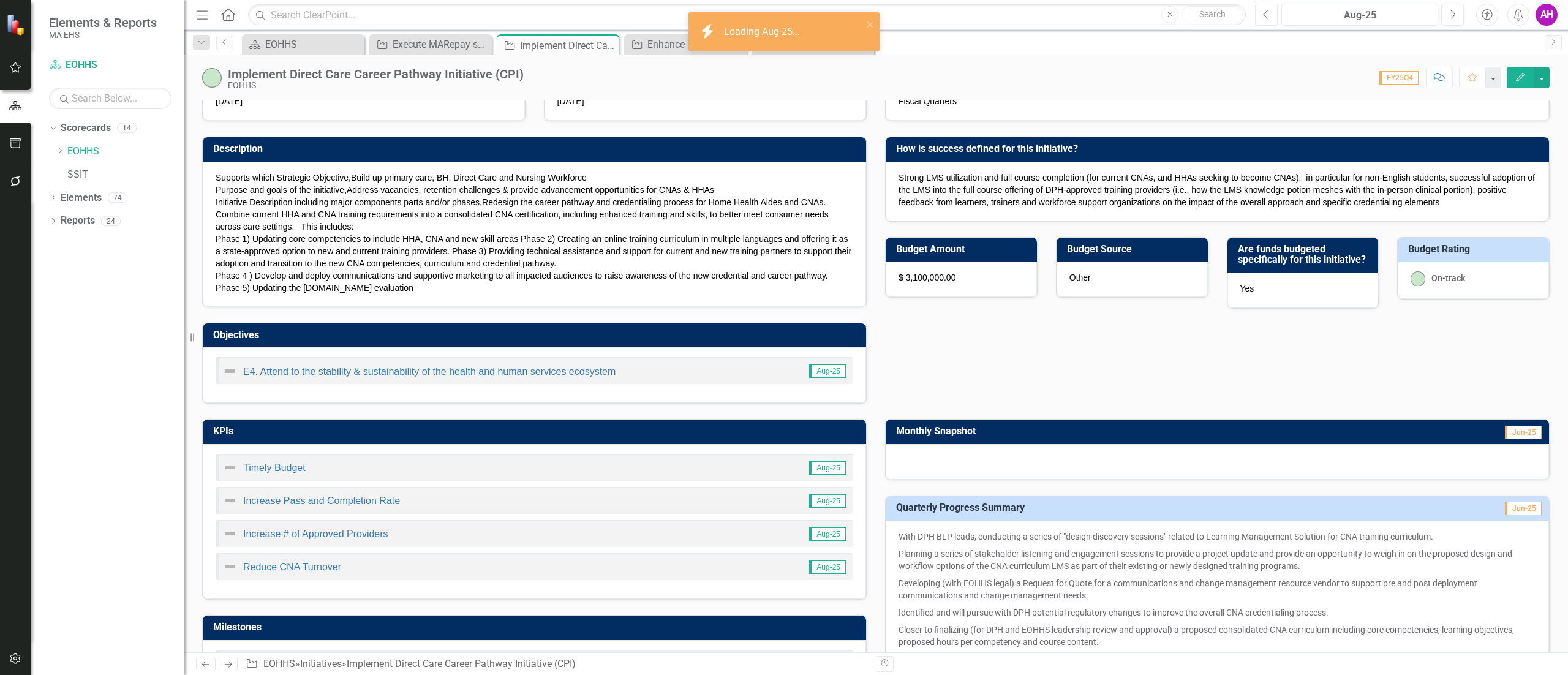
scroll to position [245, 0]
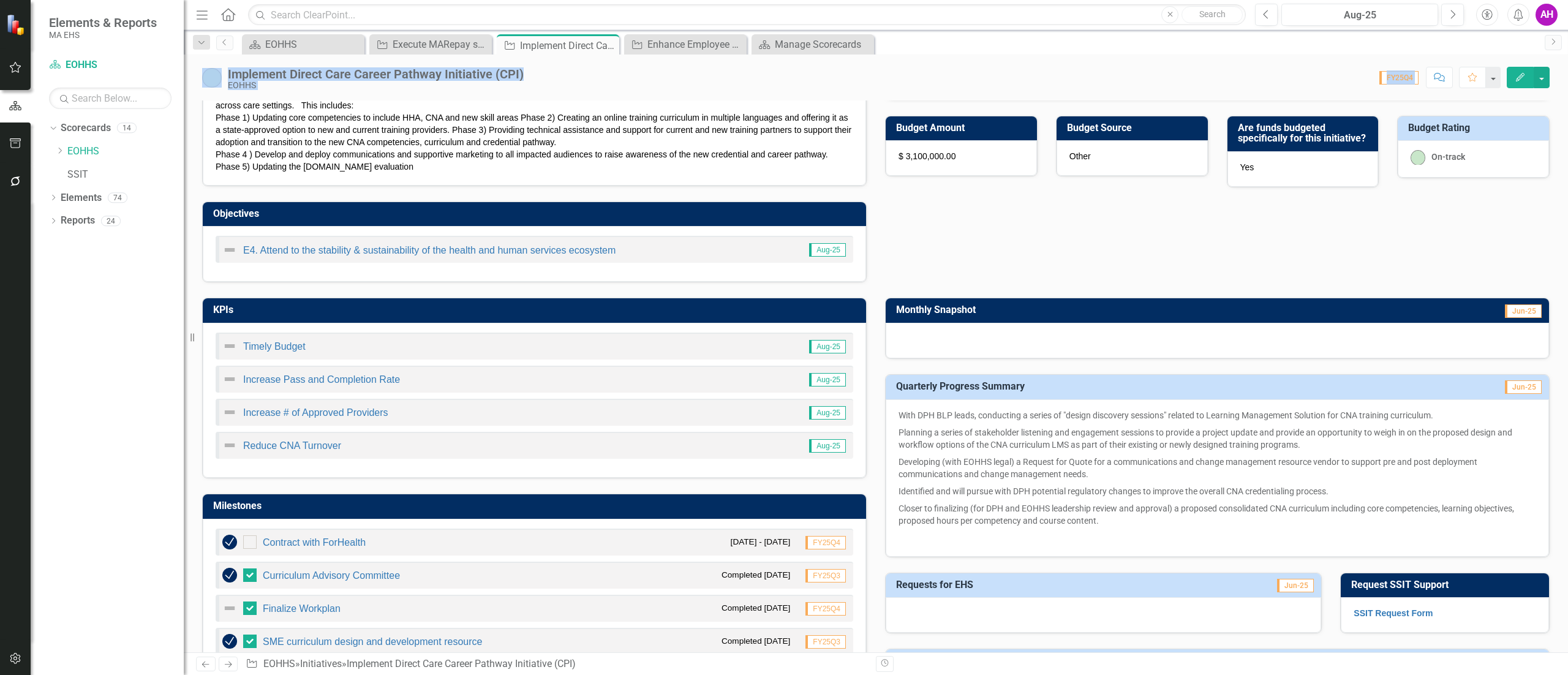
click at [1390, 231] on div "Menu Home Search Close Search Previous Aug-25 Next Accessibility Alerts AH User…" at bounding box center [876, 337] width 1384 height 675
click at [1453, 10] on icon "Next" at bounding box center [1452, 15] width 7 height 11
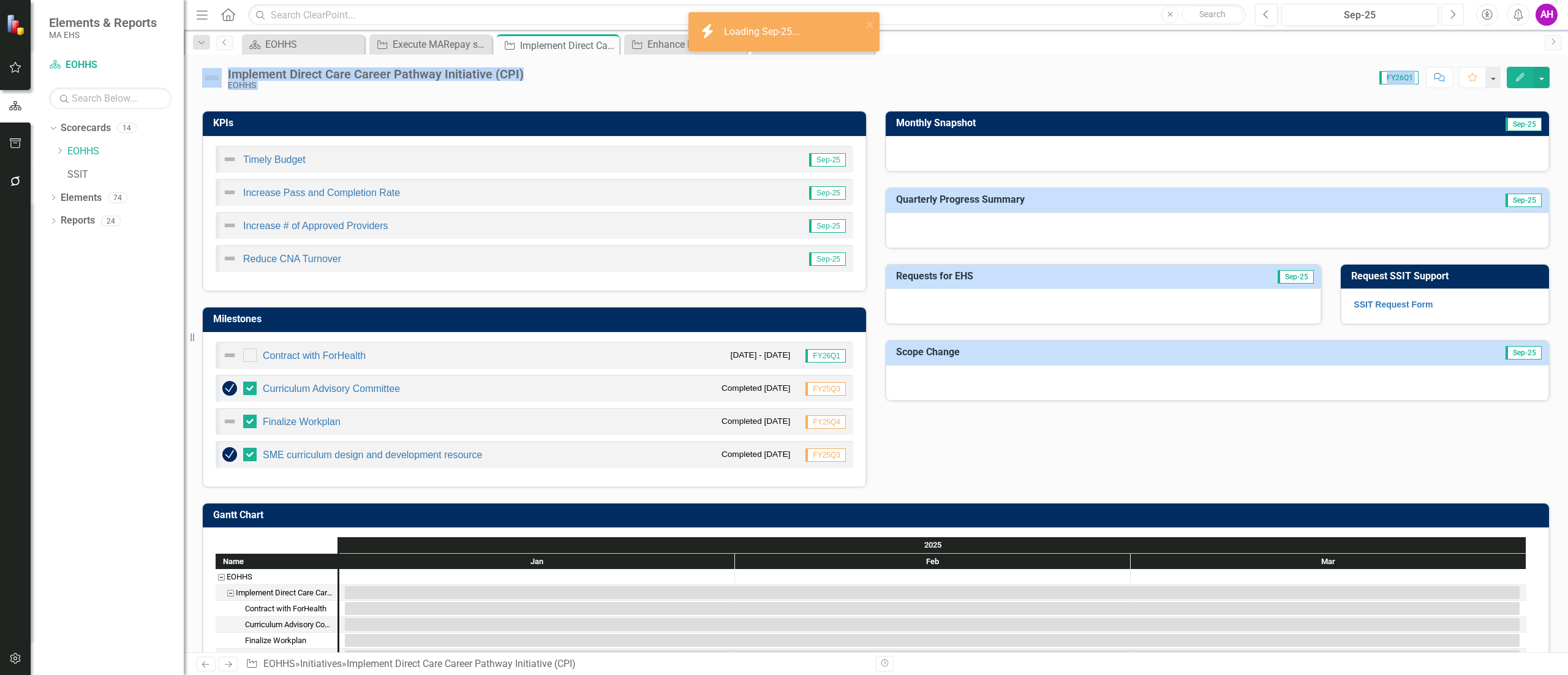
scroll to position [490, 0]
